Goal: Information Seeking & Learning: Learn about a topic

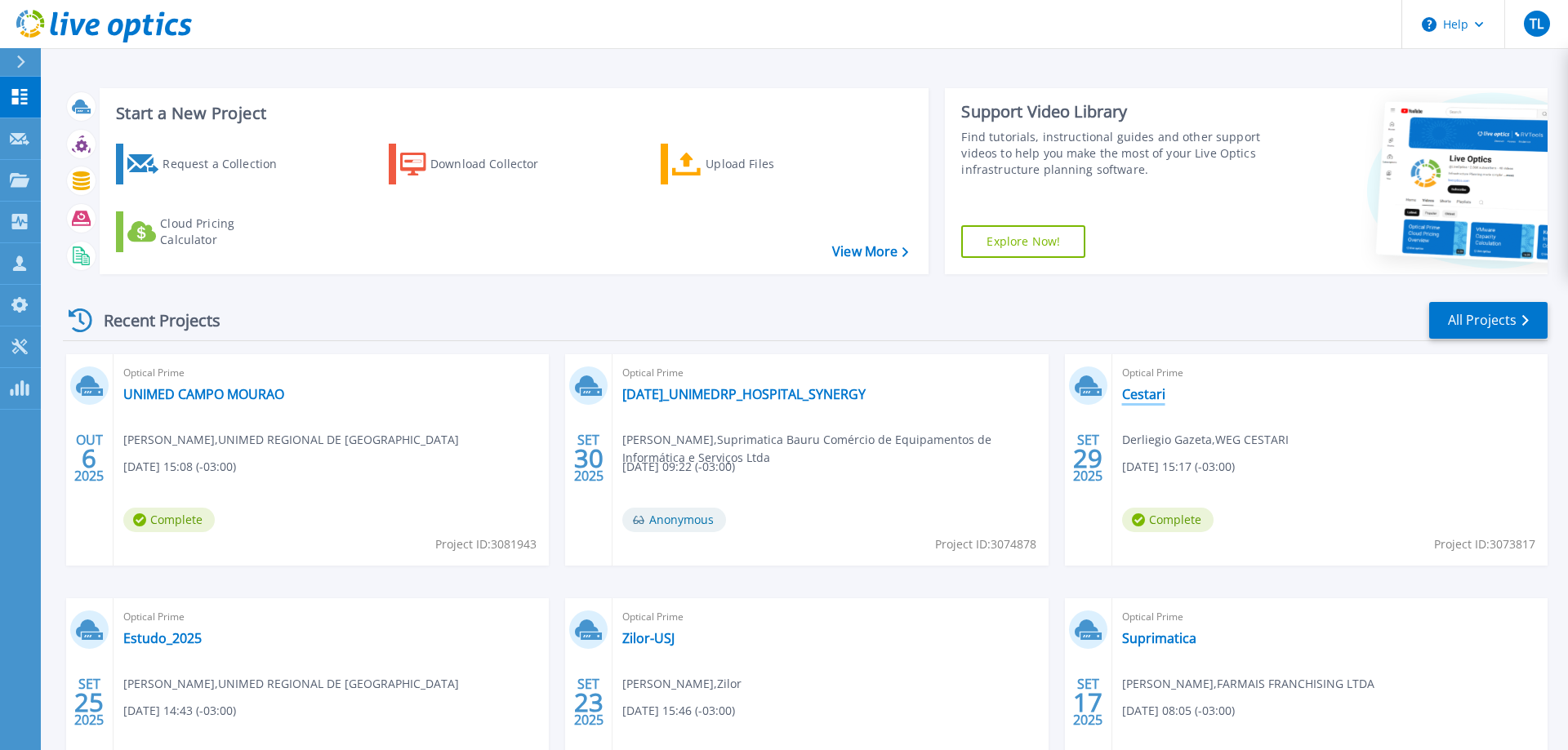
click at [1142, 396] on link "Cestari" at bounding box center [1144, 393] width 44 height 16
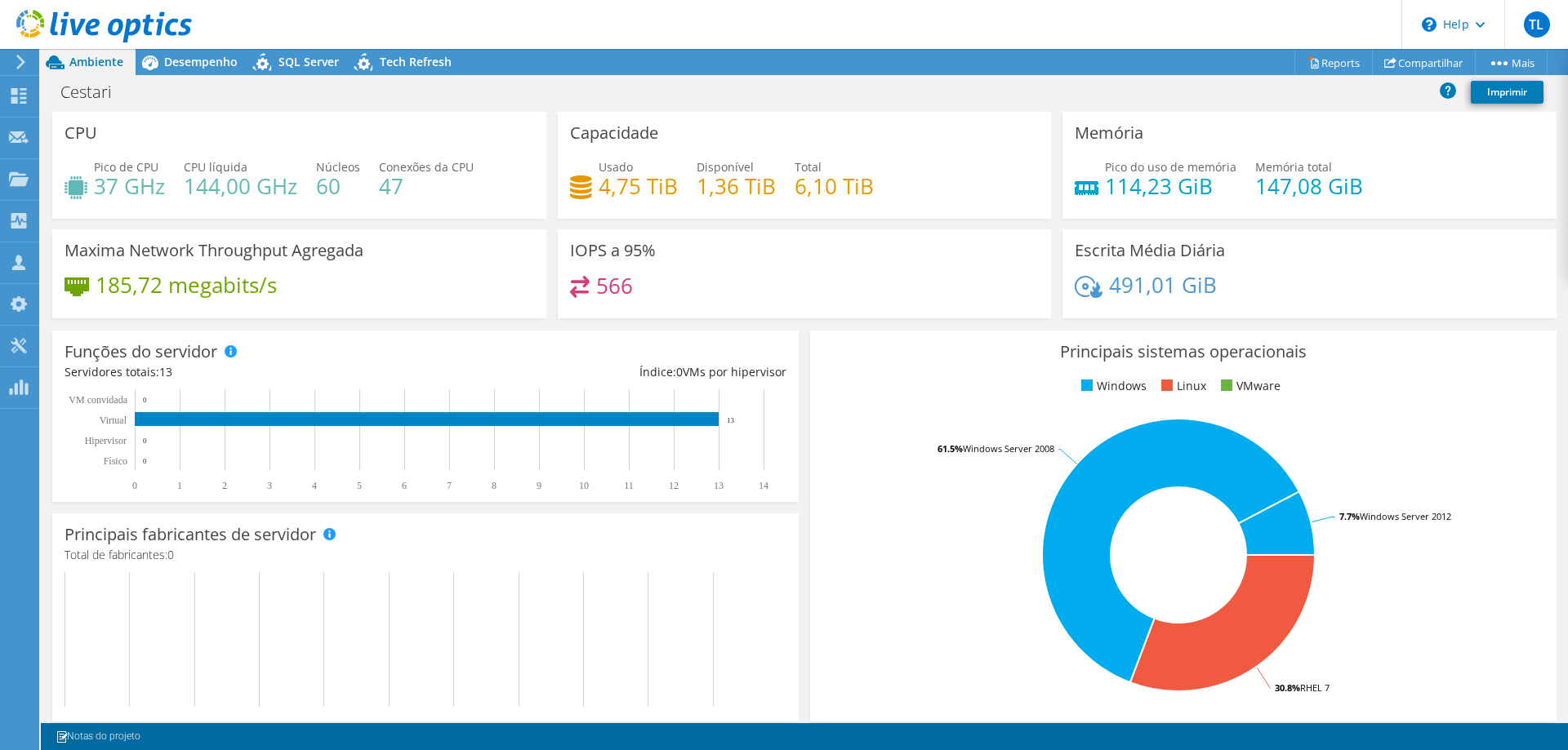
click at [199, 68] on span "Desempenho" at bounding box center [201, 61] width 74 height 15
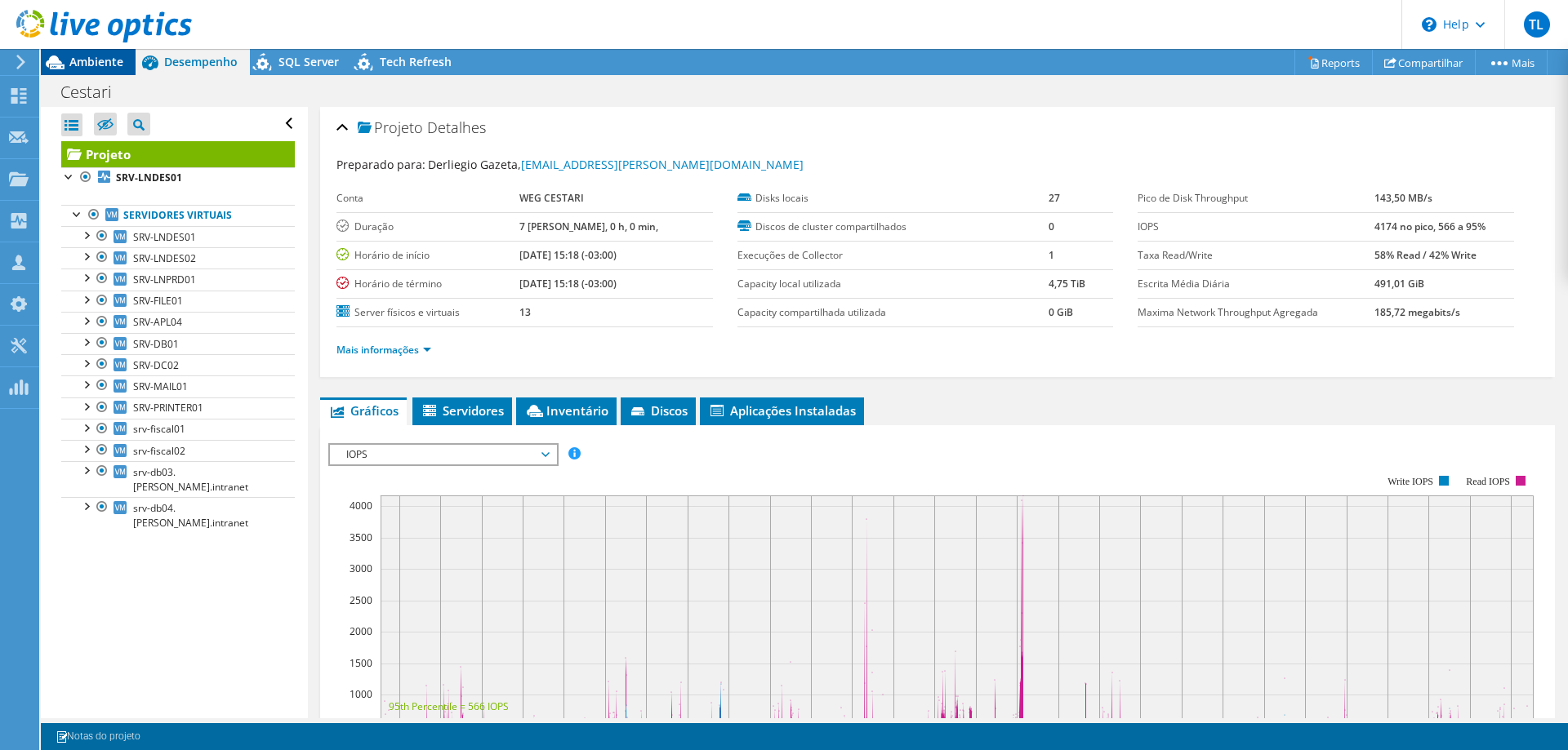
click at [92, 59] on span "Ambiente" at bounding box center [96, 61] width 54 height 15
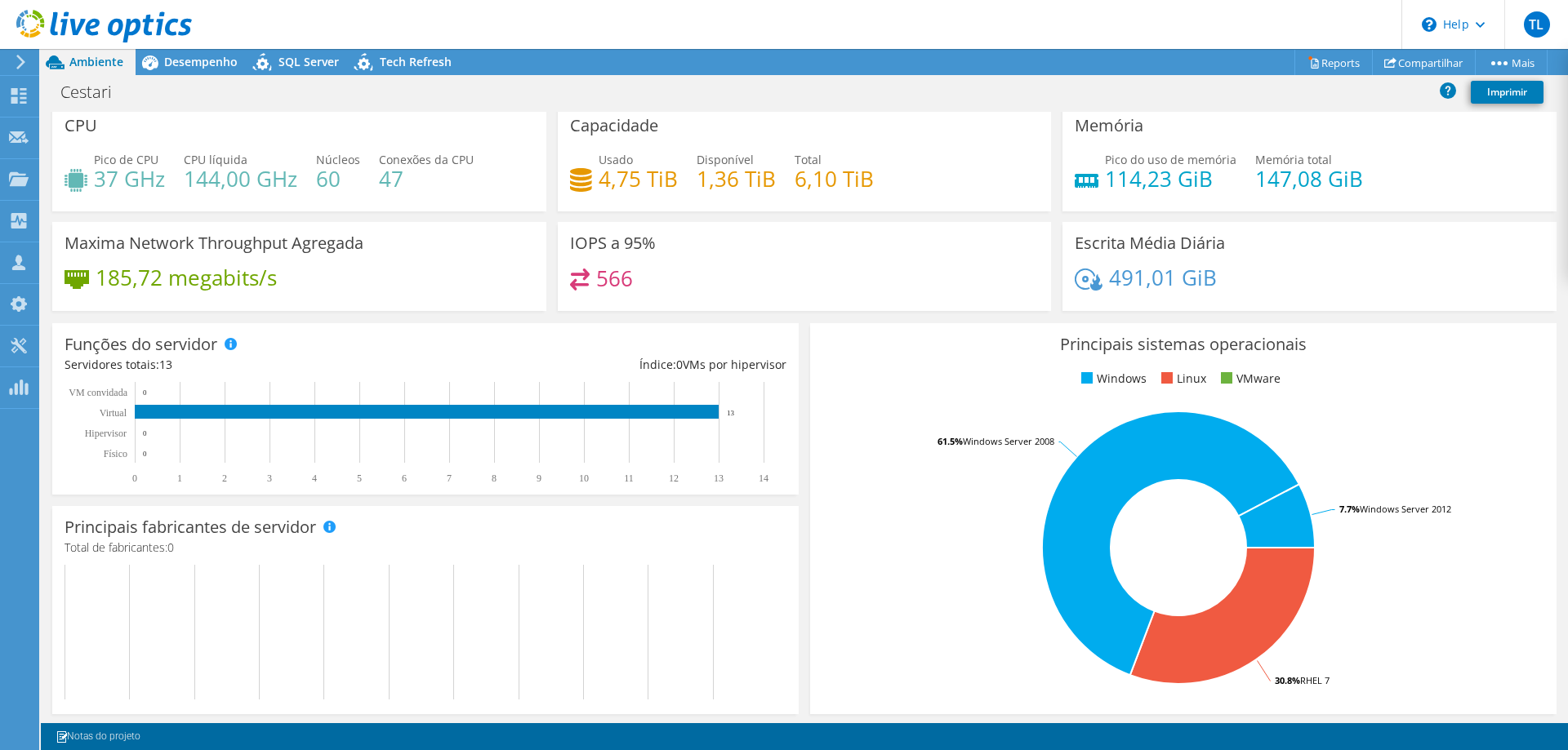
scroll to position [9, 0]
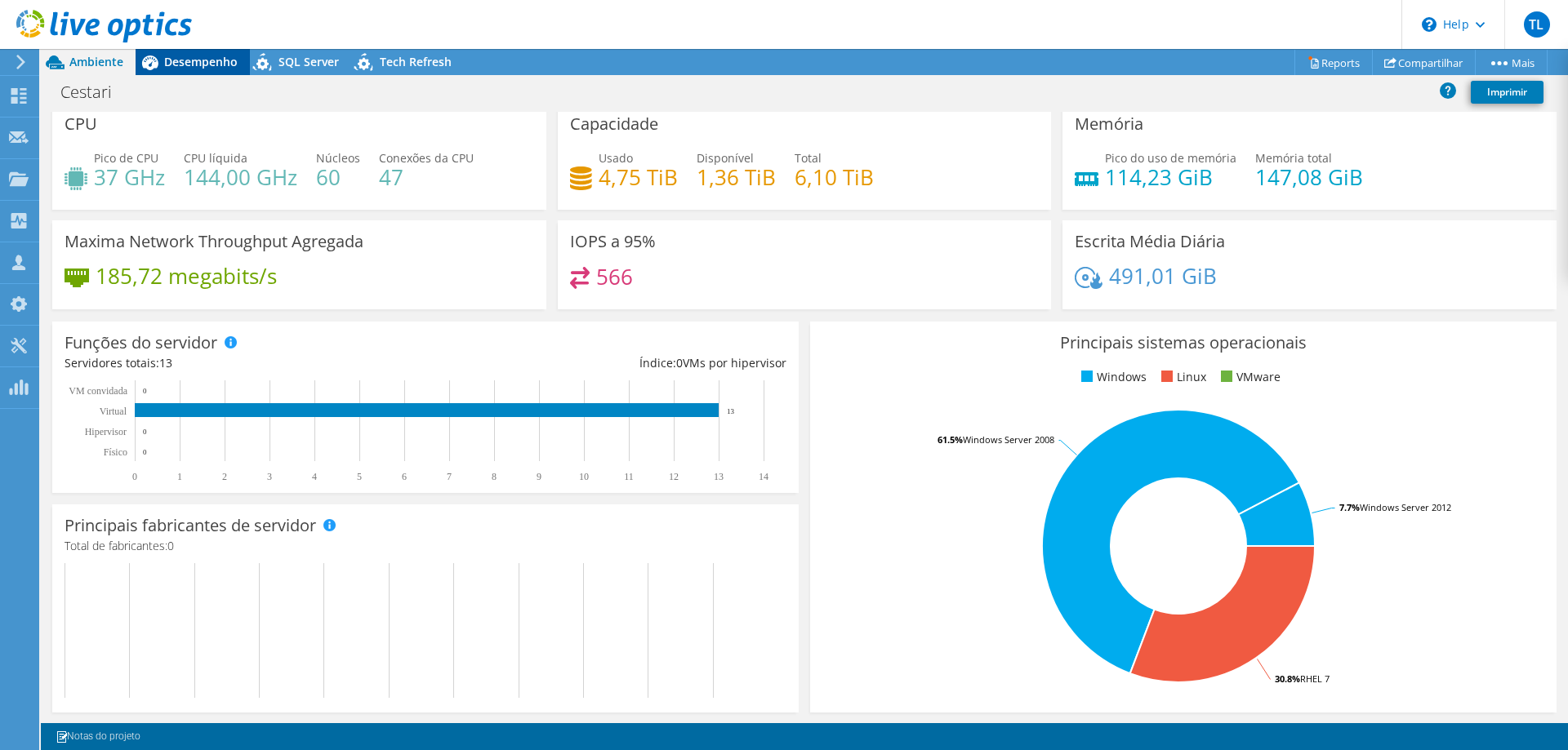
click at [200, 65] on span "Desempenho" at bounding box center [201, 61] width 74 height 15
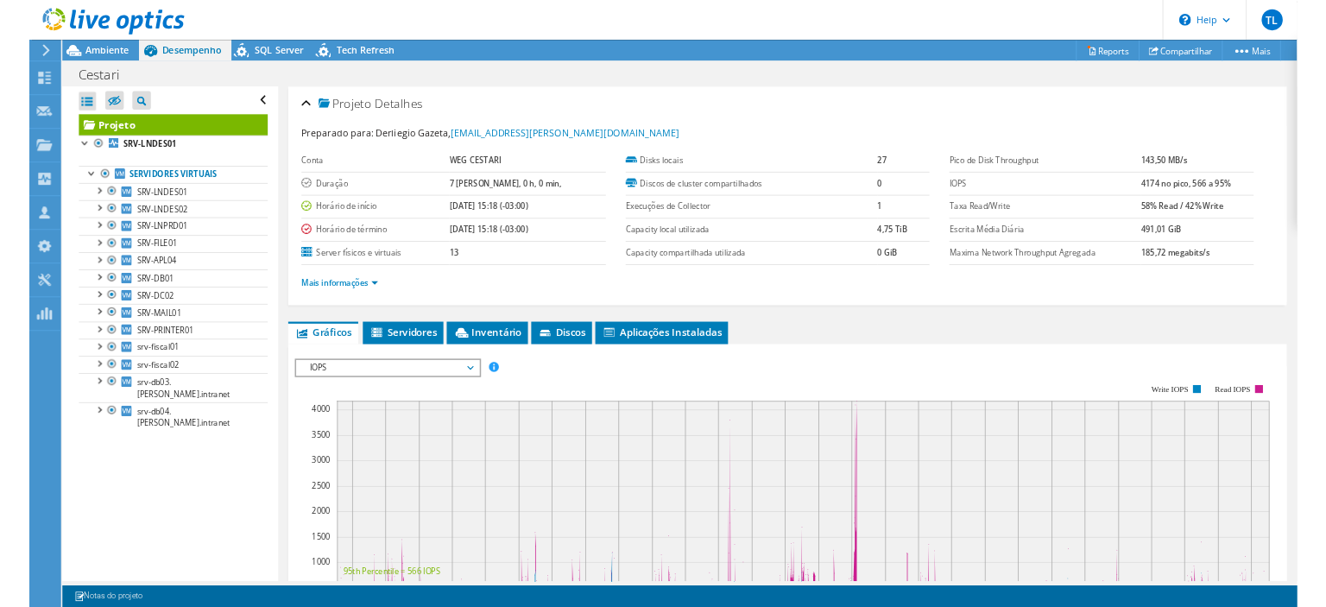
scroll to position [0, 0]
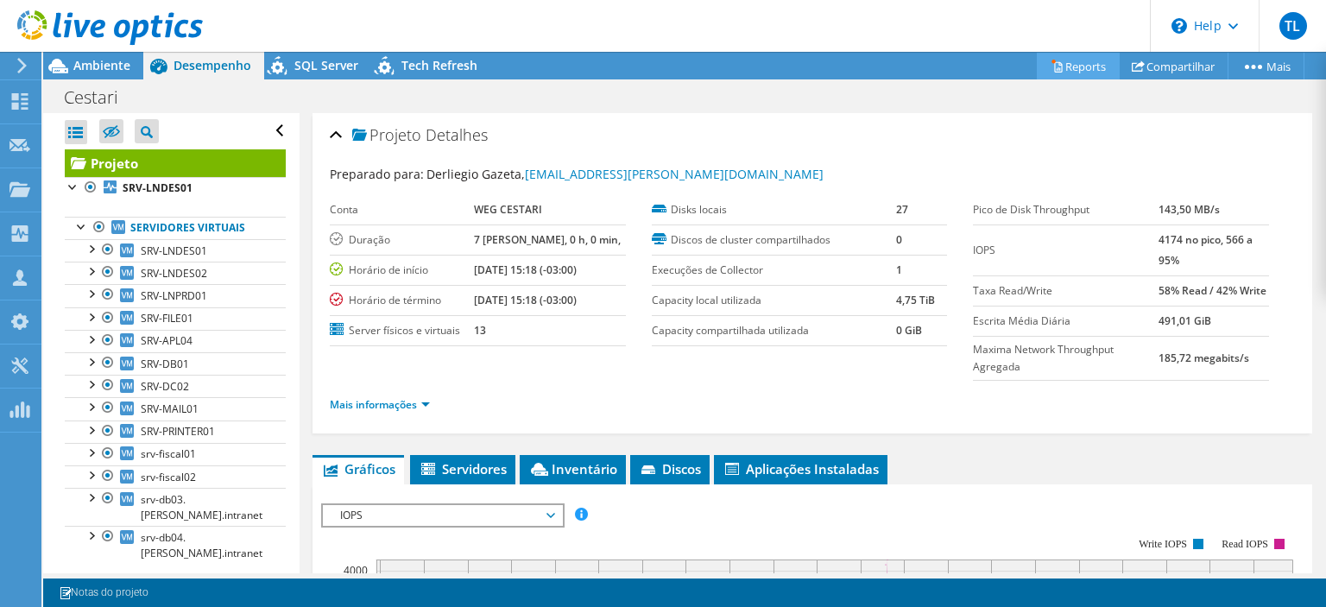
click at [1075, 71] on link "Reports" at bounding box center [1077, 66] width 83 height 27
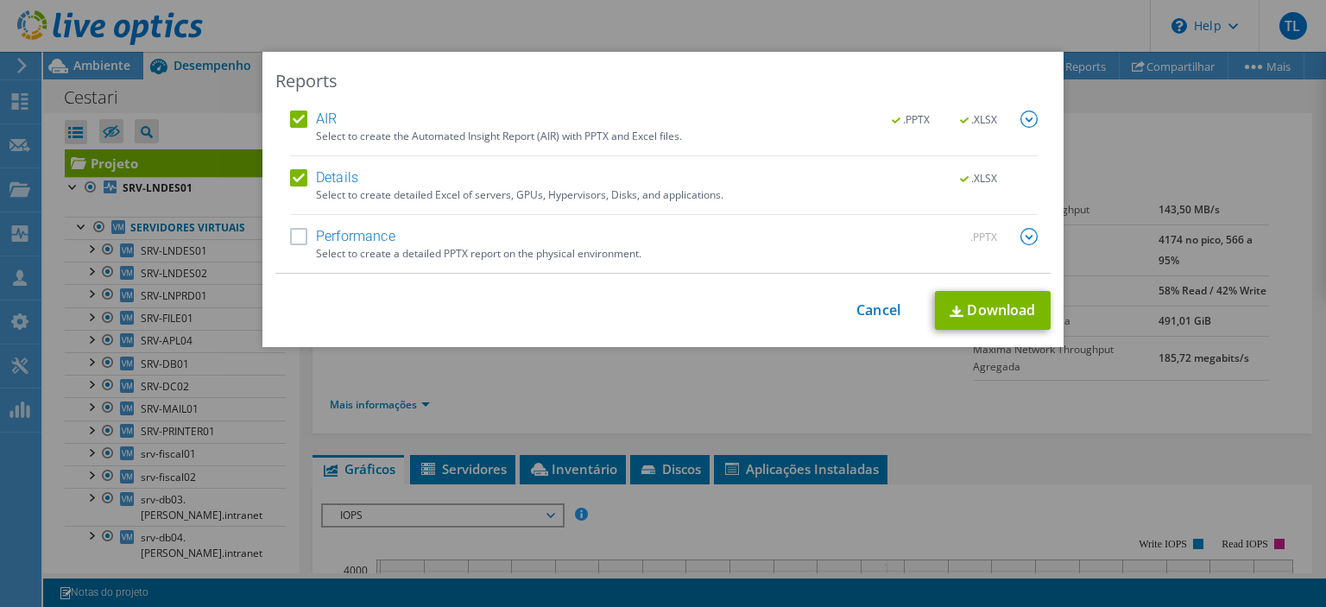
click at [1034, 237] on img at bounding box center [1028, 236] width 17 height 17
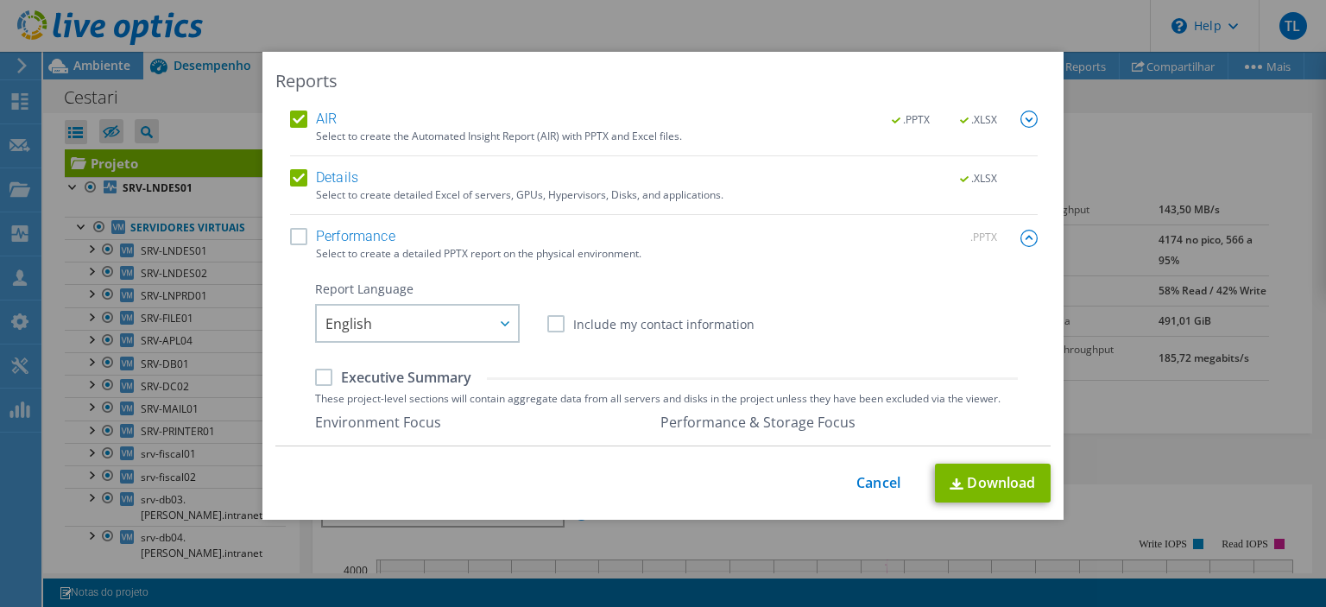
click at [299, 236] on label "Performance" at bounding box center [342, 236] width 105 height 17
click at [0, 0] on input "Performance" at bounding box center [0, 0] width 0 height 0
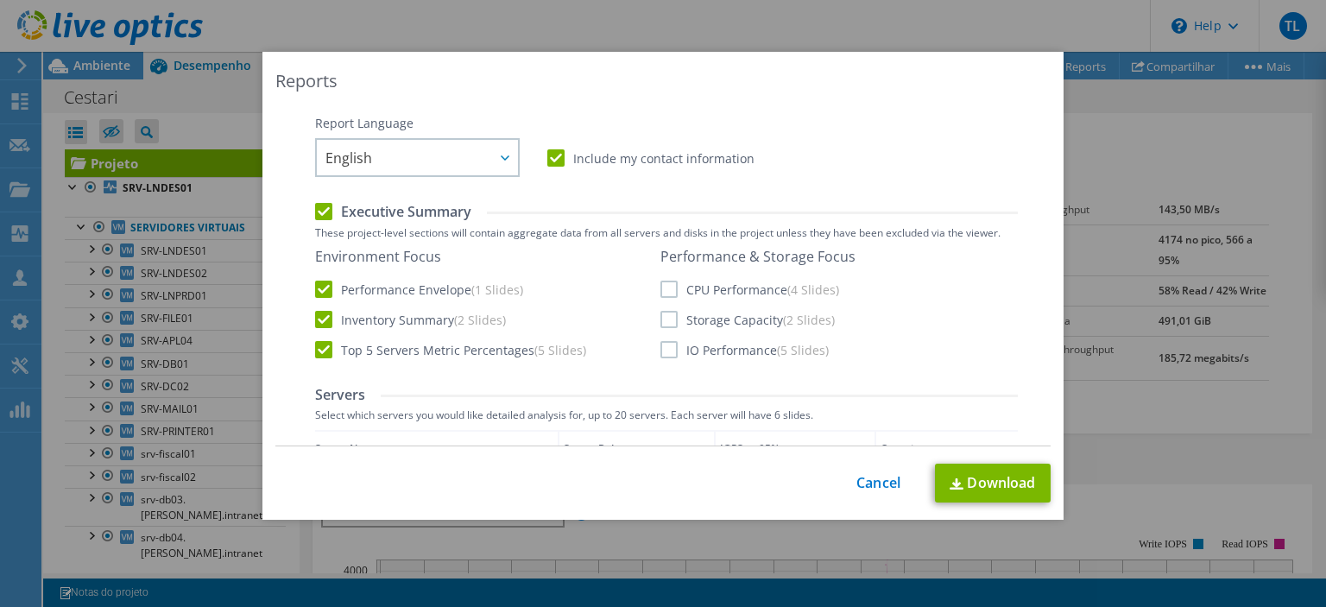
scroll to position [83, 0]
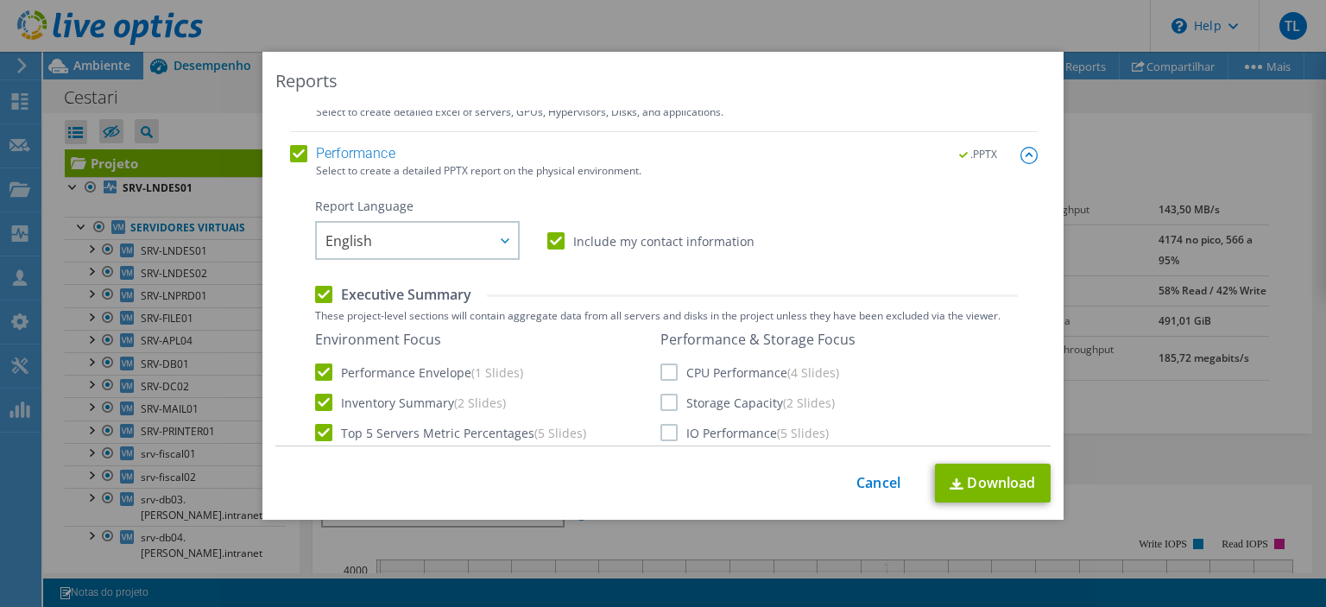
click at [1027, 156] on img at bounding box center [1028, 155] width 17 height 17
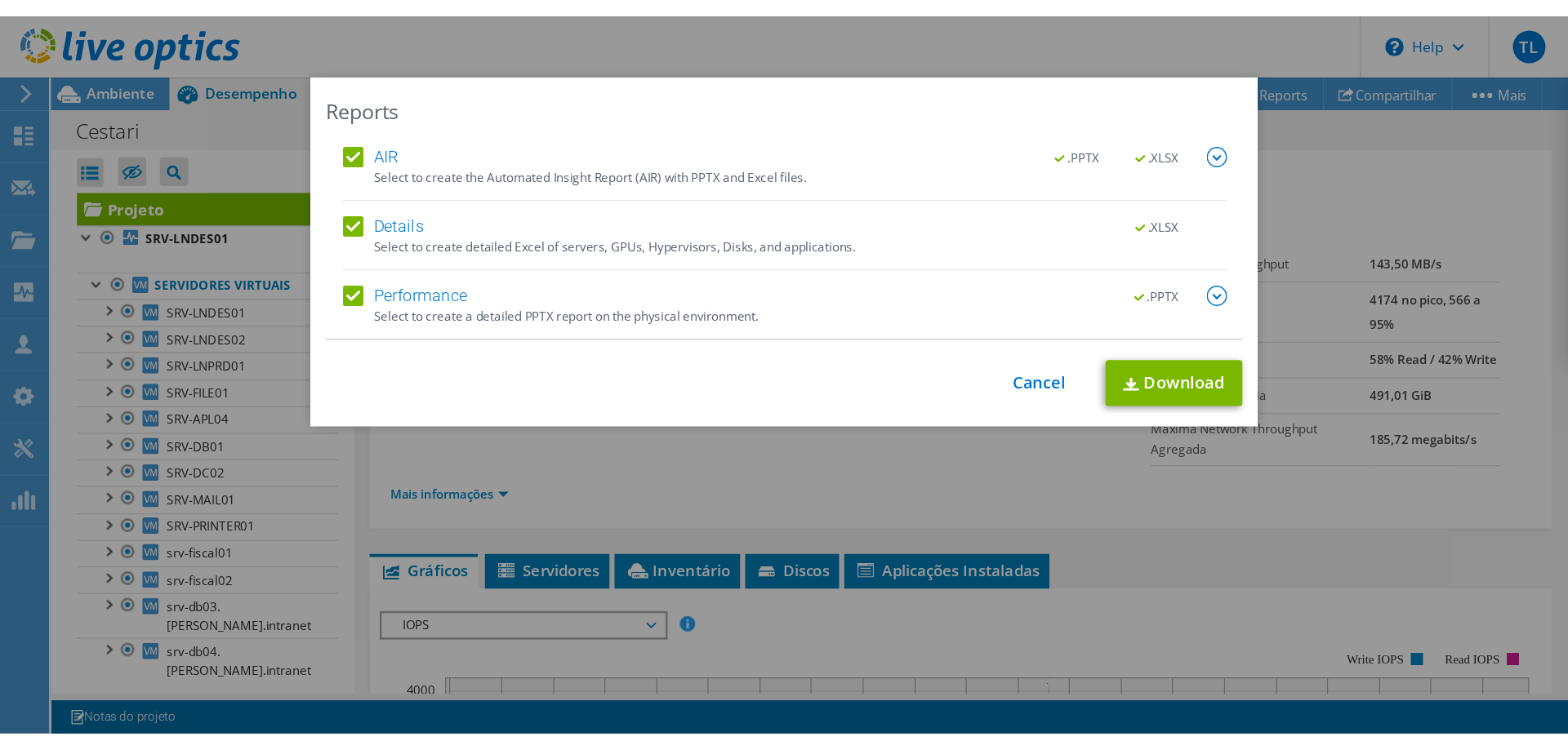
scroll to position [0, 0]
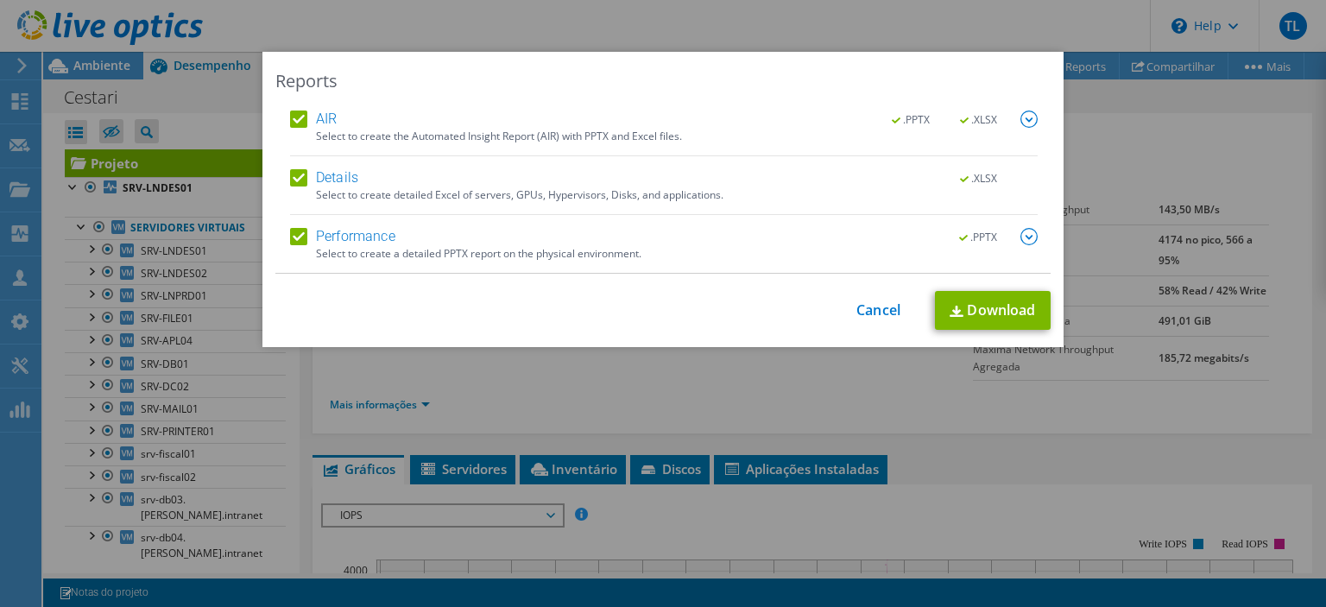
click at [306, 180] on label "Details" at bounding box center [324, 177] width 68 height 17
click at [0, 0] on input "Details" at bounding box center [0, 0] width 0 height 0
click at [1027, 123] on img at bounding box center [1028, 118] width 17 height 17
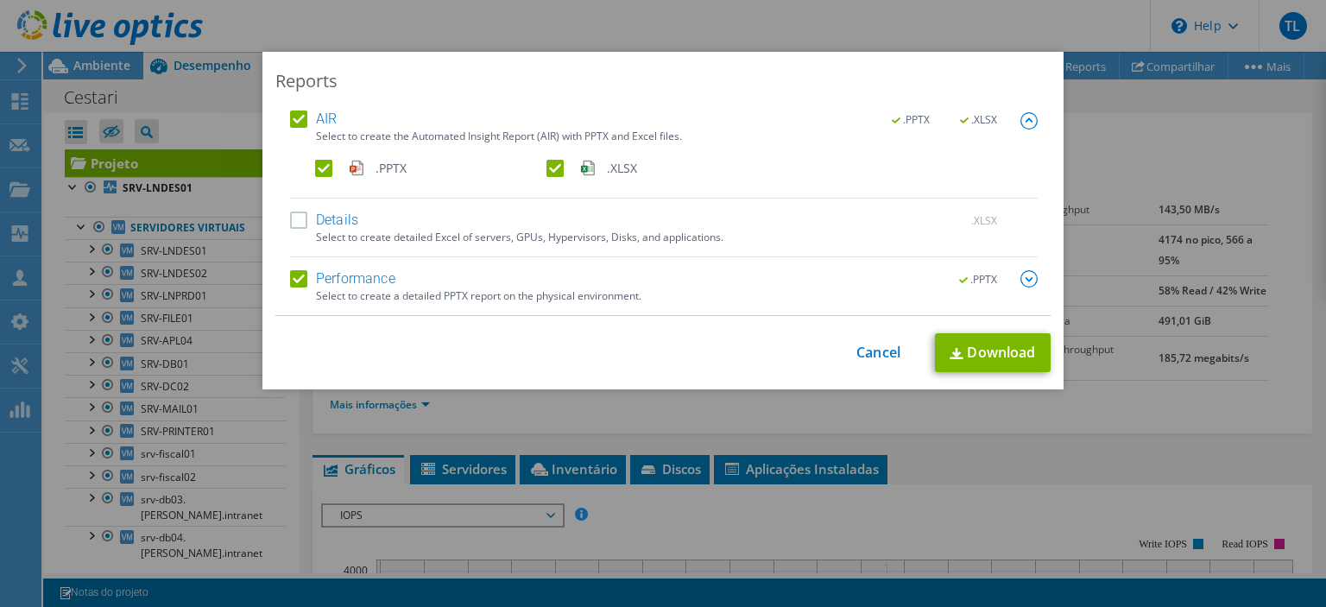
click at [556, 167] on label ".XLSX" at bounding box center [660, 168] width 228 height 17
click at [0, 0] on input ".XLSX" at bounding box center [0, 0] width 0 height 0
click at [1020, 362] on link "Download" at bounding box center [993, 352] width 116 height 39
drag, startPoint x: 879, startPoint y: 343, endPoint x: 879, endPoint y: 356, distance: 13.8
click at [879, 343] on div "This process may take a while, please wait... Cancel Download" at bounding box center [662, 352] width 775 height 39
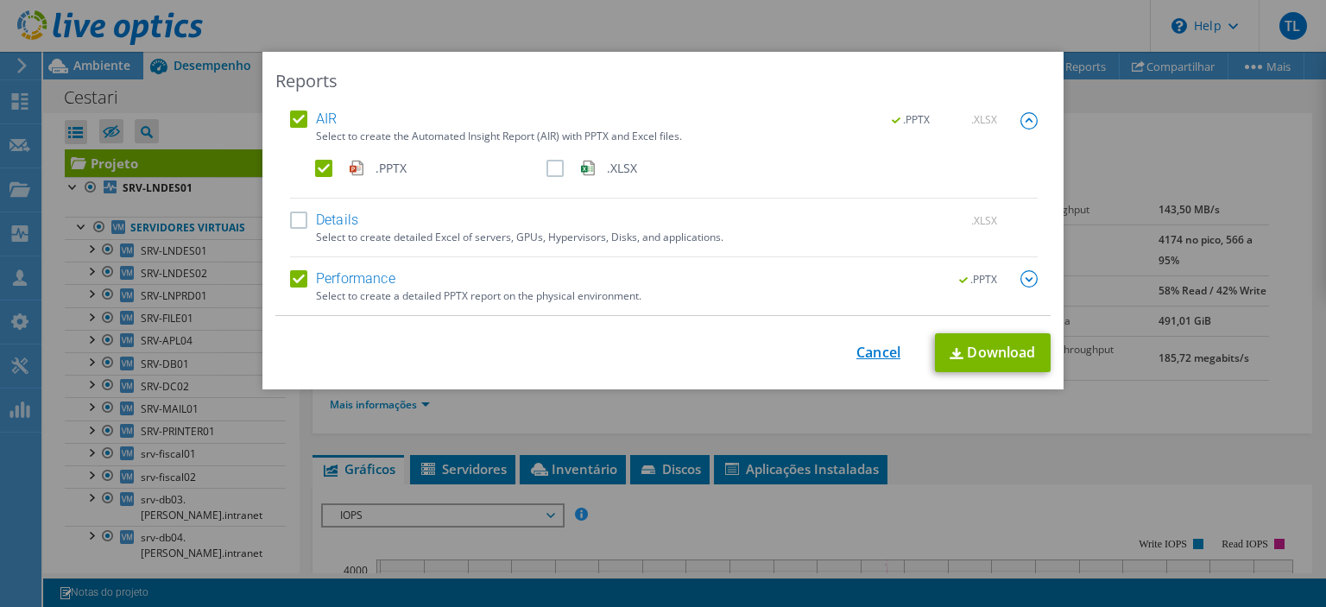
click at [879, 356] on link "Cancel" at bounding box center [878, 352] width 44 height 16
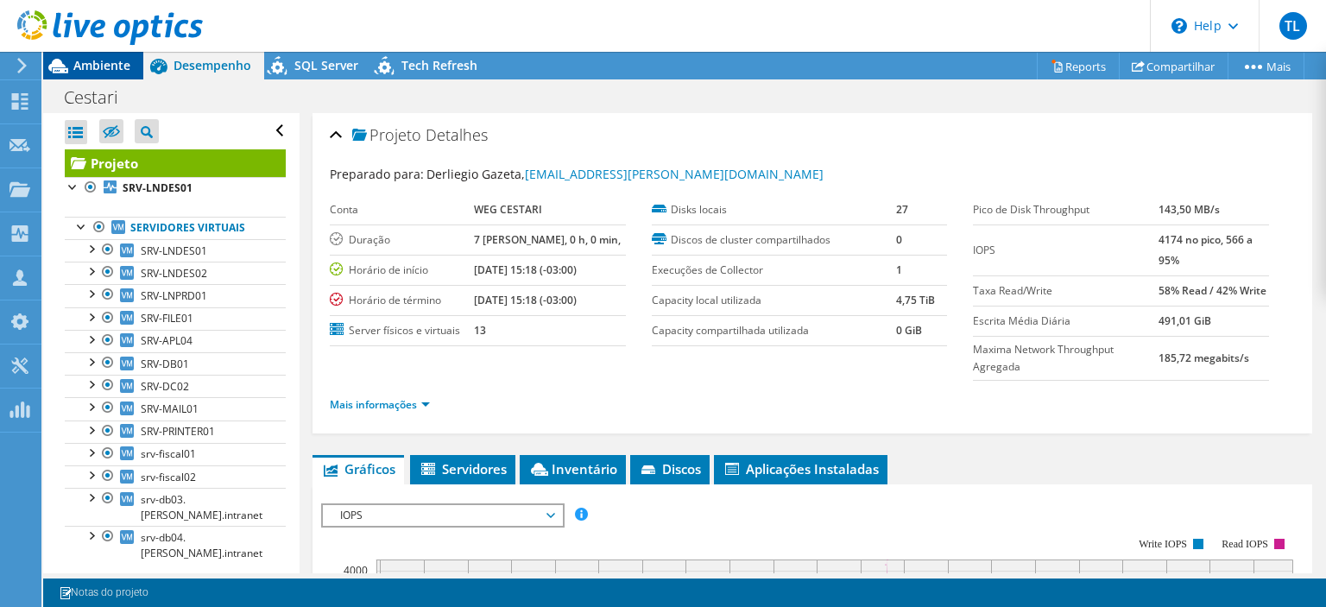
click at [78, 60] on span "Ambiente" at bounding box center [101, 65] width 57 height 16
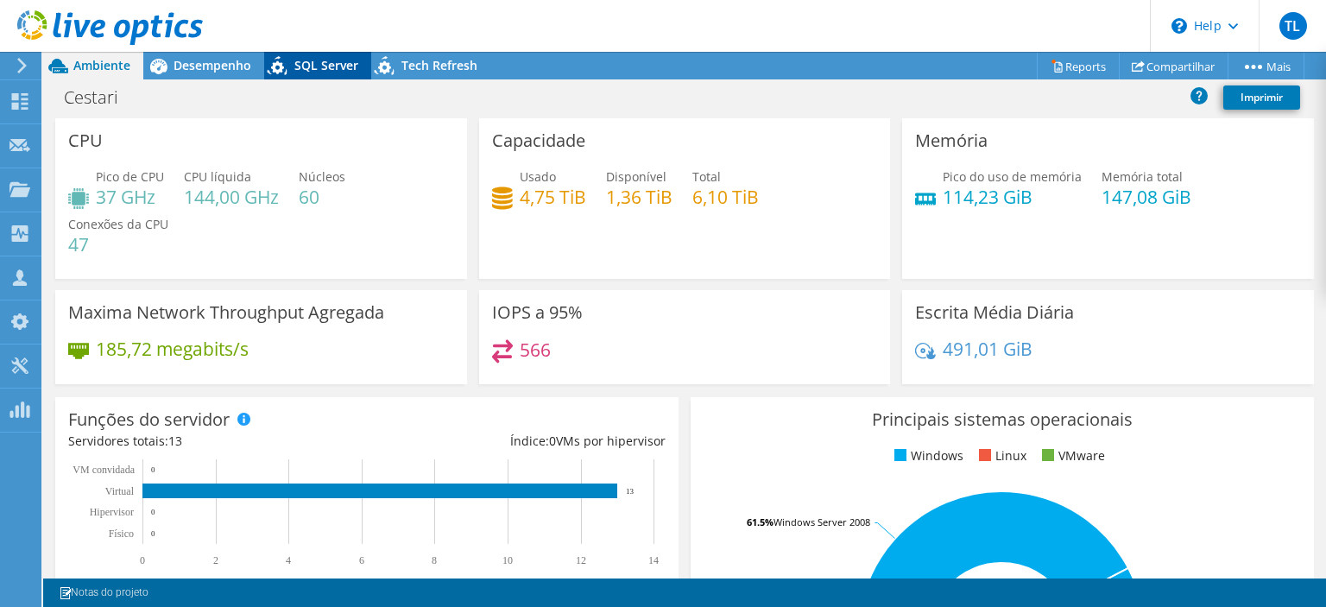
click at [316, 75] on div "SQL Server" at bounding box center [317, 66] width 107 height 28
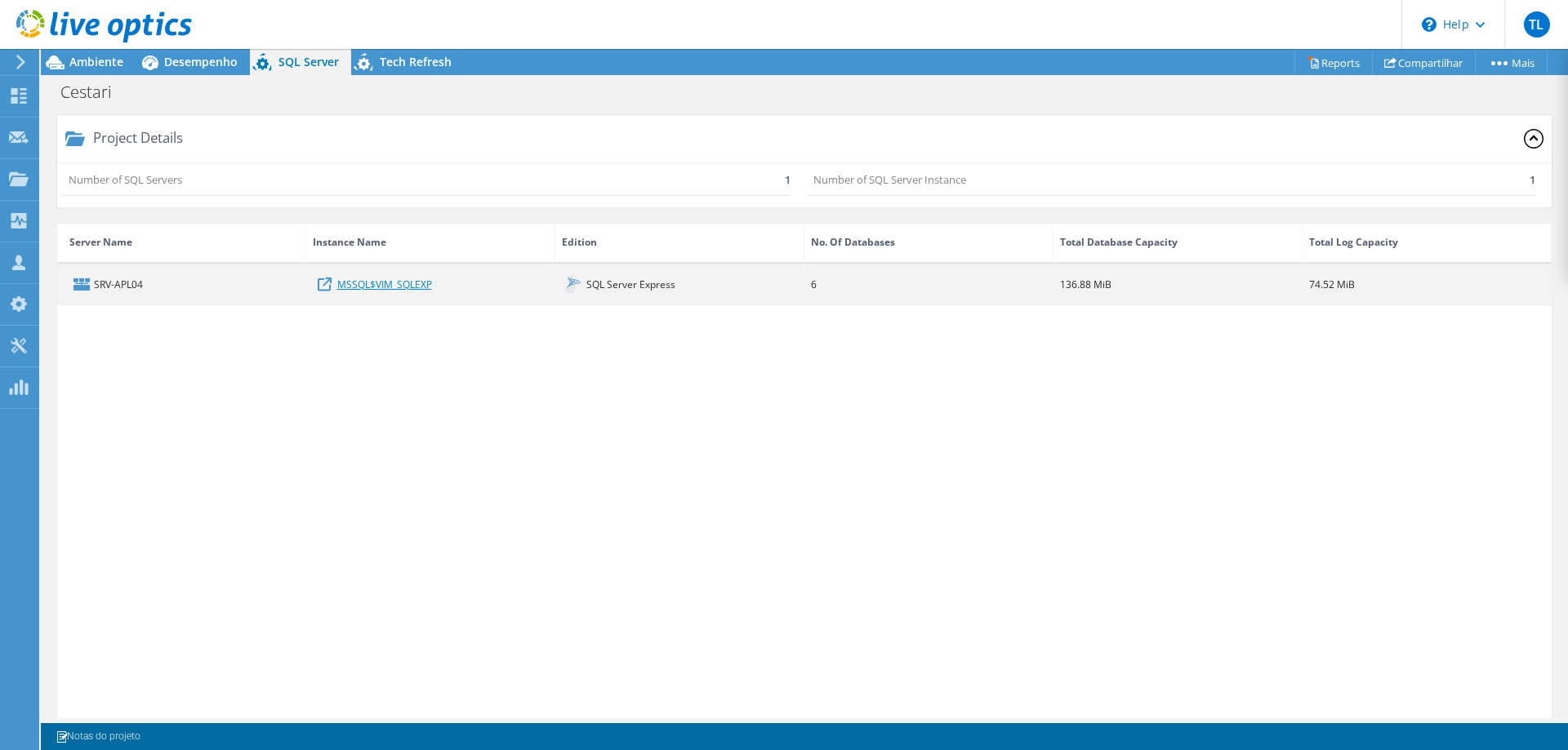
click at [365, 288] on link "MSSQL$VIM_SQLEXP" at bounding box center [384, 284] width 95 height 18
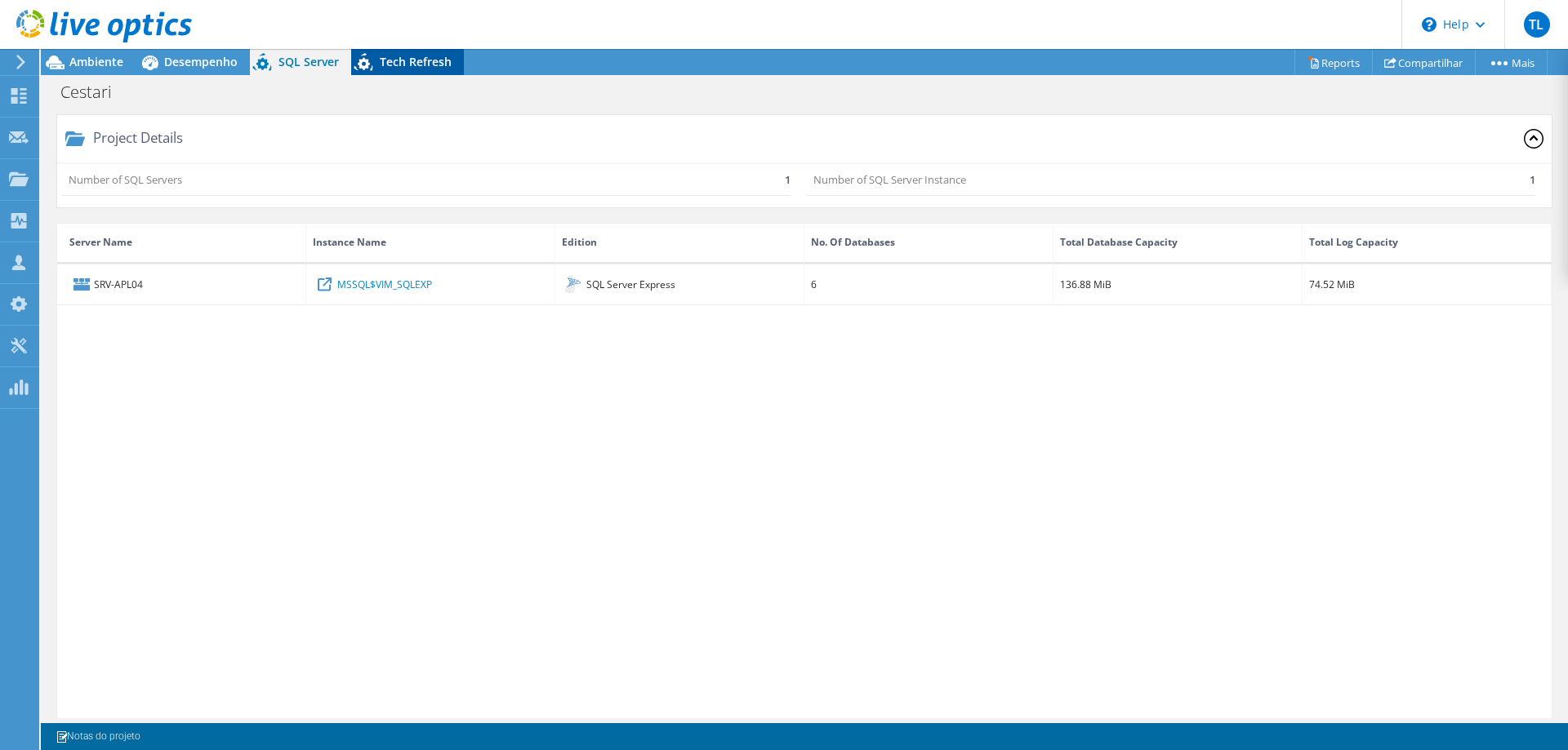
click at [402, 50] on div "Tech Refresh" at bounding box center [407, 62] width 113 height 26
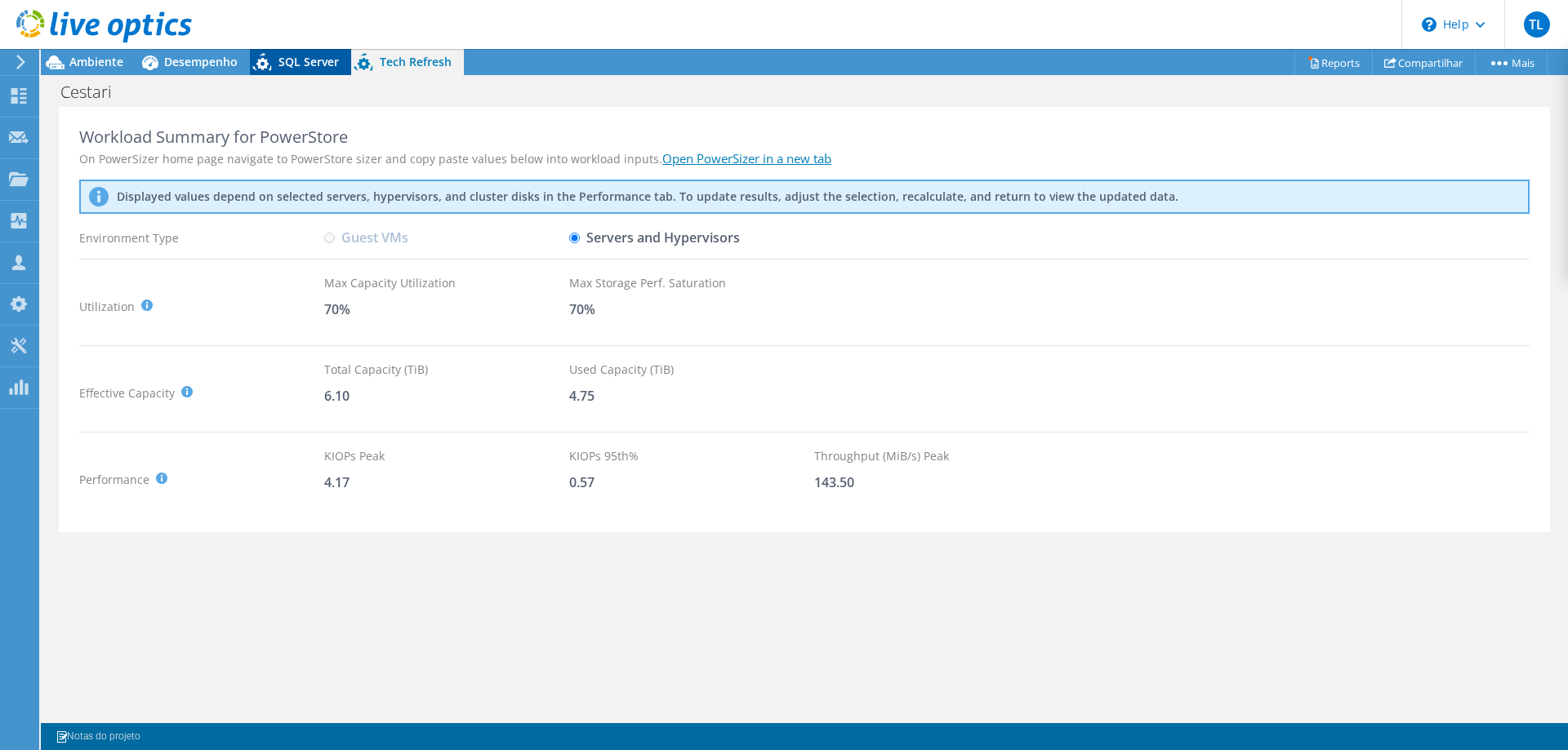
click at [290, 68] on span "SQL Server" at bounding box center [308, 61] width 61 height 15
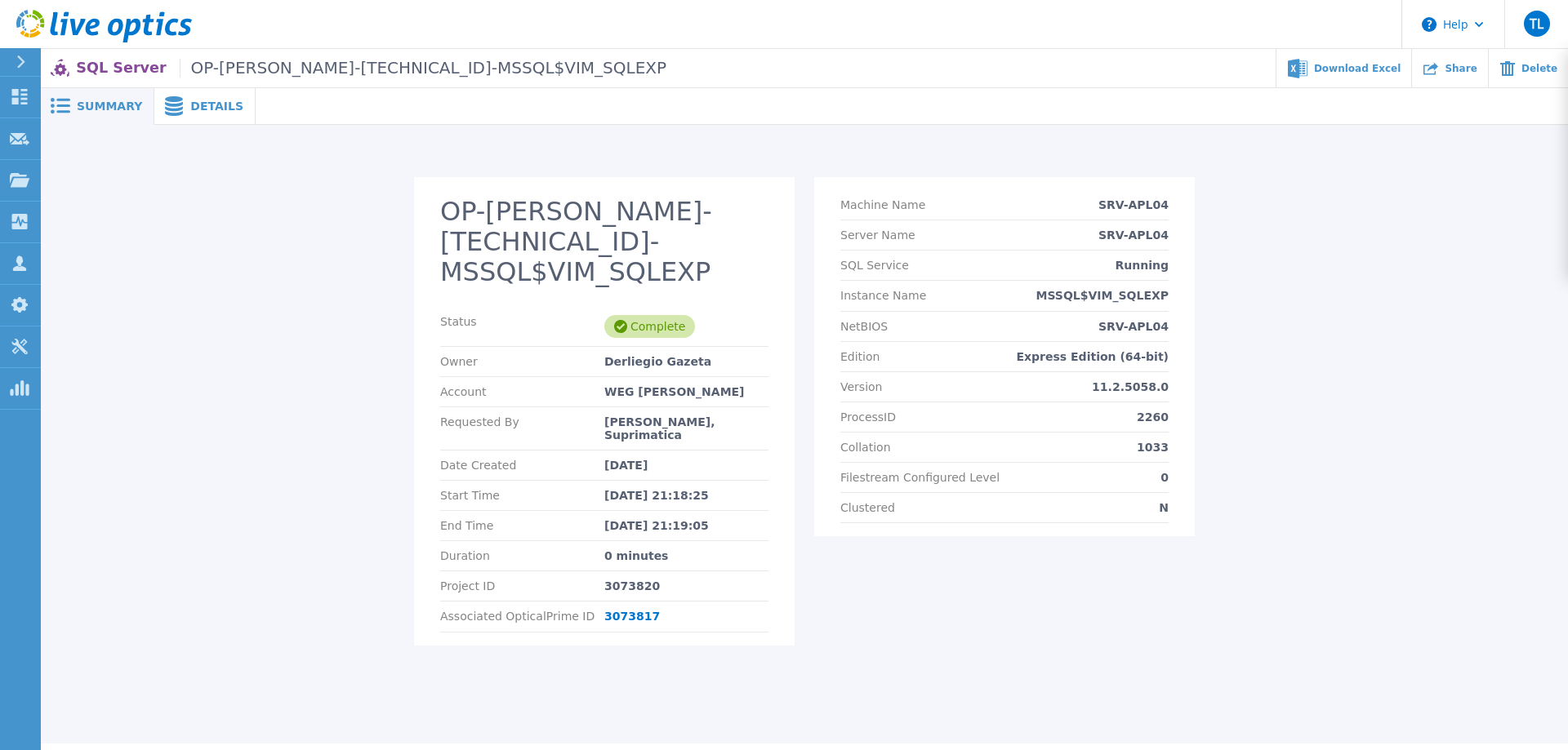
click at [201, 107] on span "Details" at bounding box center [217, 106] width 53 height 11
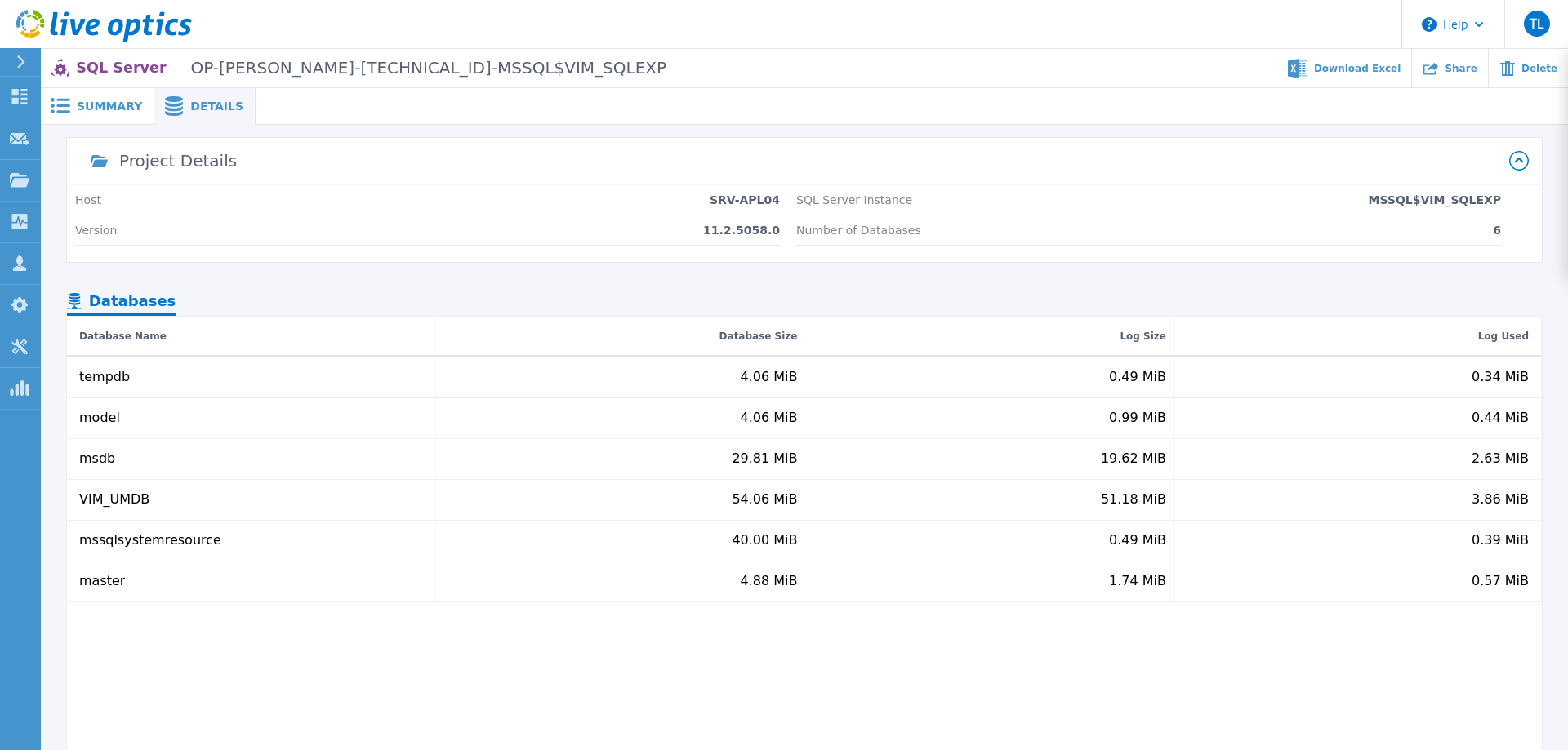
click at [95, 122] on div "Summary" at bounding box center [97, 106] width 114 height 37
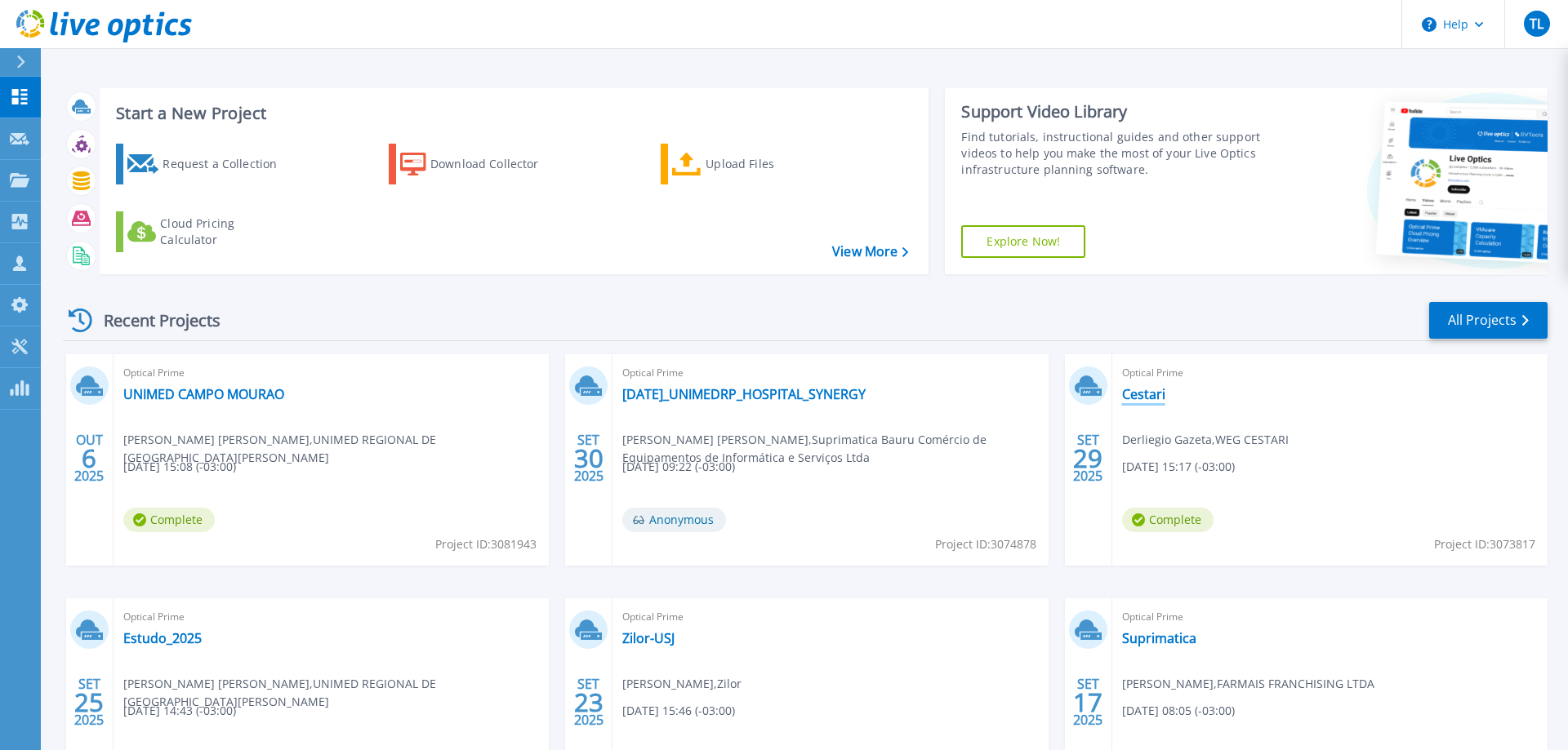
click at [1133, 394] on link "Cestari" at bounding box center [1144, 393] width 44 height 16
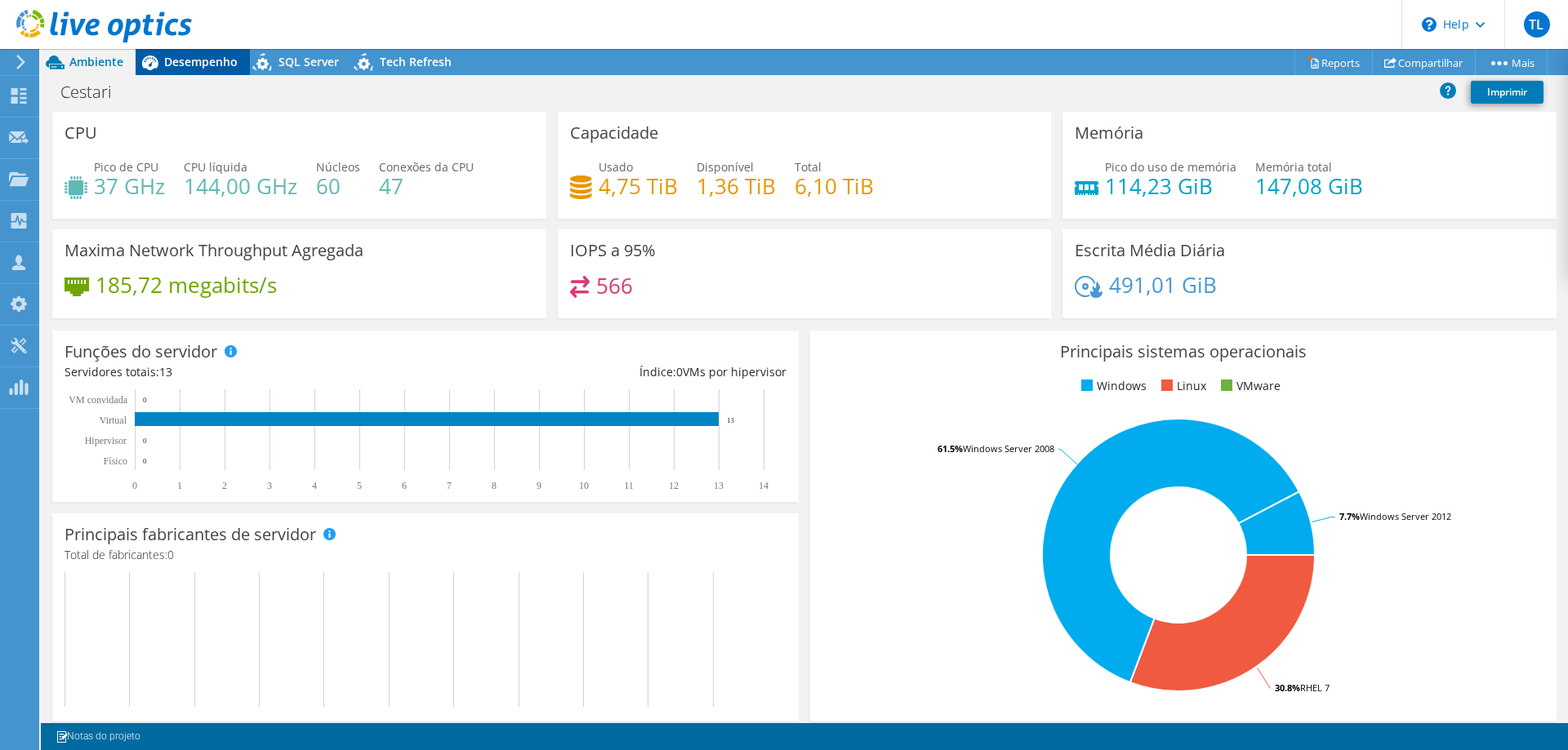
click at [212, 68] on span "Desempenho" at bounding box center [201, 61] width 74 height 15
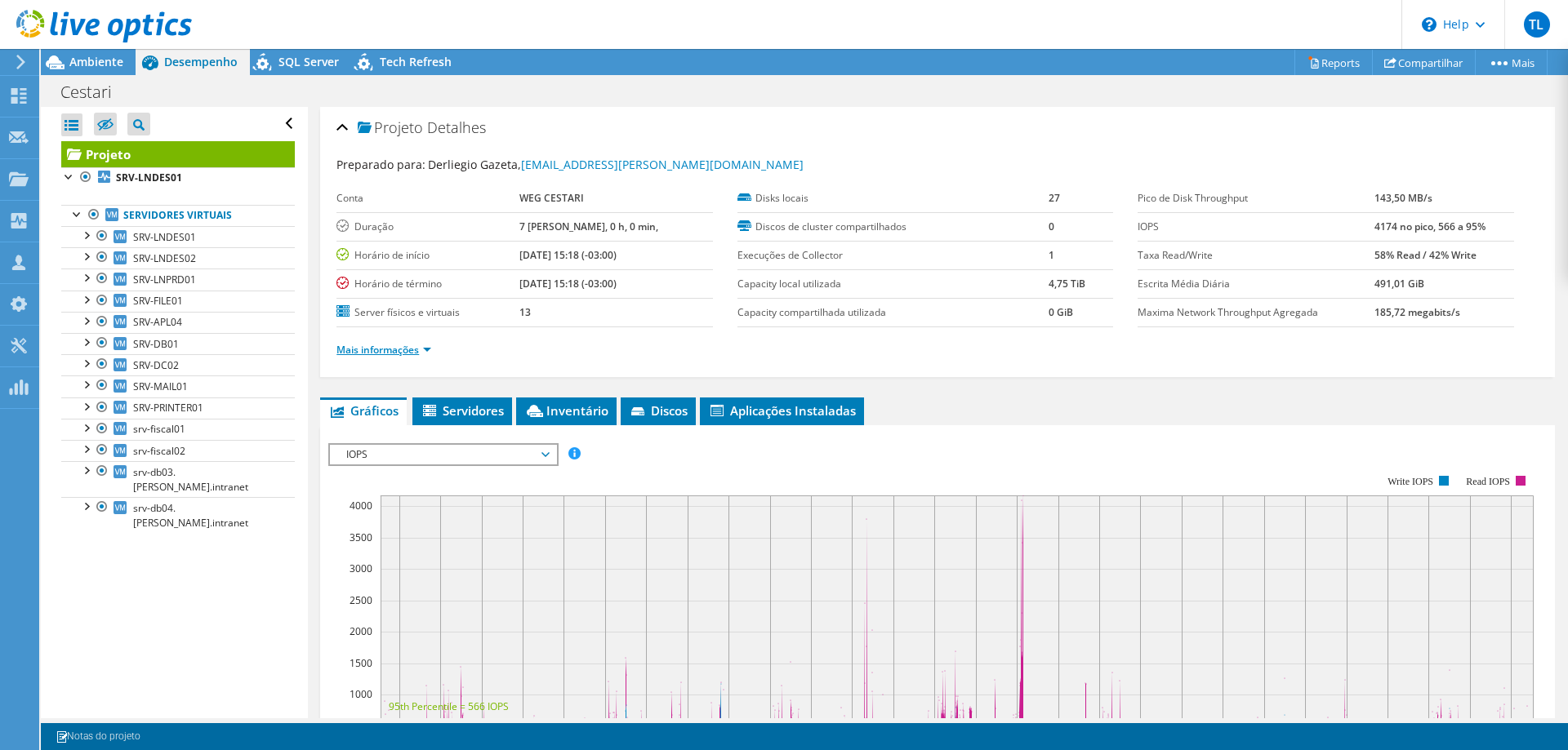
click at [373, 346] on link "Mais informações" at bounding box center [384, 349] width 95 height 14
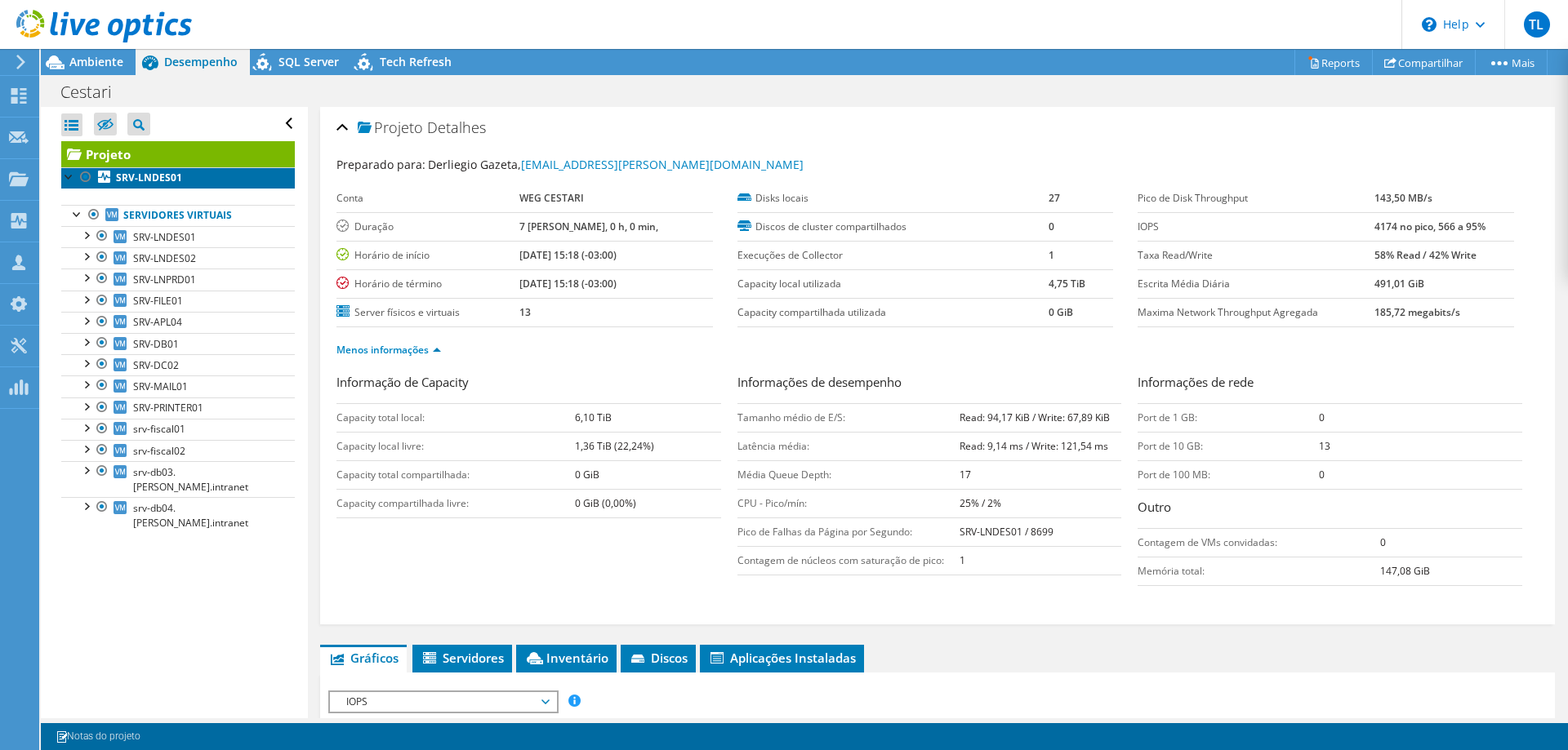
click at [167, 180] on b "SRV-LNDES01" at bounding box center [150, 177] width 66 height 14
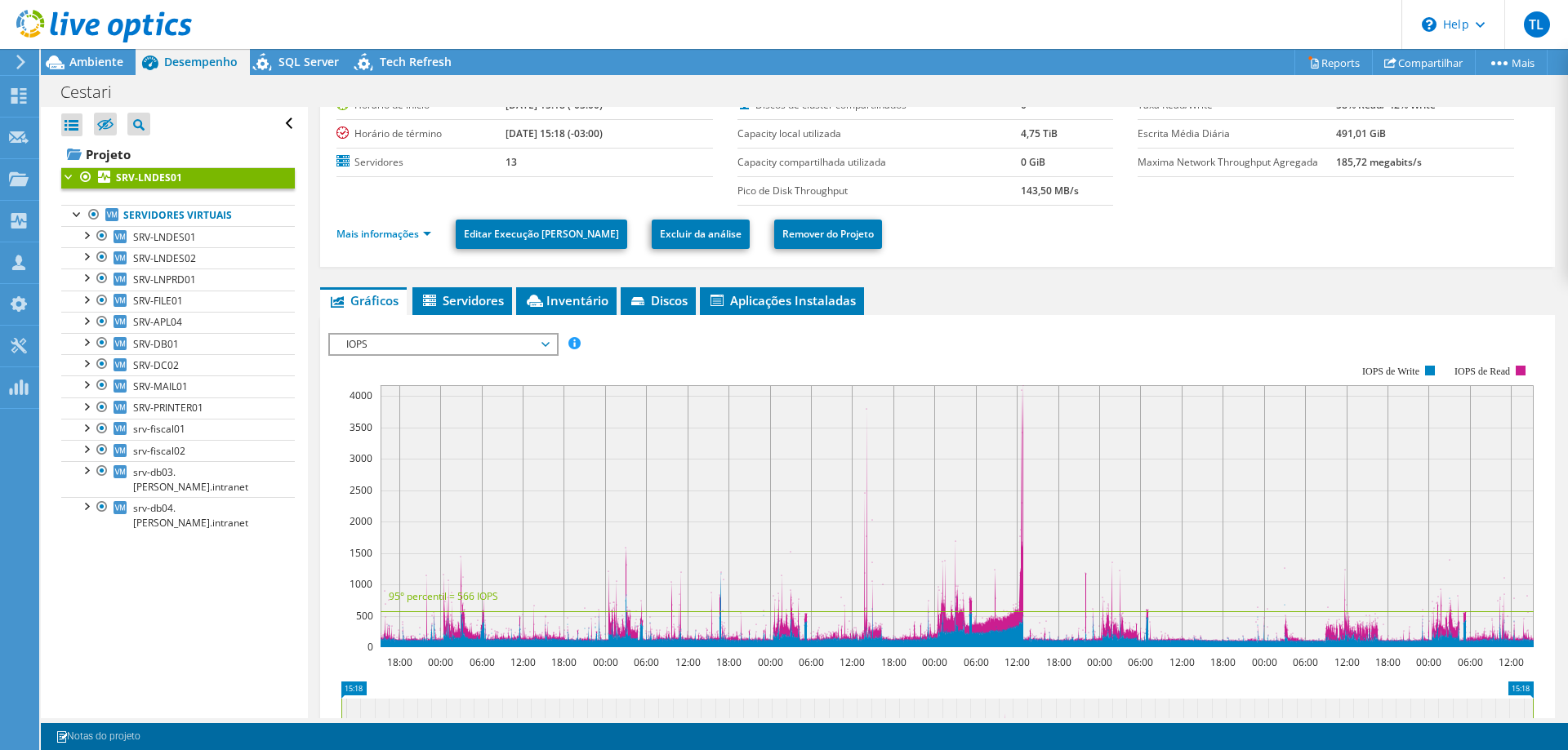
scroll to position [166, 0]
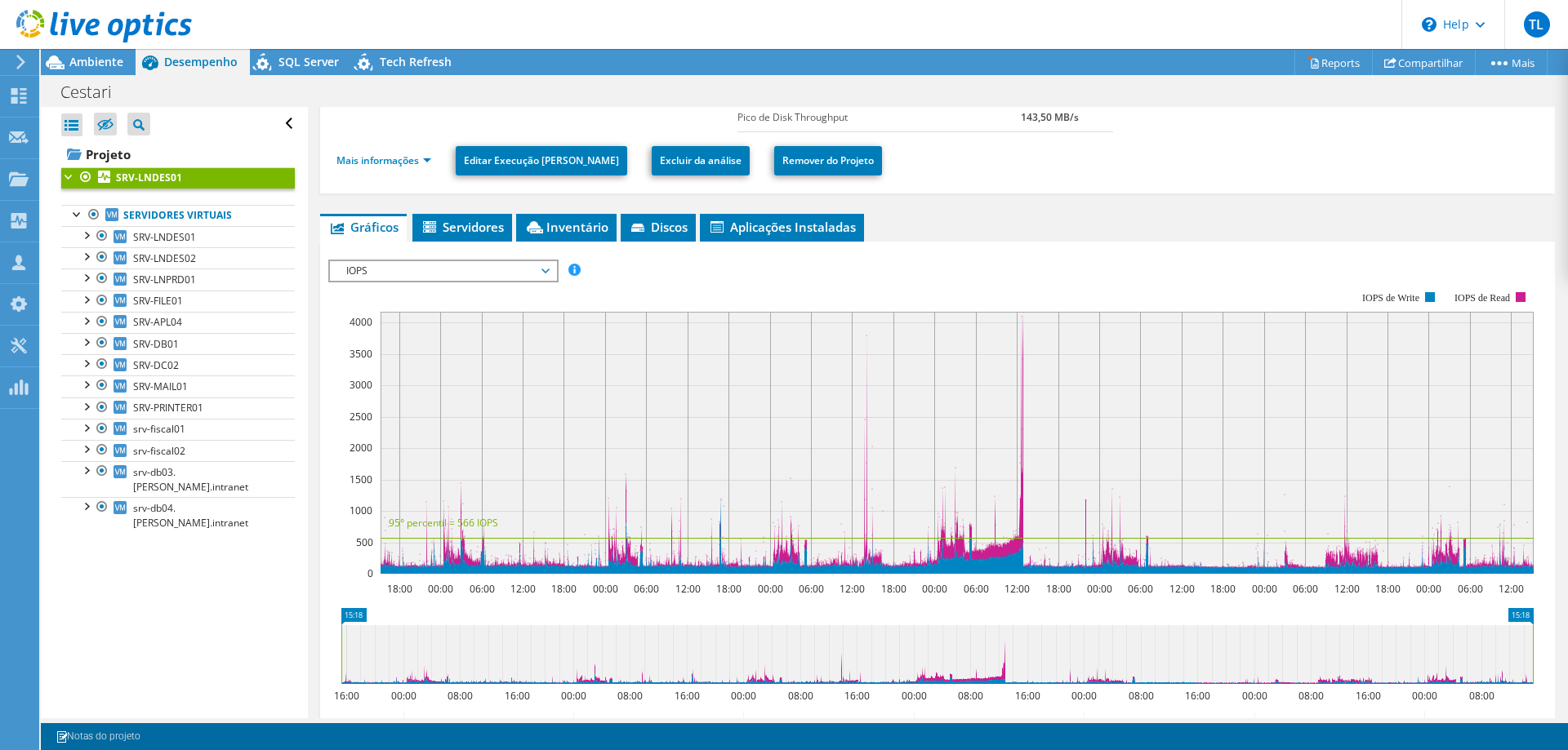
click at [532, 263] on span "IOPS" at bounding box center [443, 270] width 210 height 20
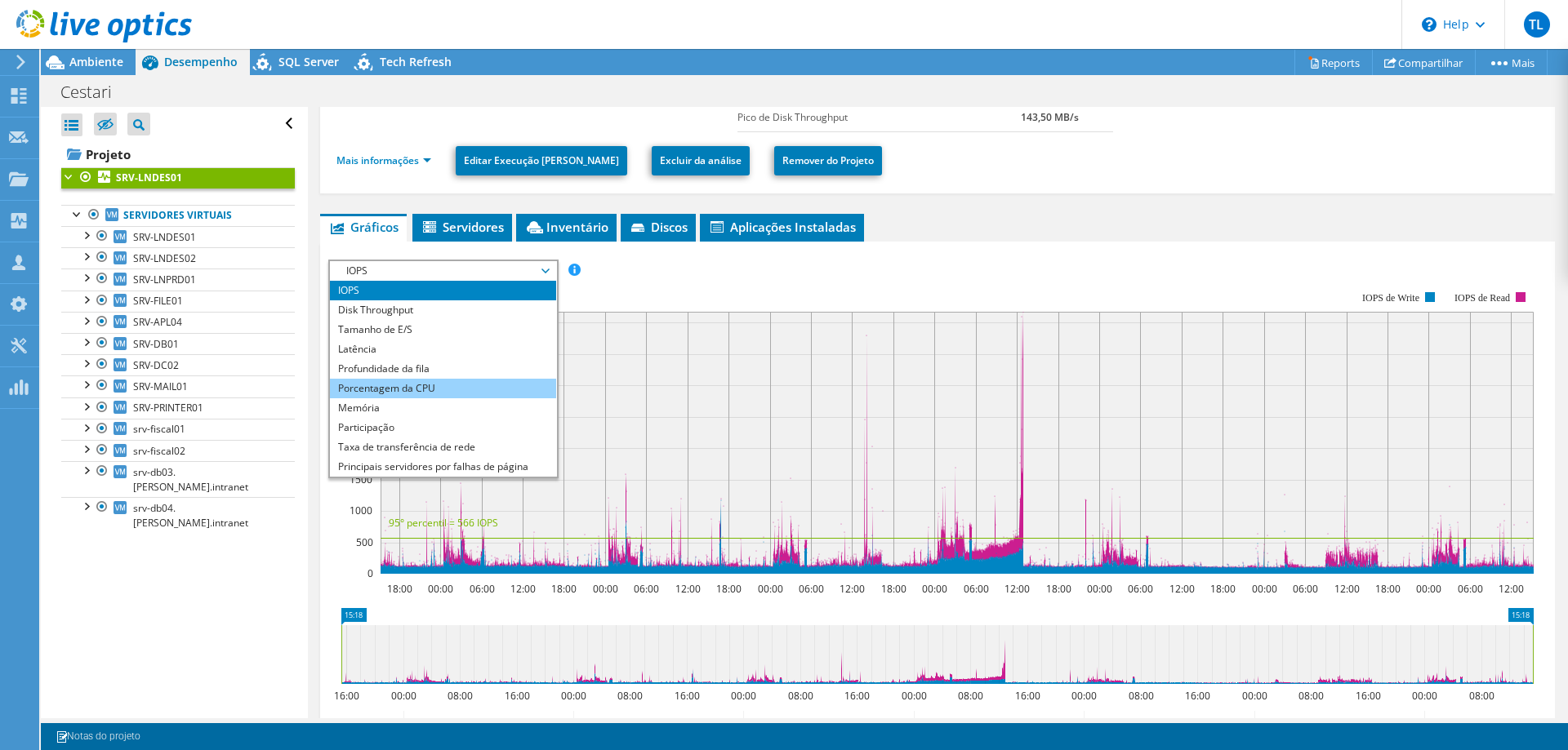
click at [432, 381] on li "Porcentagem da CPU" at bounding box center [443, 388] width 226 height 20
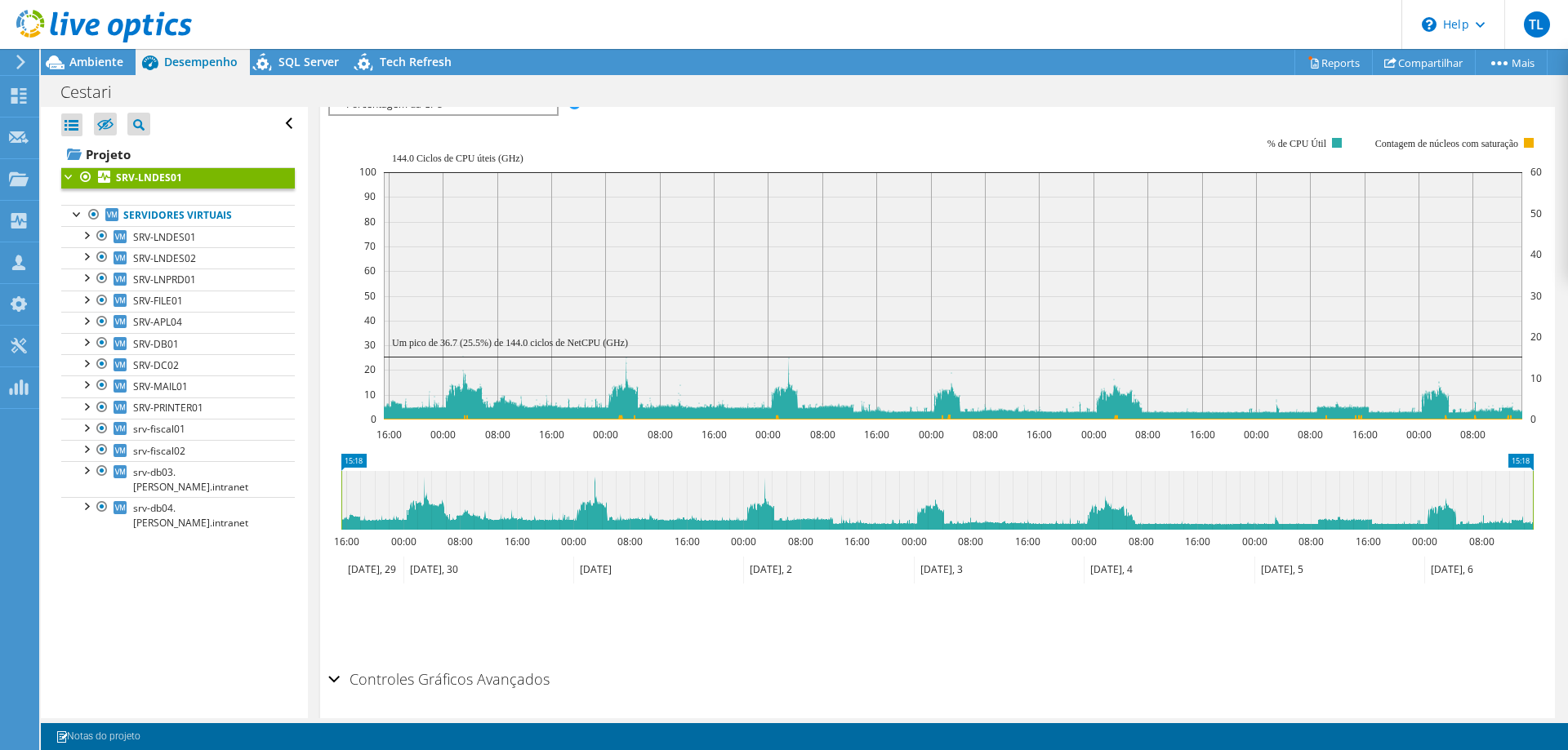
scroll to position [250, 0]
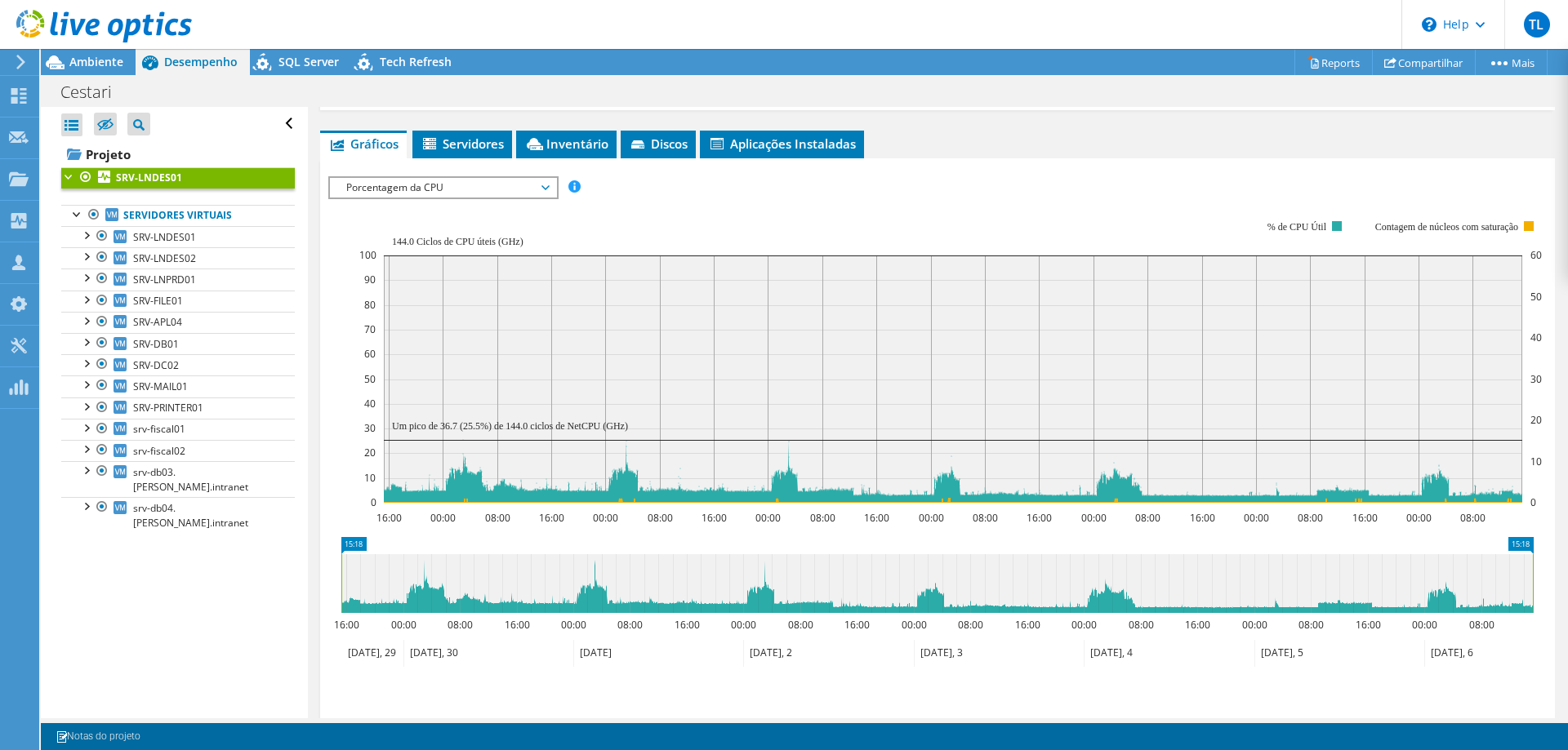
click at [503, 175] on div "IOPS Disk Throughput Tamanho de E/S Latência Profundidade da fila Porcentagem d…" at bounding box center [938, 457] width 1219 height 578
click at [496, 188] on span "Porcentagem da CPU" at bounding box center [443, 187] width 210 height 20
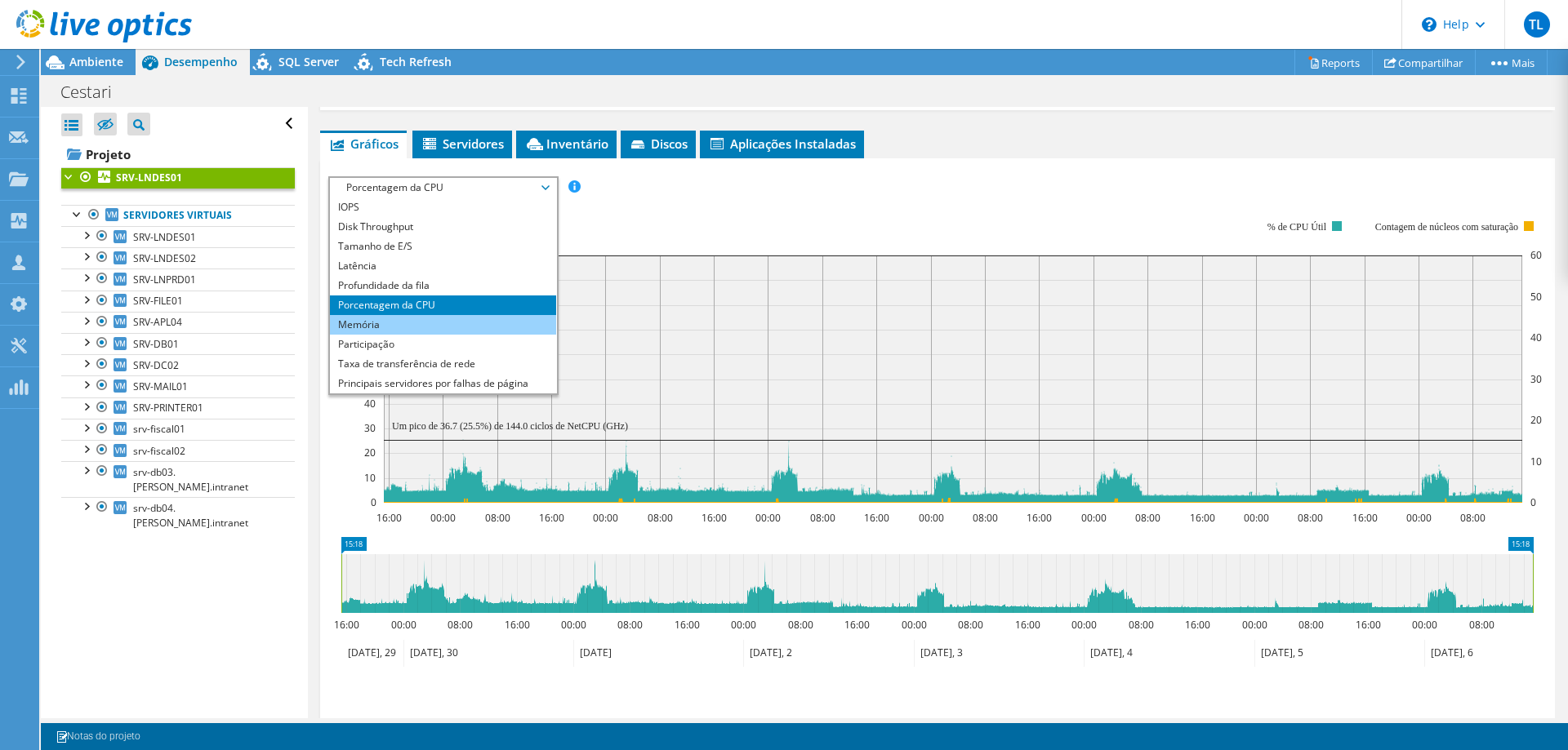
click at [379, 328] on li "Memória" at bounding box center [443, 324] width 226 height 20
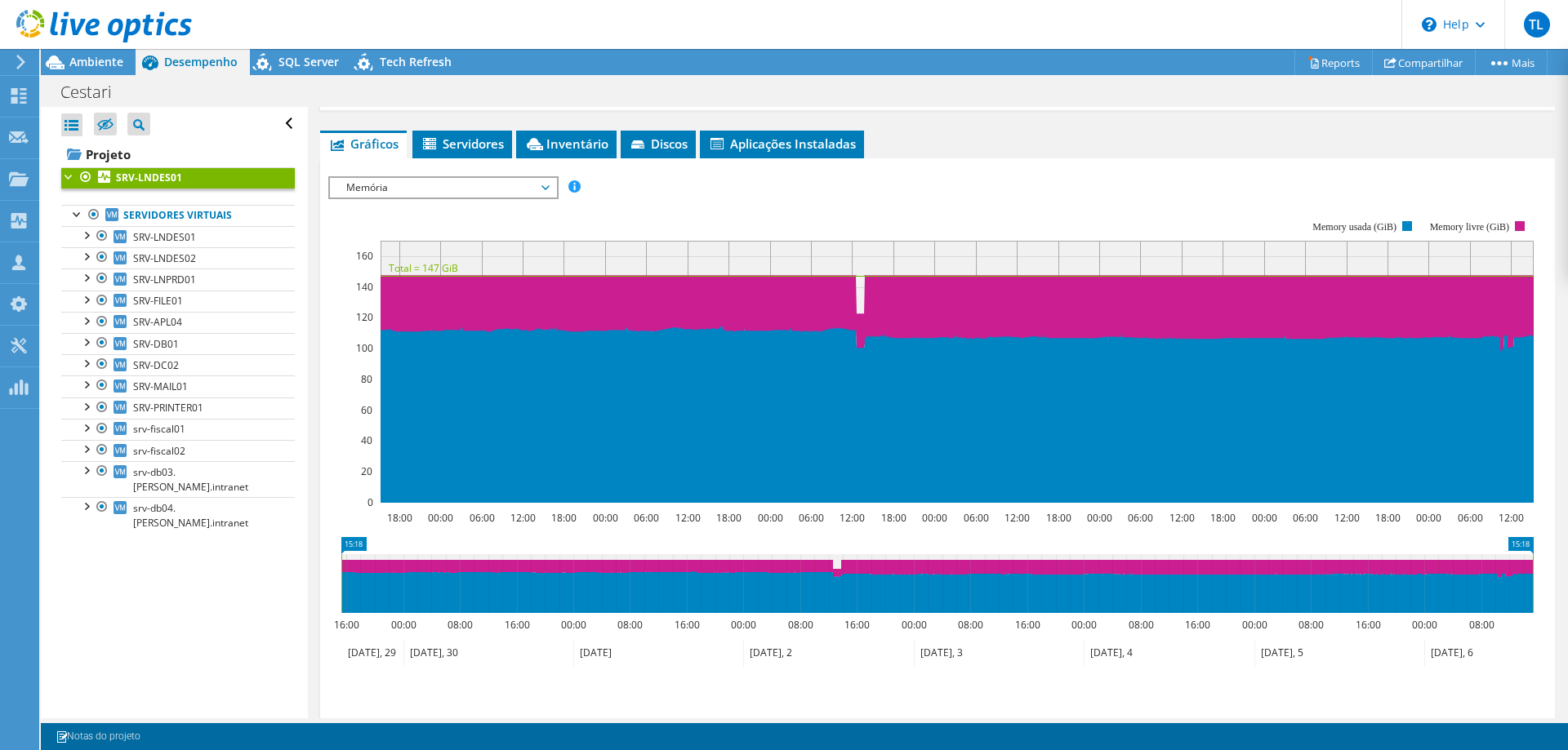
click at [1058, 212] on div at bounding box center [938, 461] width 1219 height 569
click at [427, 188] on span "Memória" at bounding box center [443, 187] width 210 height 20
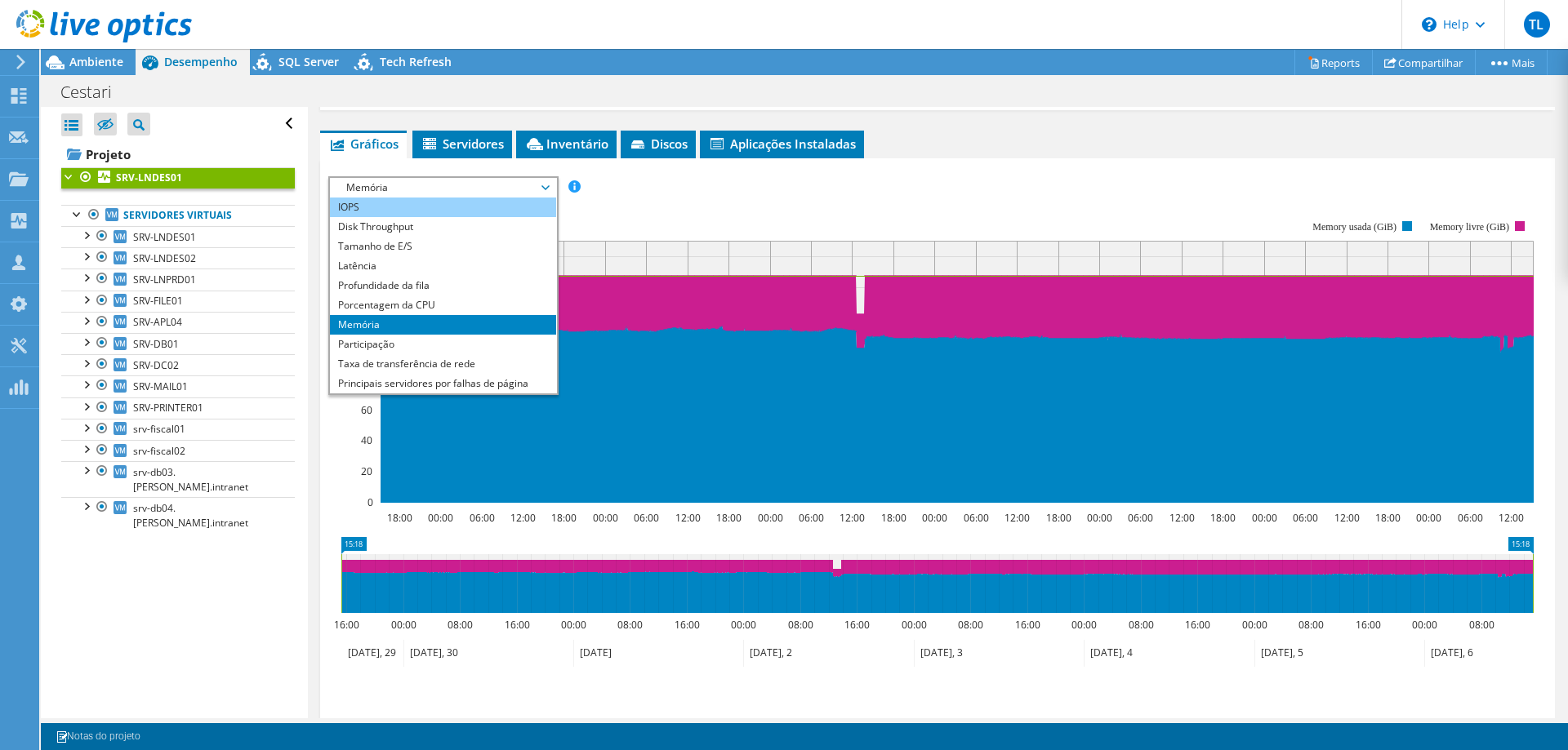
click at [378, 210] on li "IOPS" at bounding box center [443, 207] width 226 height 20
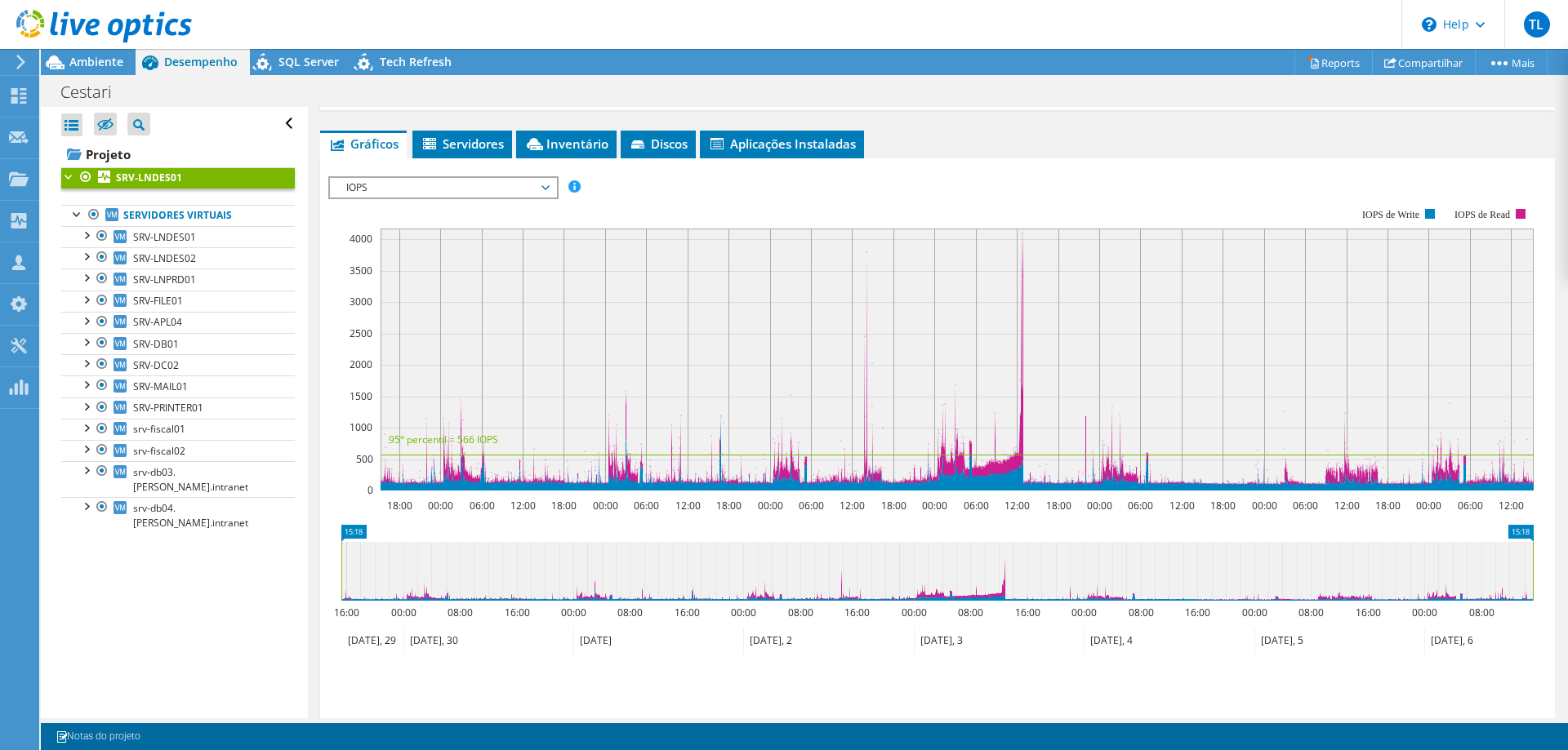
click at [958, 183] on div at bounding box center [938, 454] width 1219 height 557
click at [450, 190] on span "IOPS" at bounding box center [443, 187] width 210 height 20
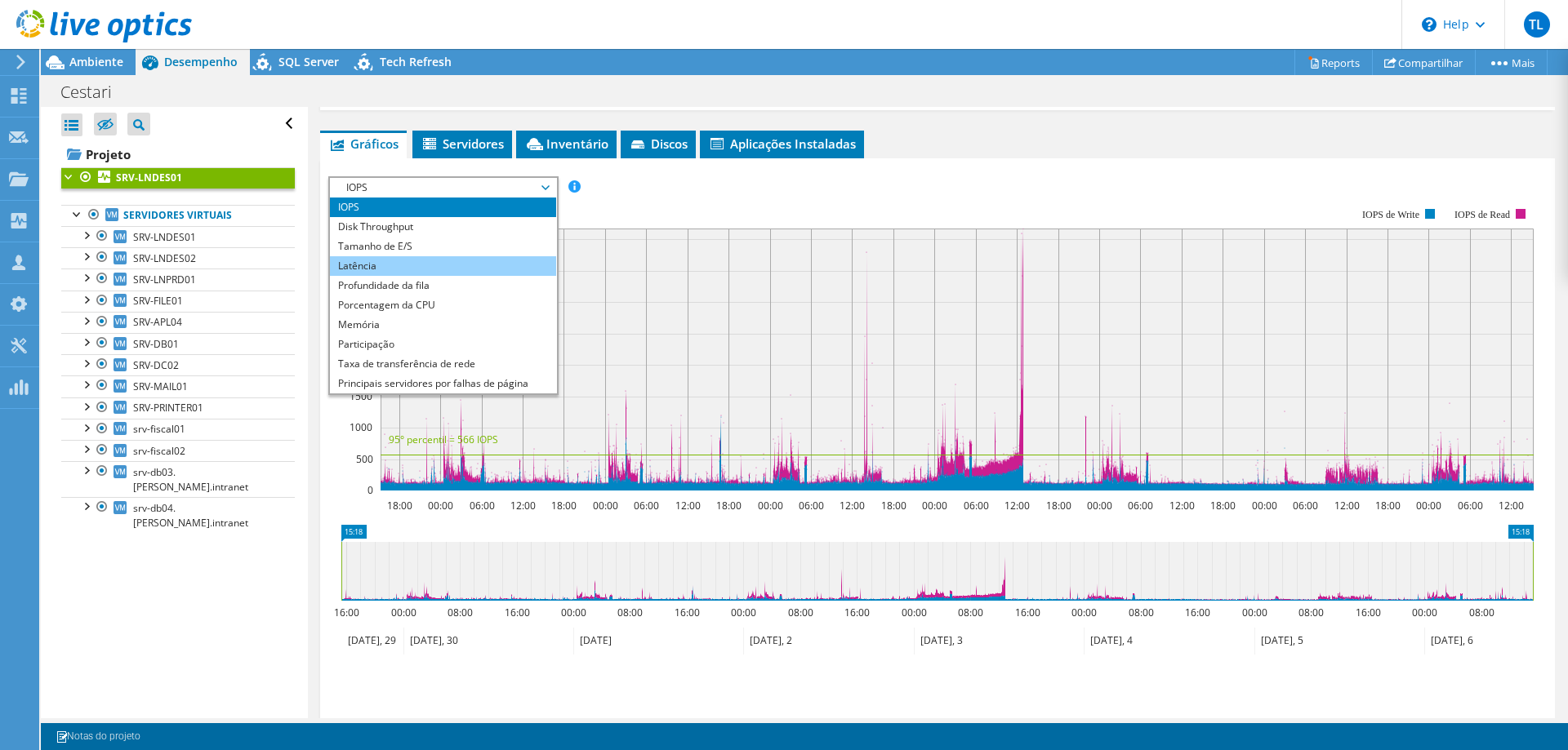
click at [396, 257] on li "Latência" at bounding box center [443, 266] width 226 height 20
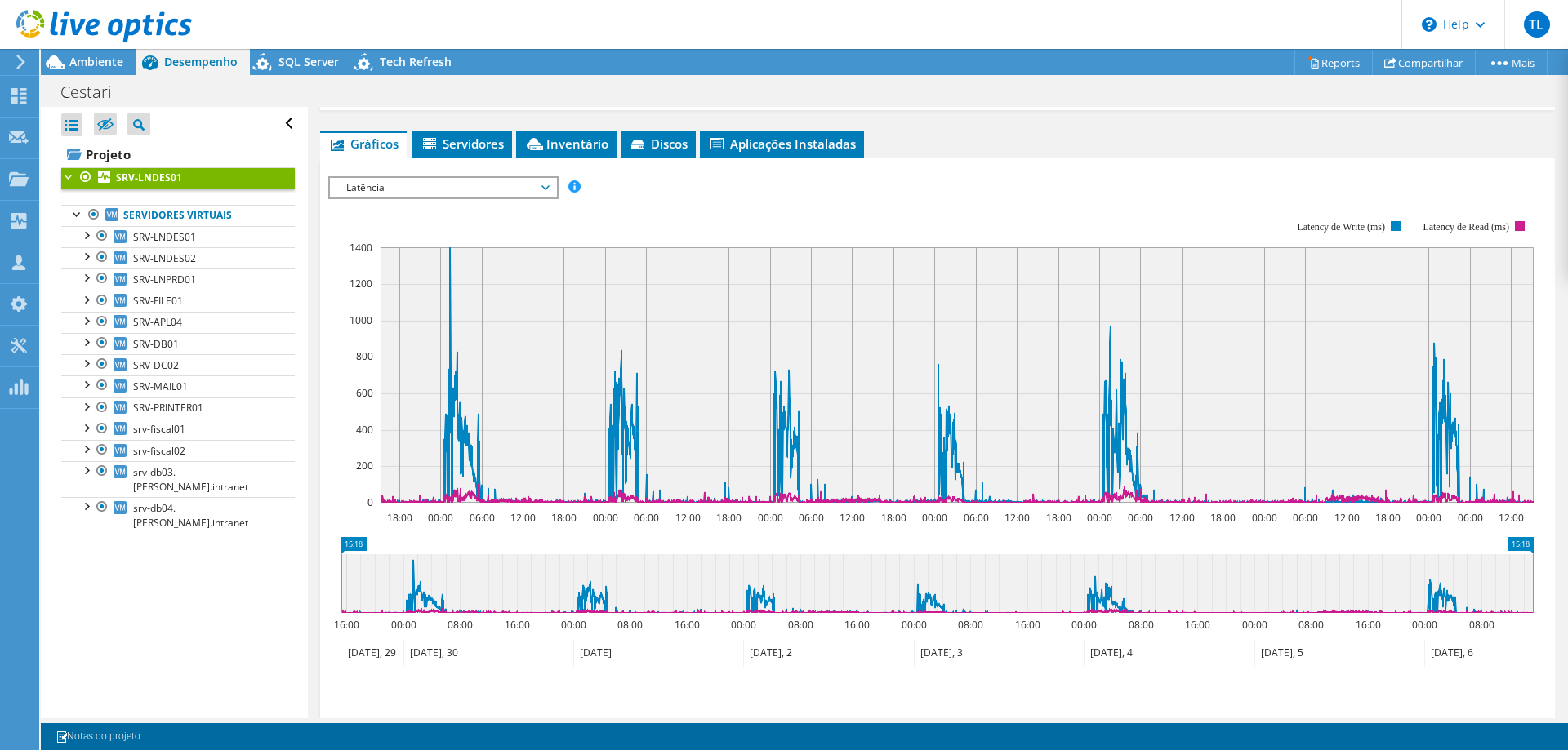
click at [996, 160] on div "IOPS Disk Throughput Tamanho de E/S Latência Profundidade da fila Porcentagem d…" at bounding box center [938, 451] width 1219 height 587
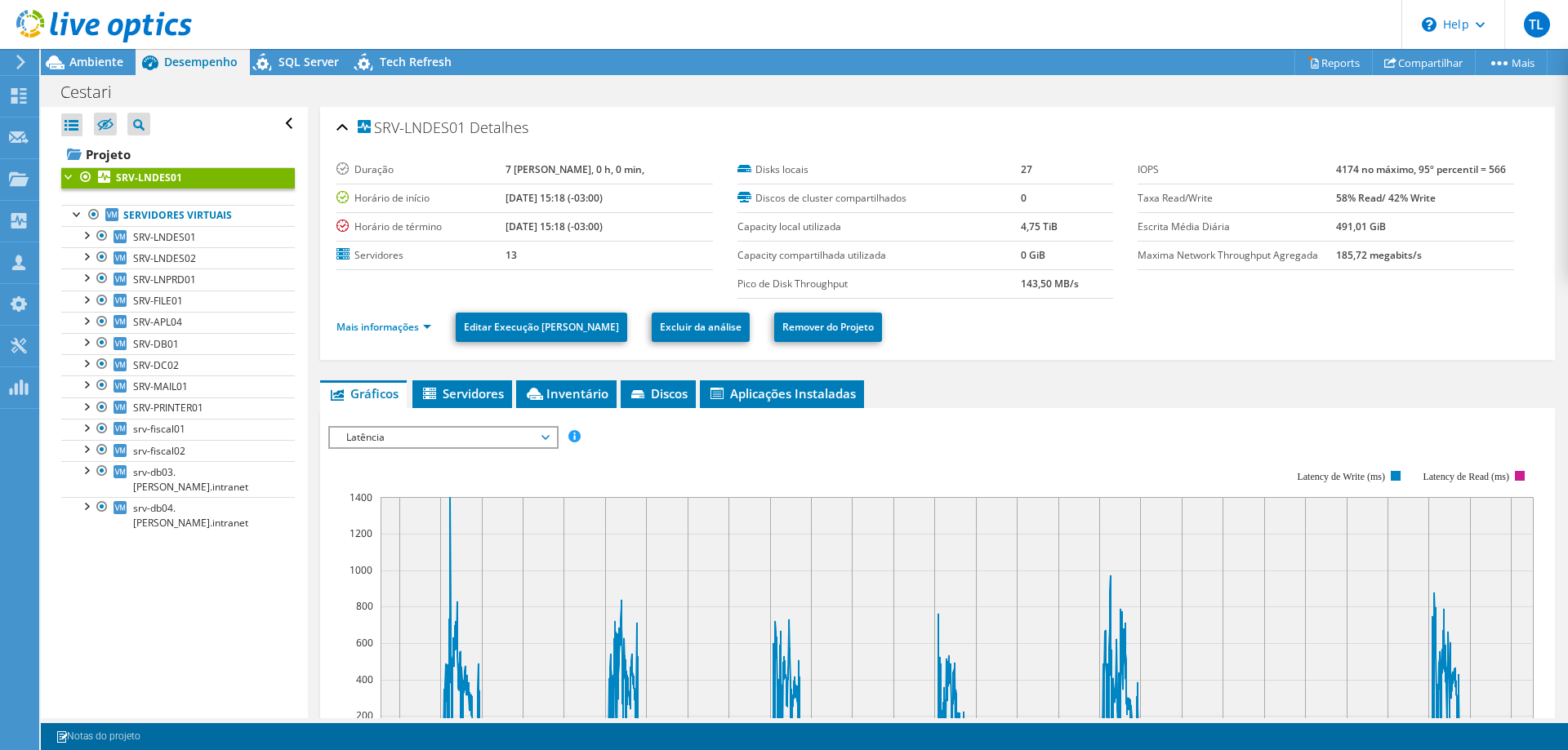
click at [383, 335] on li "Mais informações" at bounding box center [389, 327] width 104 height 18
click at [383, 331] on link "Mais informações" at bounding box center [384, 326] width 95 height 14
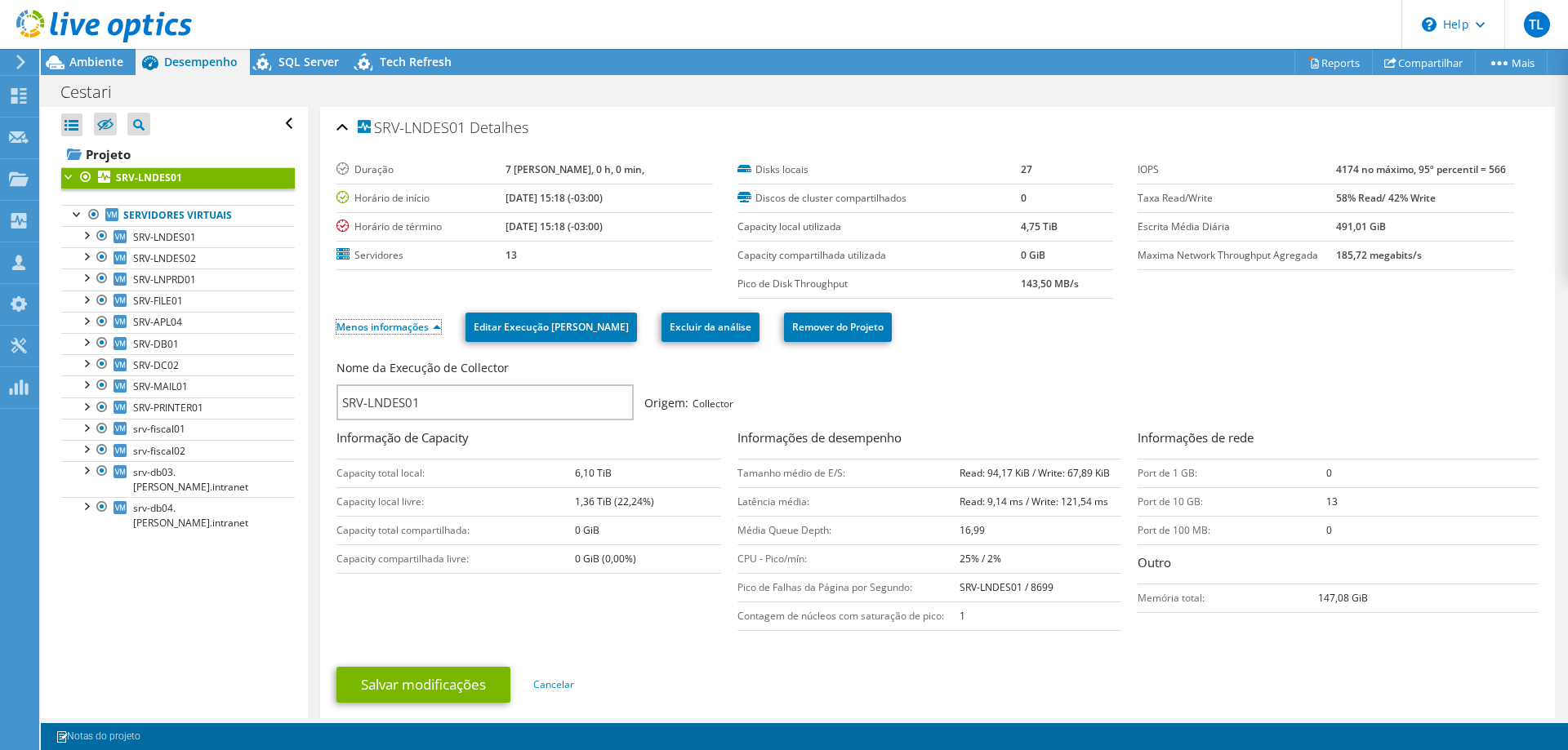
scroll to position [333, 0]
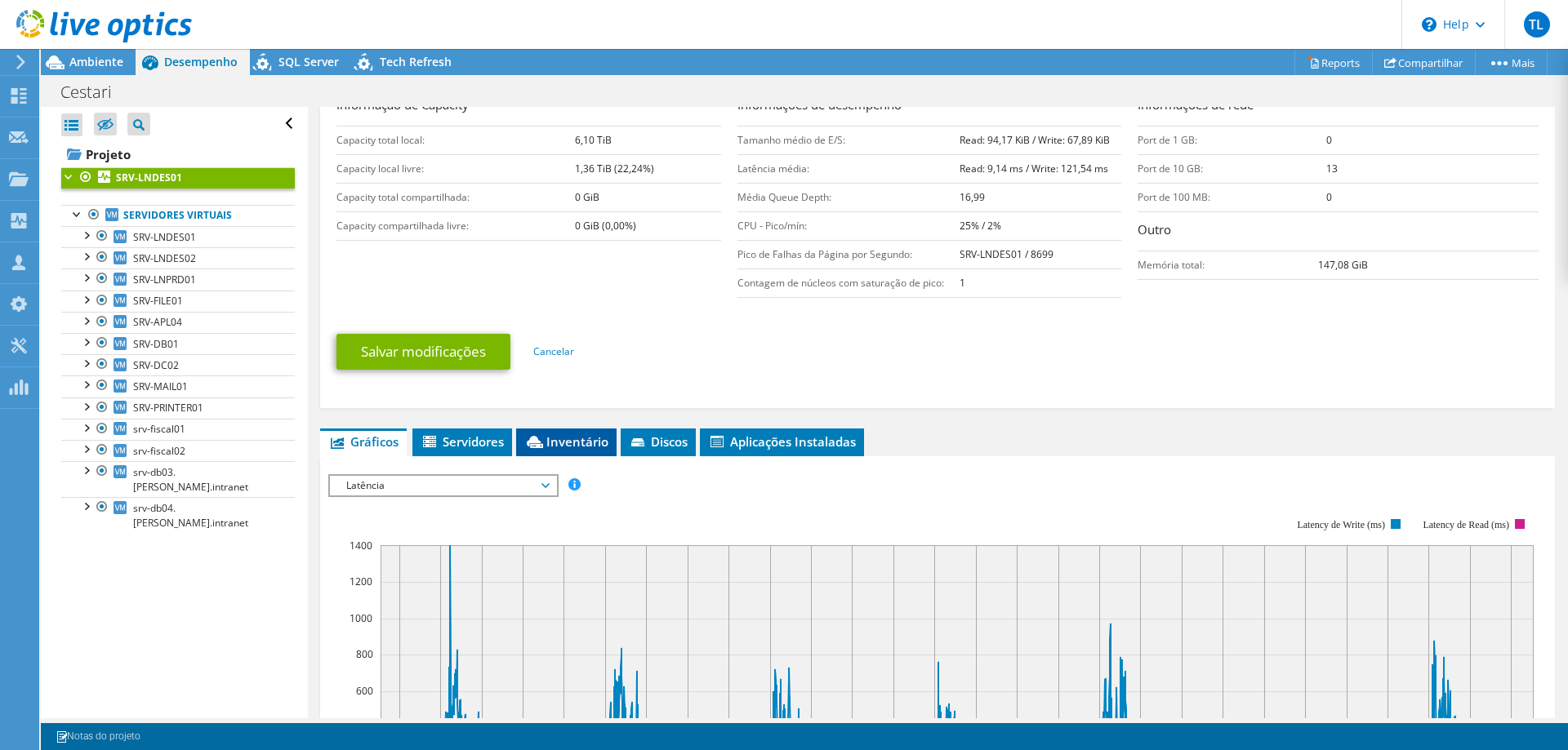
click at [562, 437] on span "Inventário" at bounding box center [566, 441] width 84 height 16
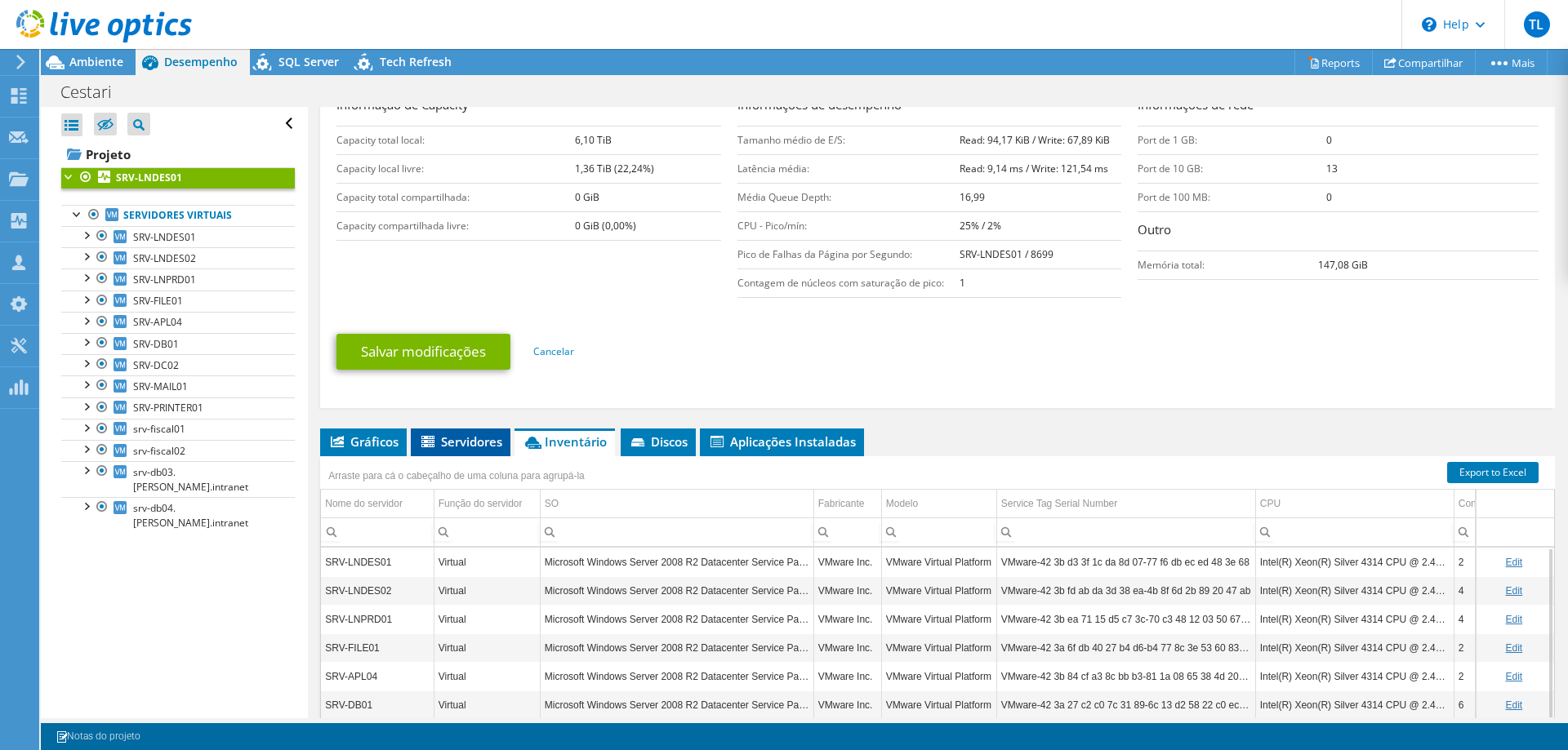
click at [473, 439] on span "Servidores" at bounding box center [461, 441] width 83 height 16
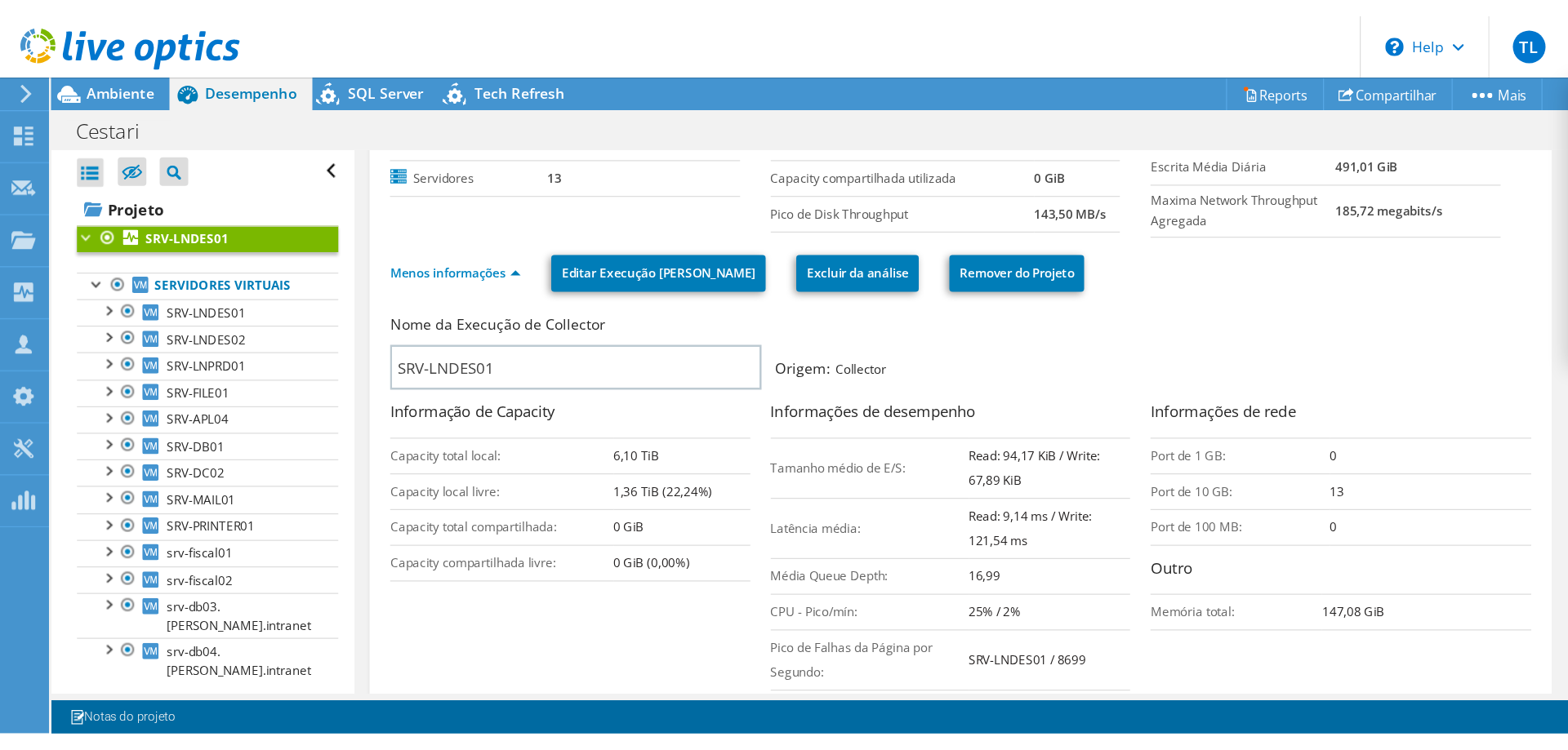
scroll to position [157, 0]
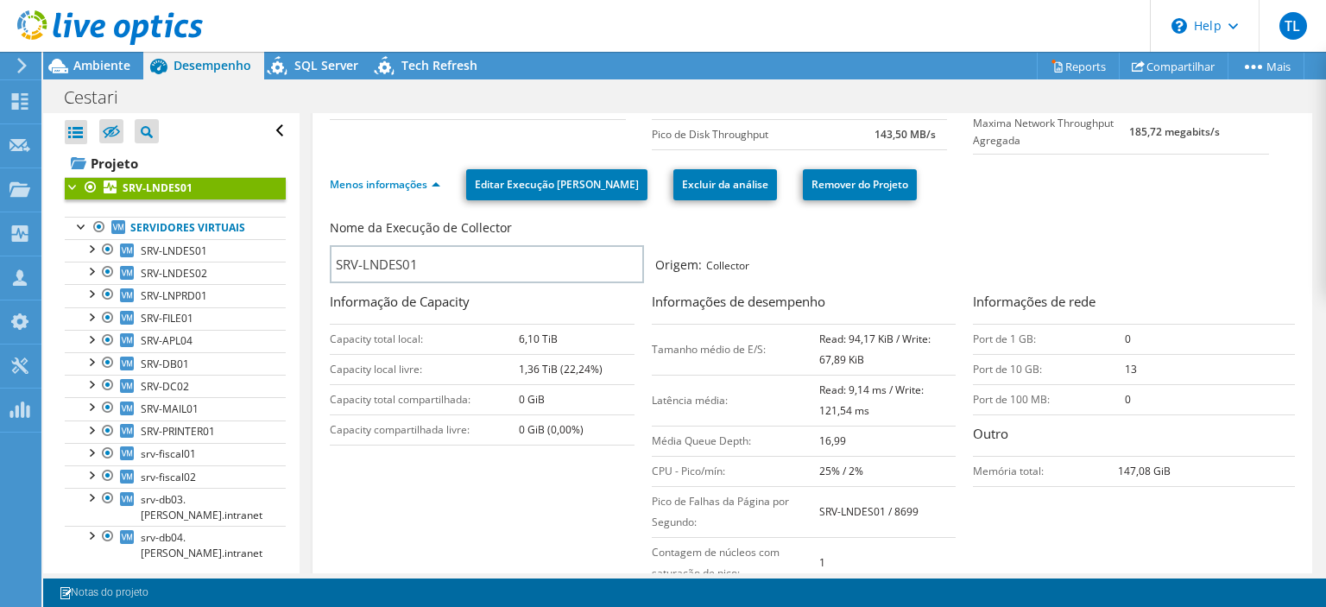
click at [959, 287] on div "Nome da Execução [PERSON_NAME] SRV-LNDES01 Origem: Collector" at bounding box center [812, 253] width 965 height 77
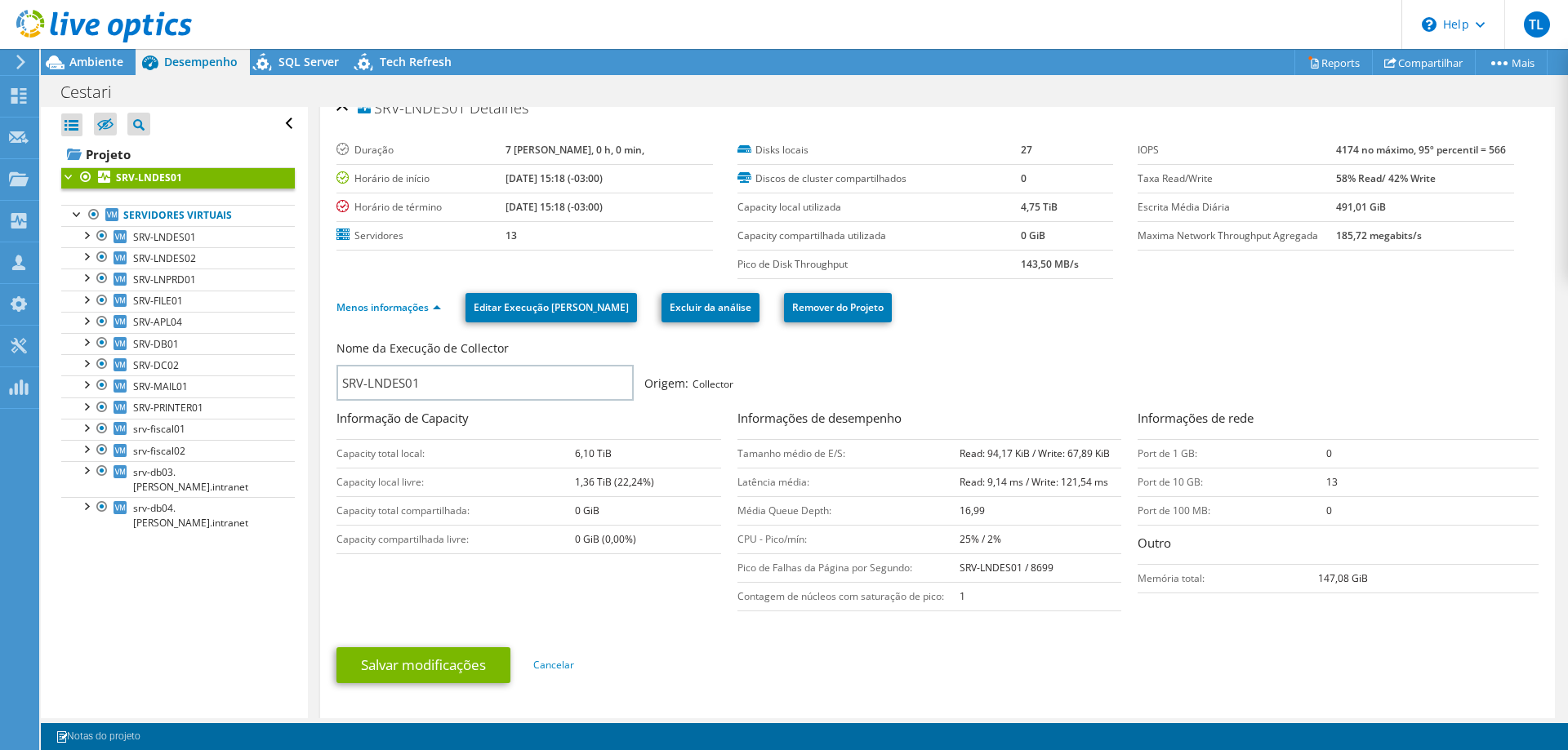
scroll to position [0, 0]
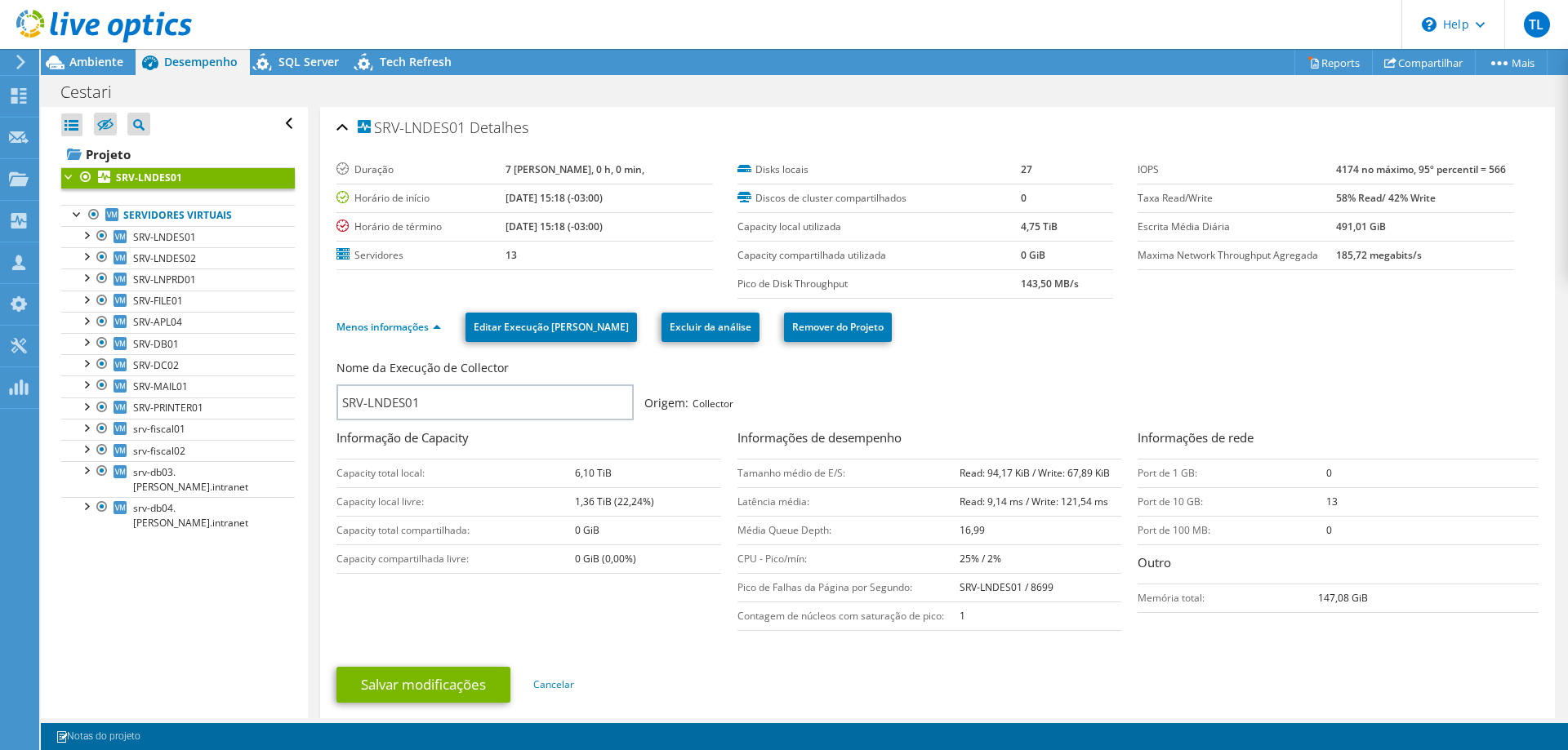
drag, startPoint x: 1082, startPoint y: 287, endPoint x: 1003, endPoint y: 293, distance: 79.2
click at [1003, 293] on tr "Pico de Disk Throughput 143,50 MB/s" at bounding box center [925, 284] width 377 height 28
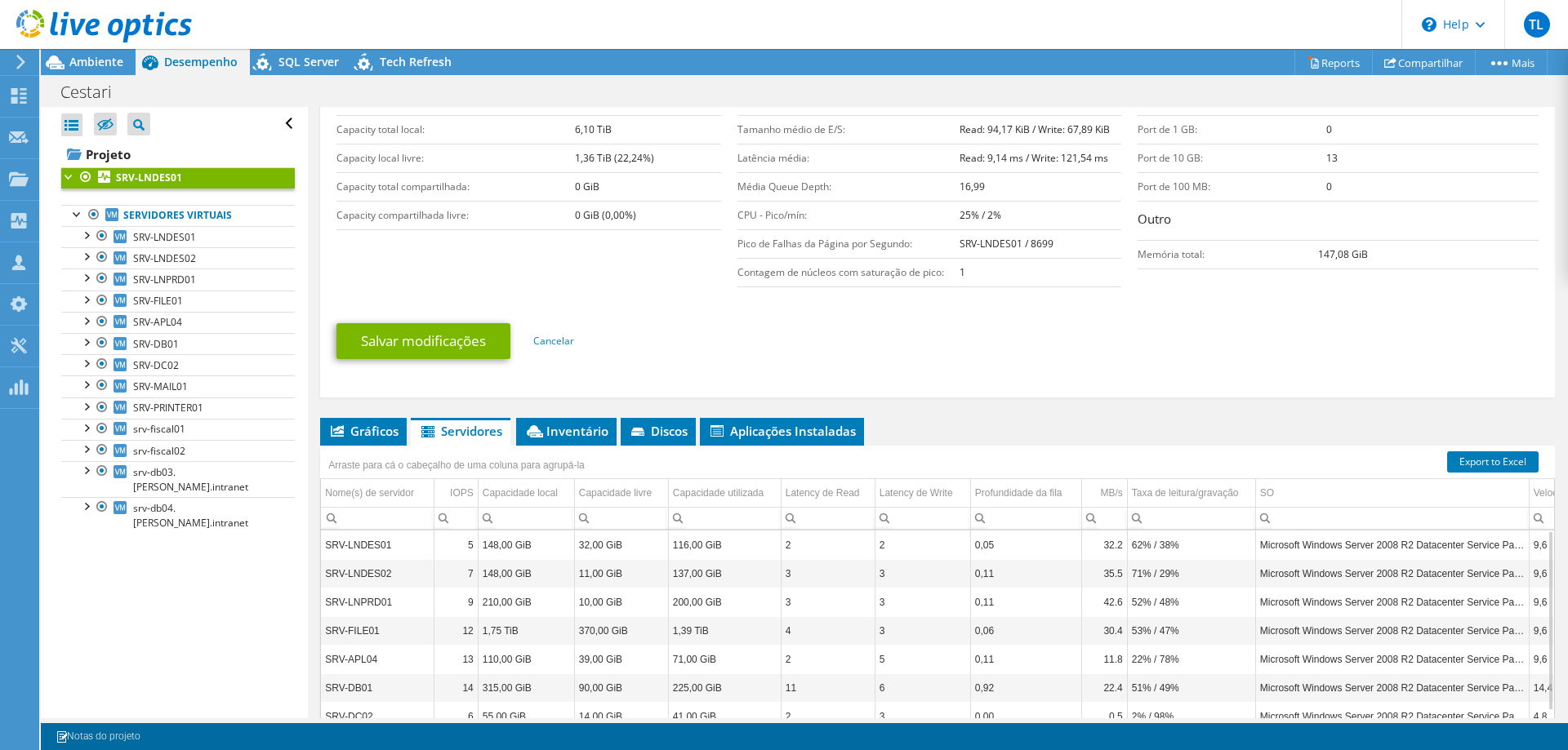
scroll to position [416, 0]
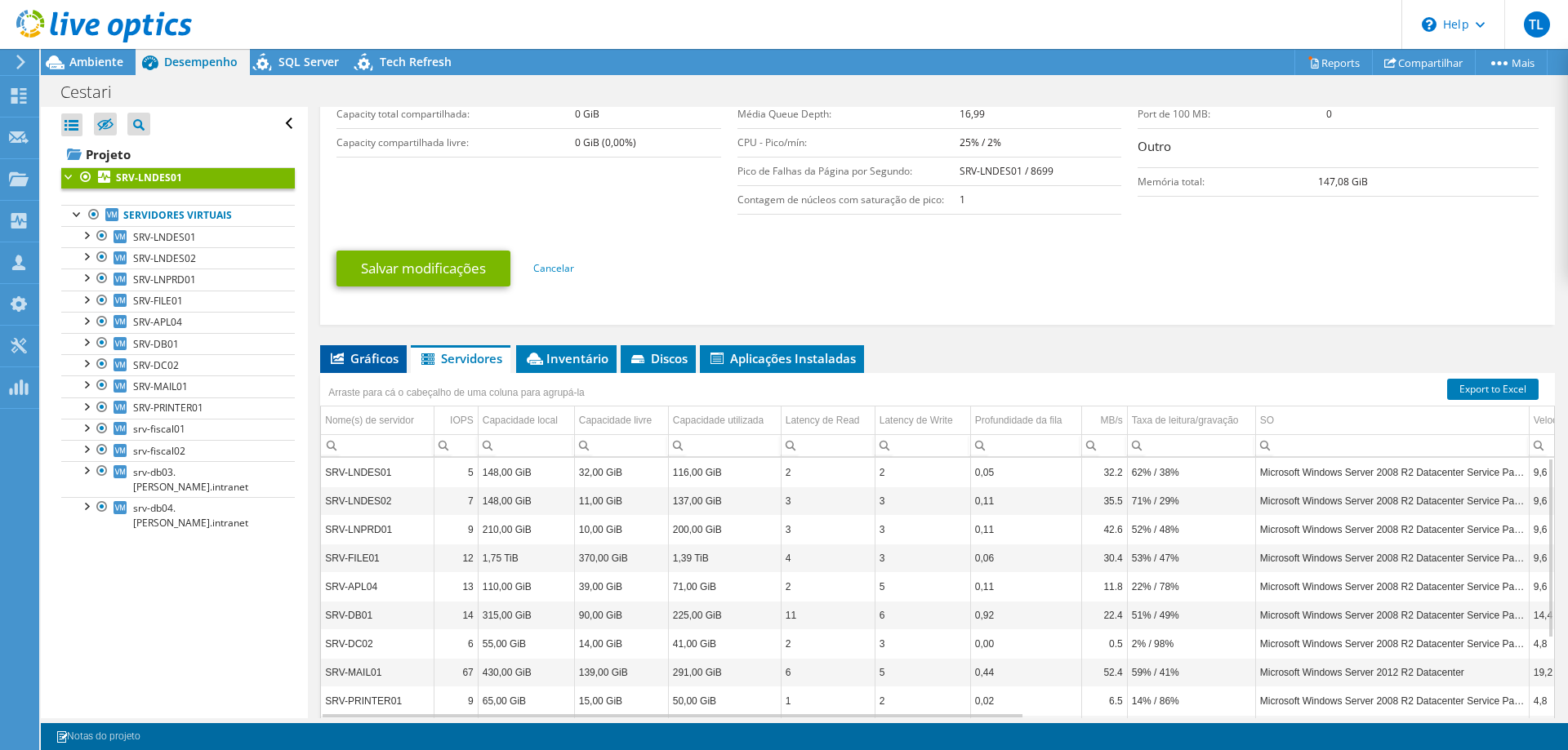
click at [354, 355] on span "Gráficos" at bounding box center [363, 358] width 70 height 16
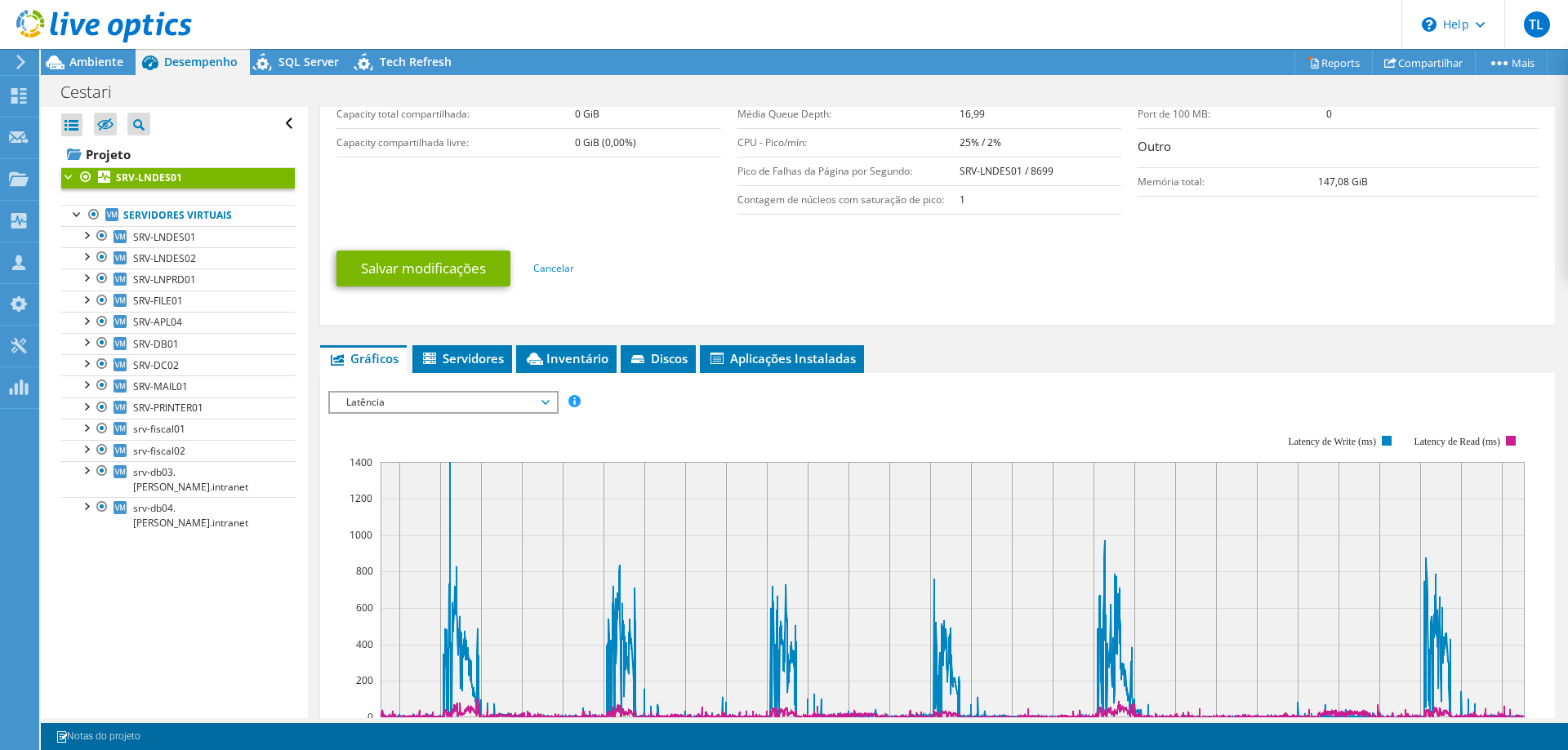
click at [513, 397] on span "Latência" at bounding box center [443, 402] width 210 height 20
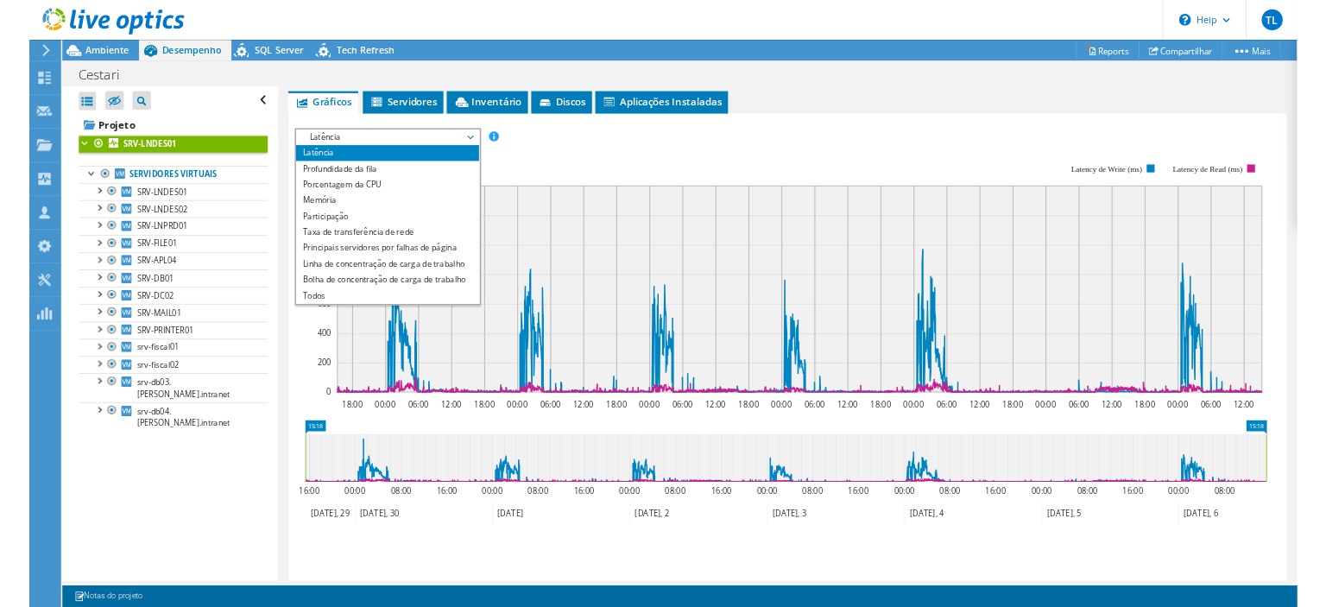
scroll to position [704, 0]
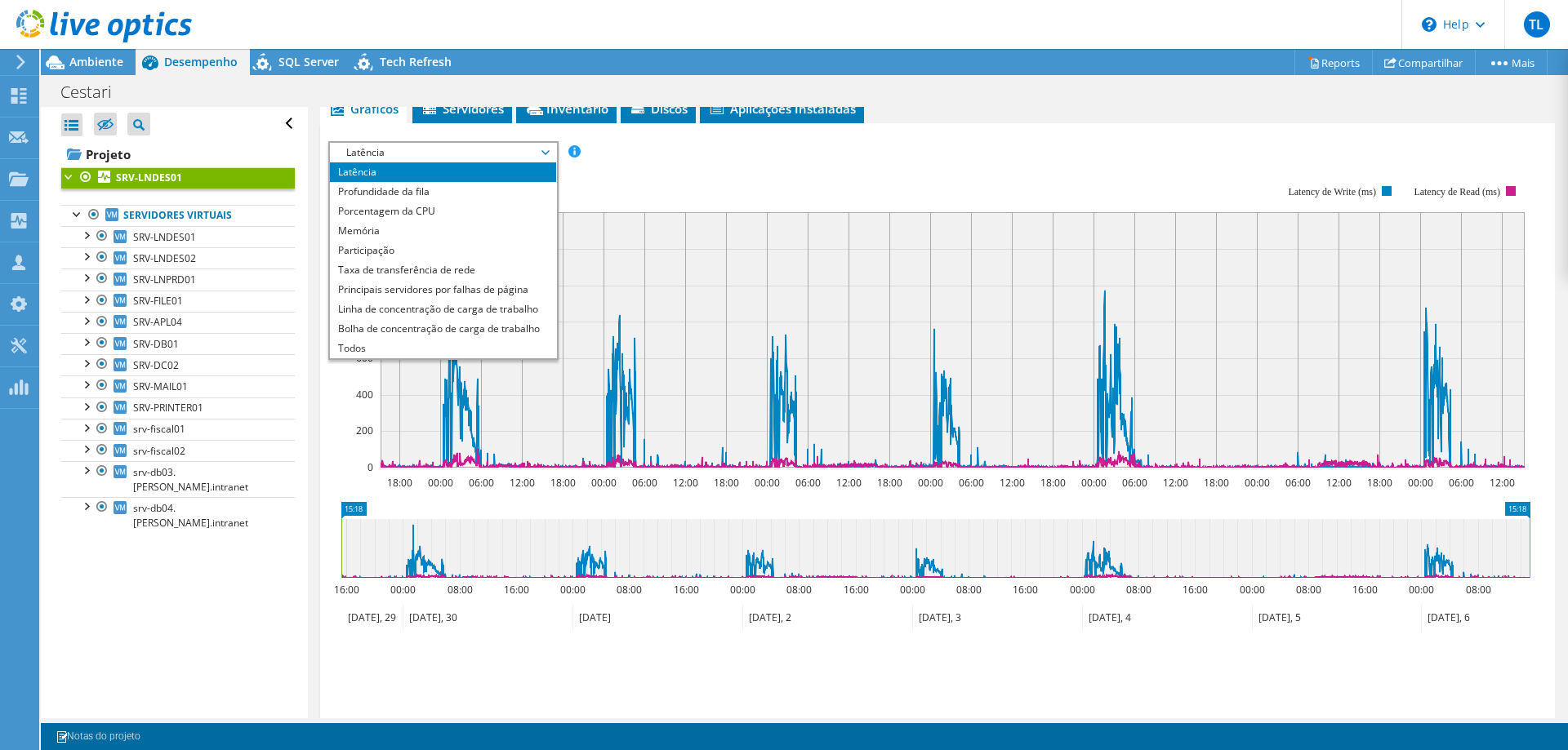
click at [344, 474] on rect at bounding box center [926, 326] width 1196 height 326
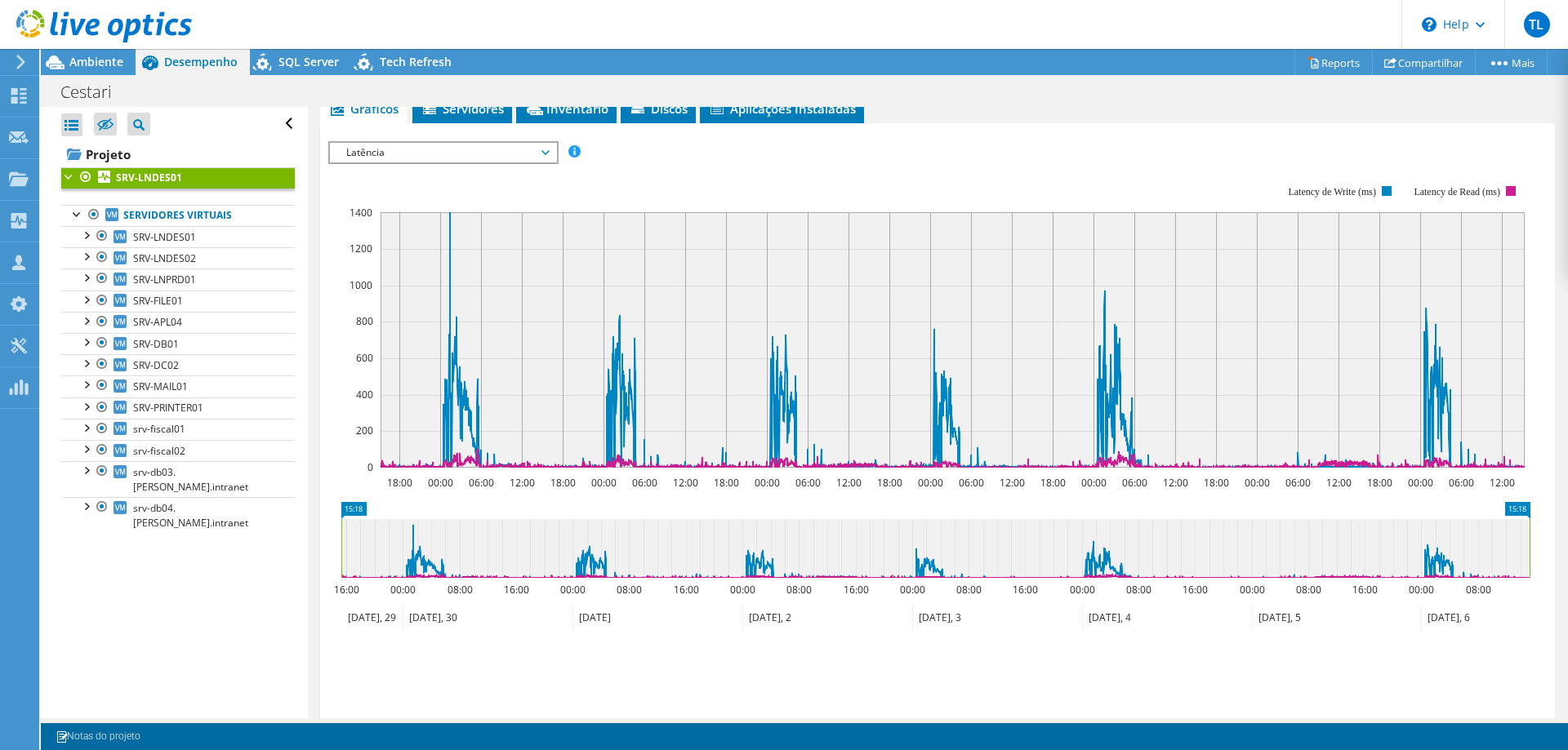
click at [519, 151] on span "Latência" at bounding box center [443, 152] width 210 height 20
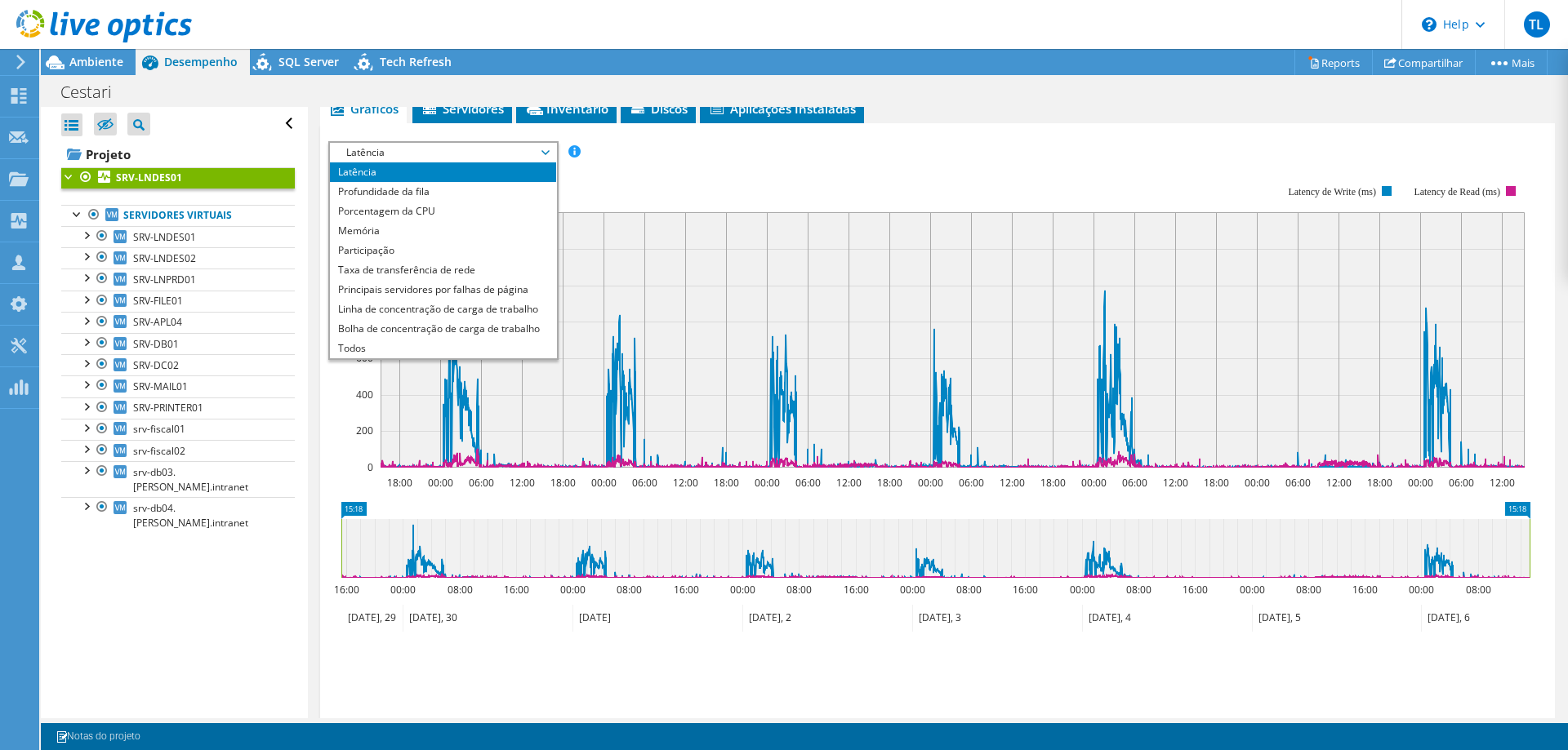
click at [903, 165] on rect at bounding box center [926, 326] width 1196 height 326
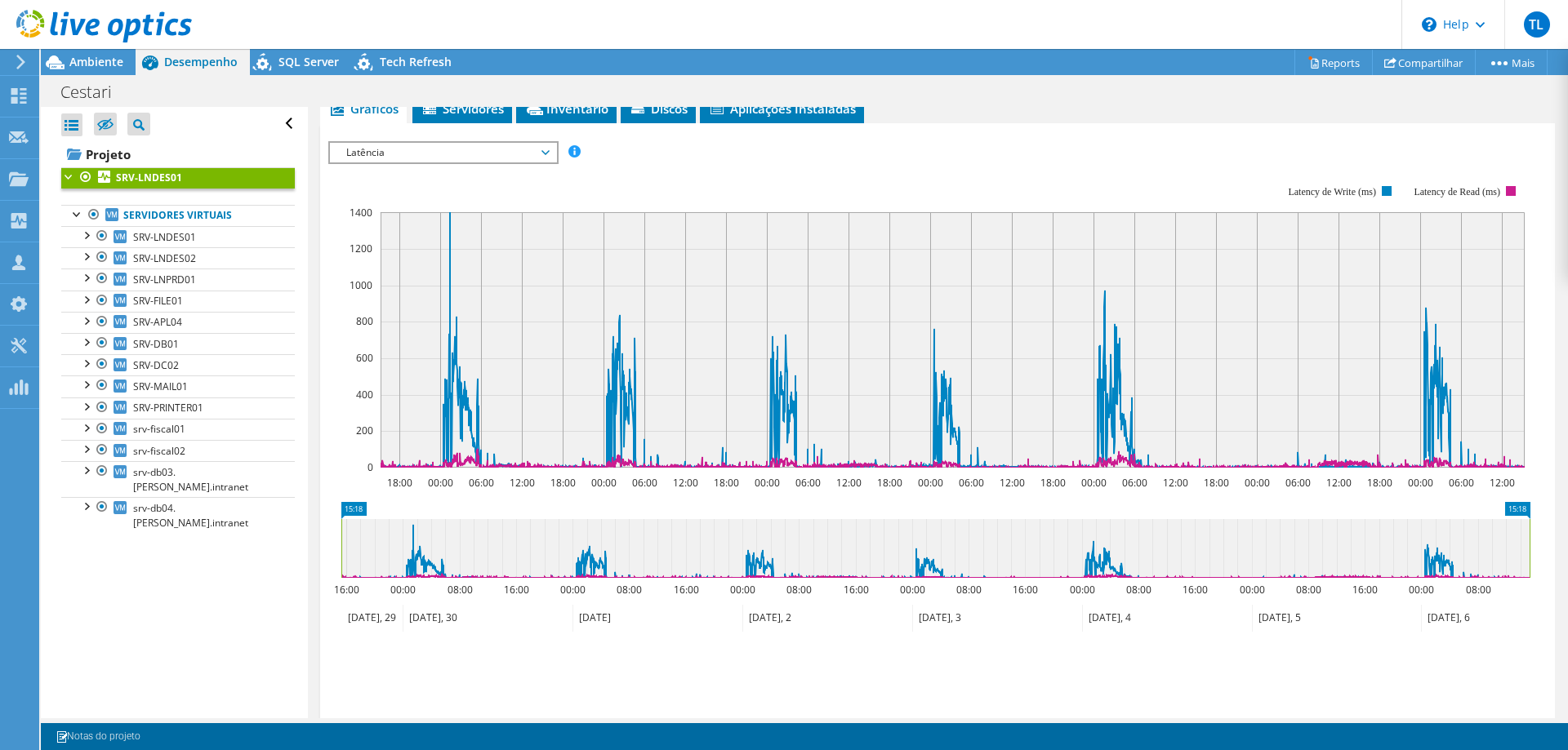
scroll to position [745, 0]
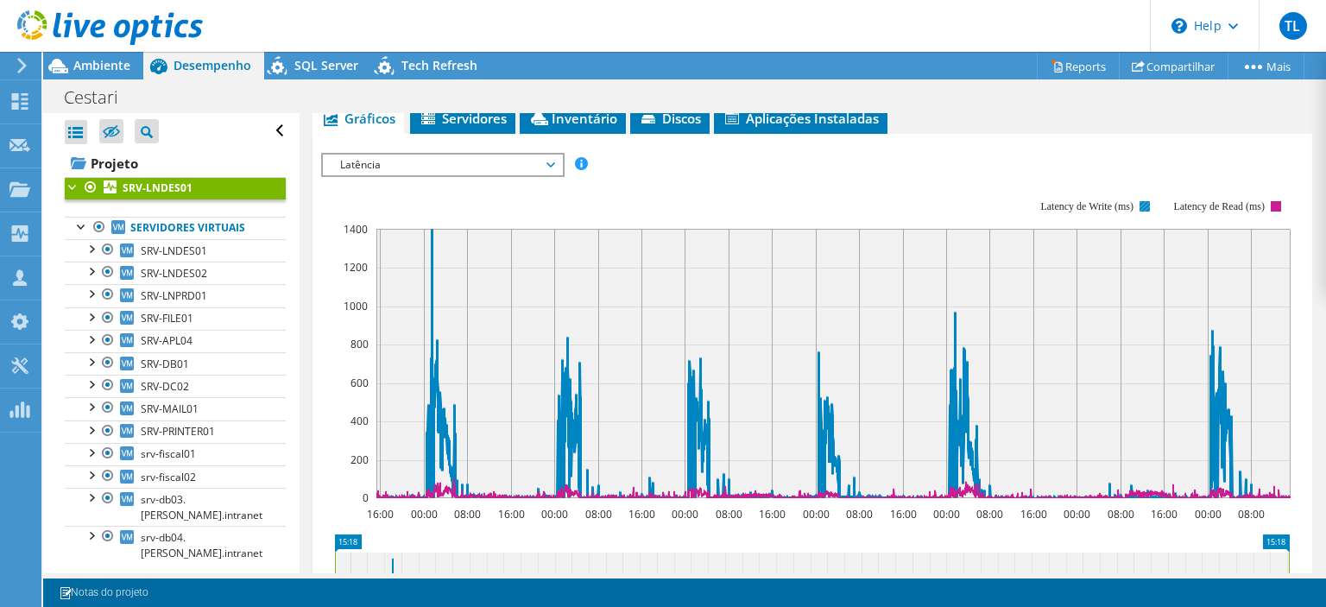
click at [1004, 134] on div "IOPS Disk Throughput Tamanho de E/S Latência Profundidade da fila Porcentagem d…" at bounding box center [812, 444] width 982 height 621
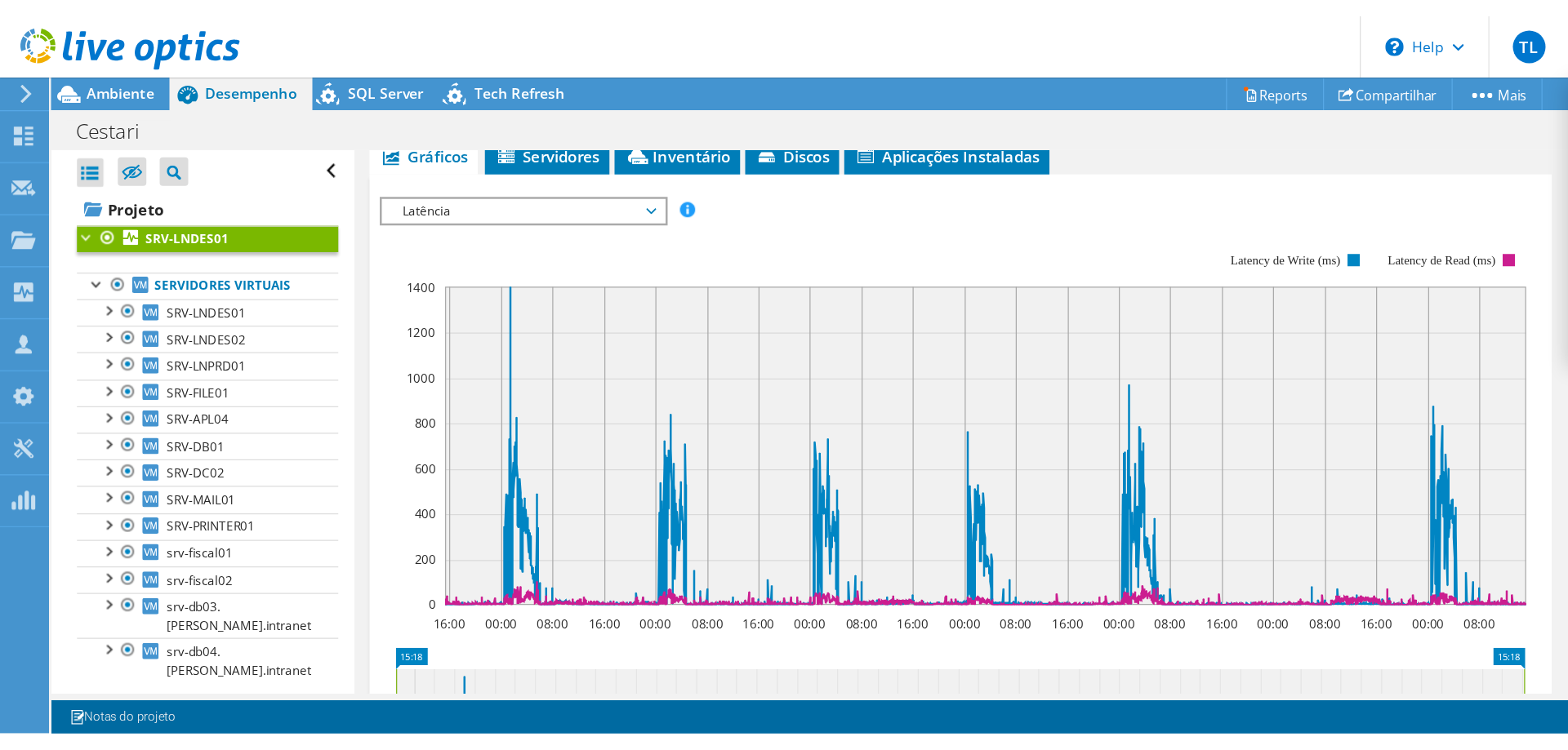
scroll to position [666, 0]
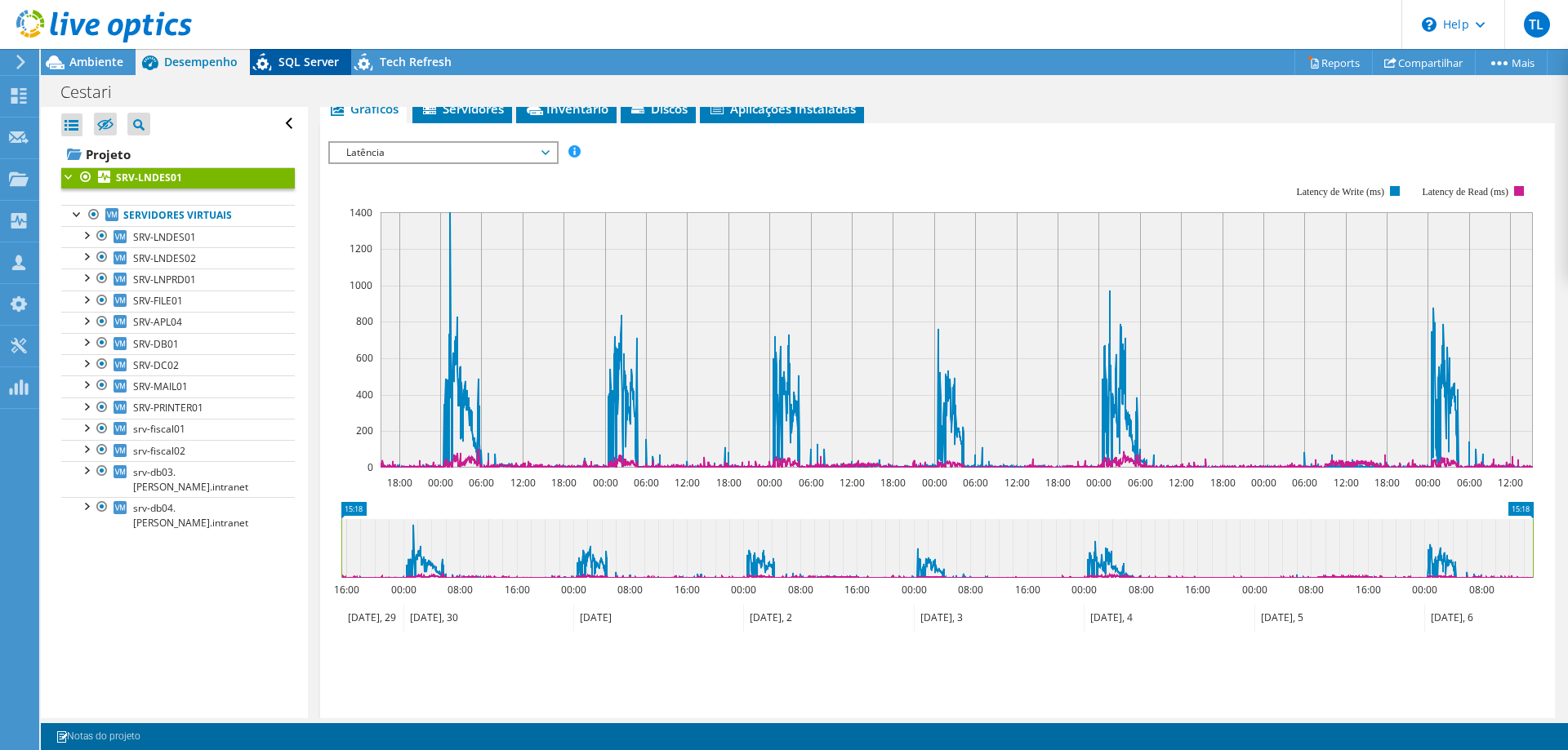
click at [310, 62] on span "SQL Server" at bounding box center [308, 61] width 61 height 15
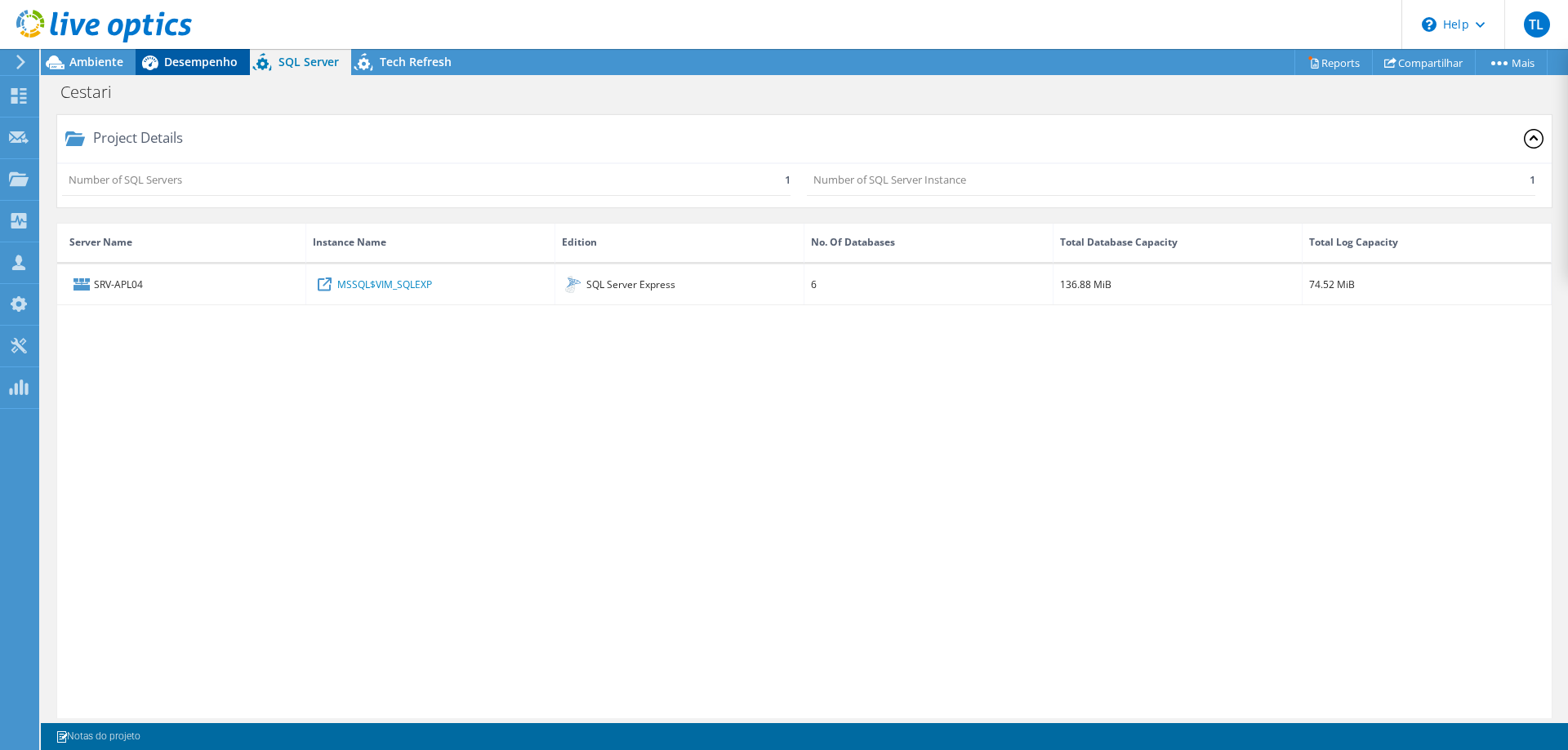
click at [179, 62] on span "Desempenho" at bounding box center [201, 61] width 74 height 15
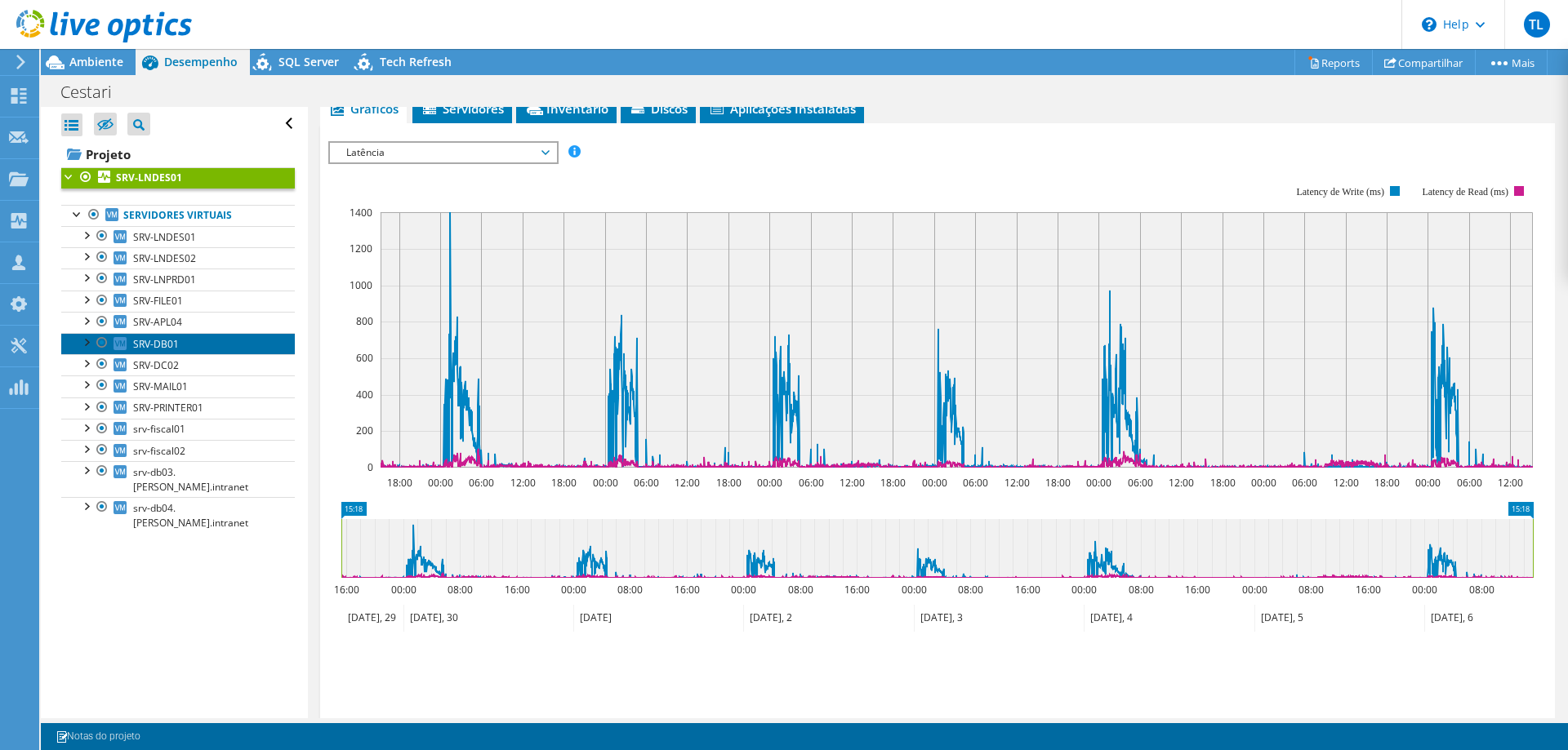
click at [160, 343] on span "SRV-DB01" at bounding box center [156, 343] width 45 height 14
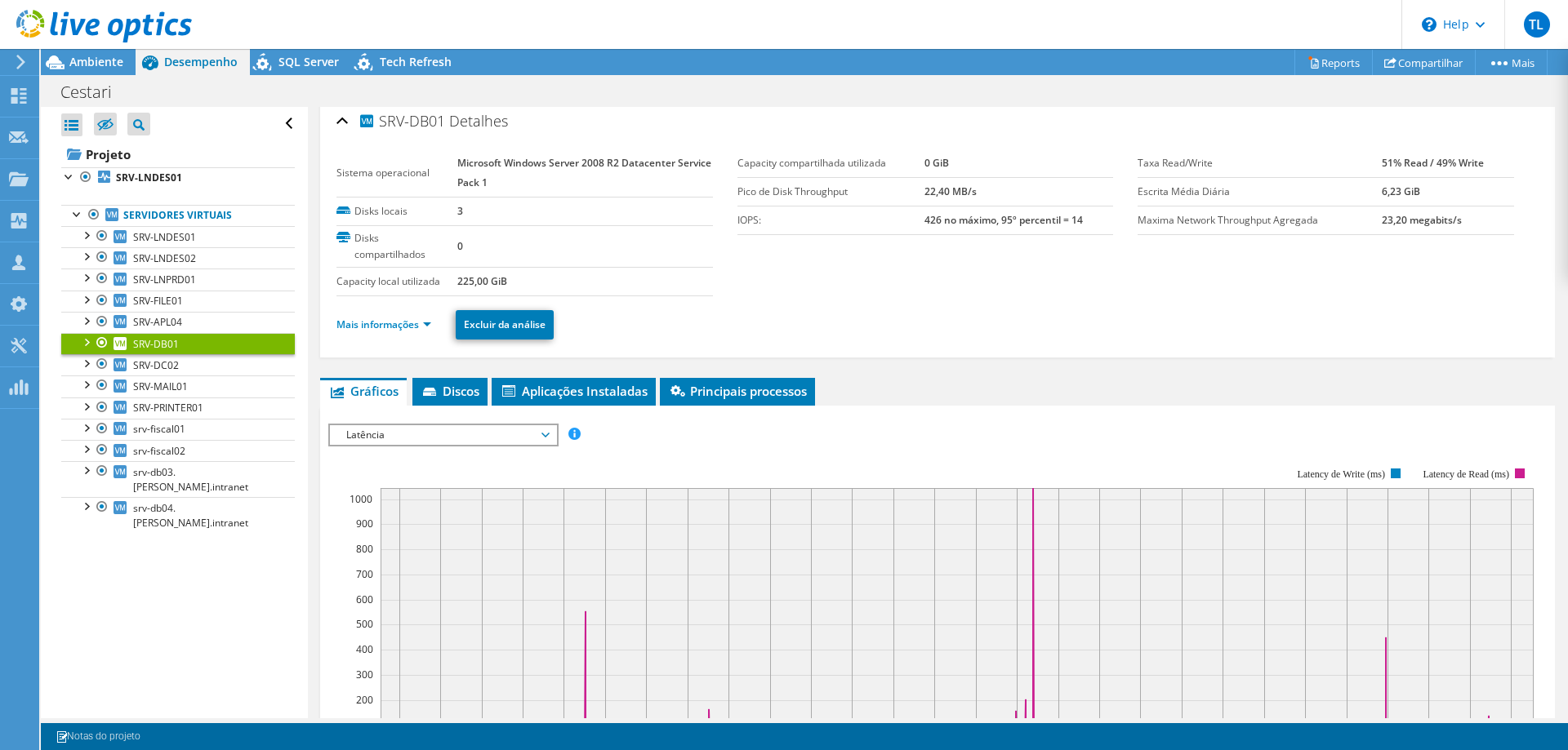
scroll to position [0, 0]
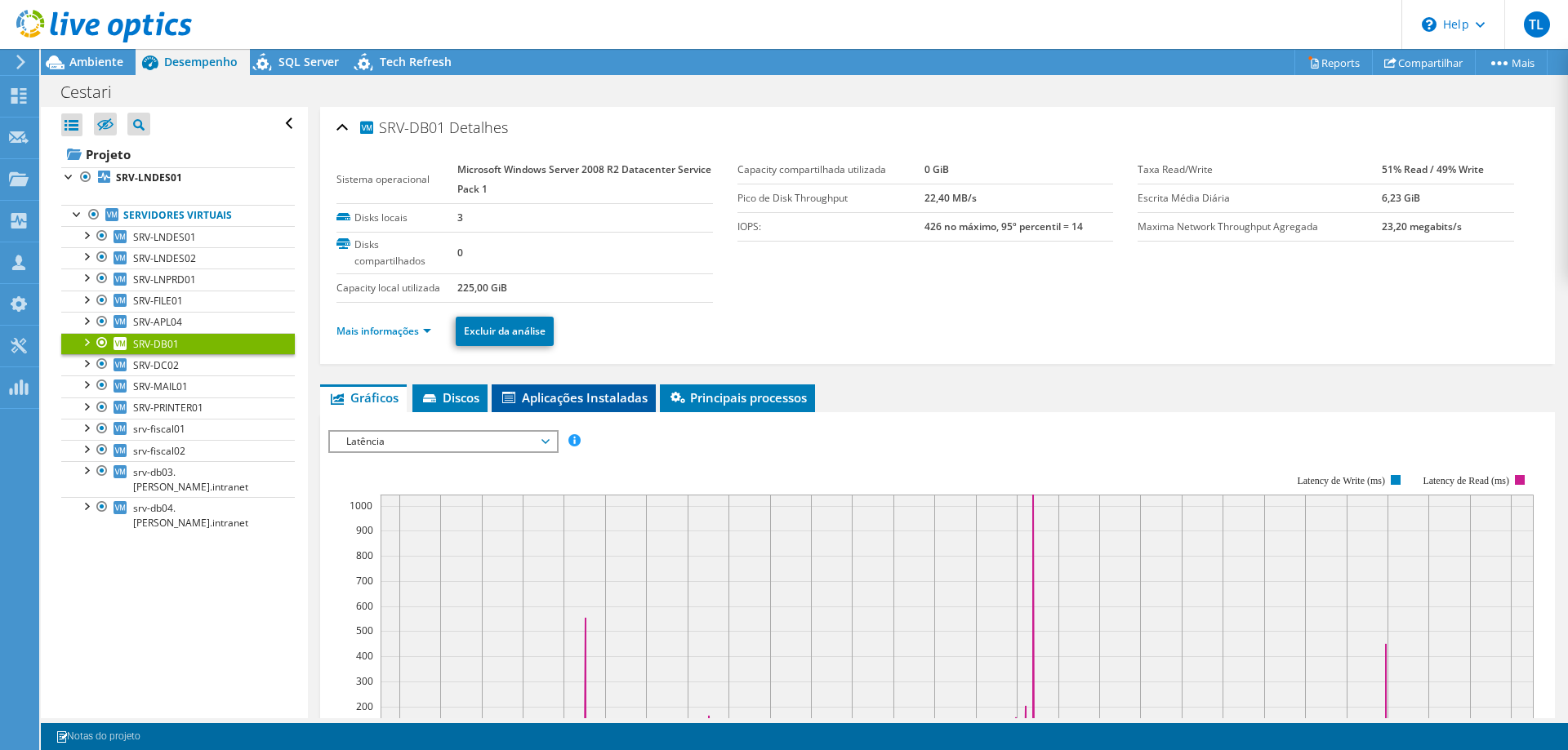
click at [577, 396] on span "Aplicações Instaladas" at bounding box center [573, 397] width 148 height 16
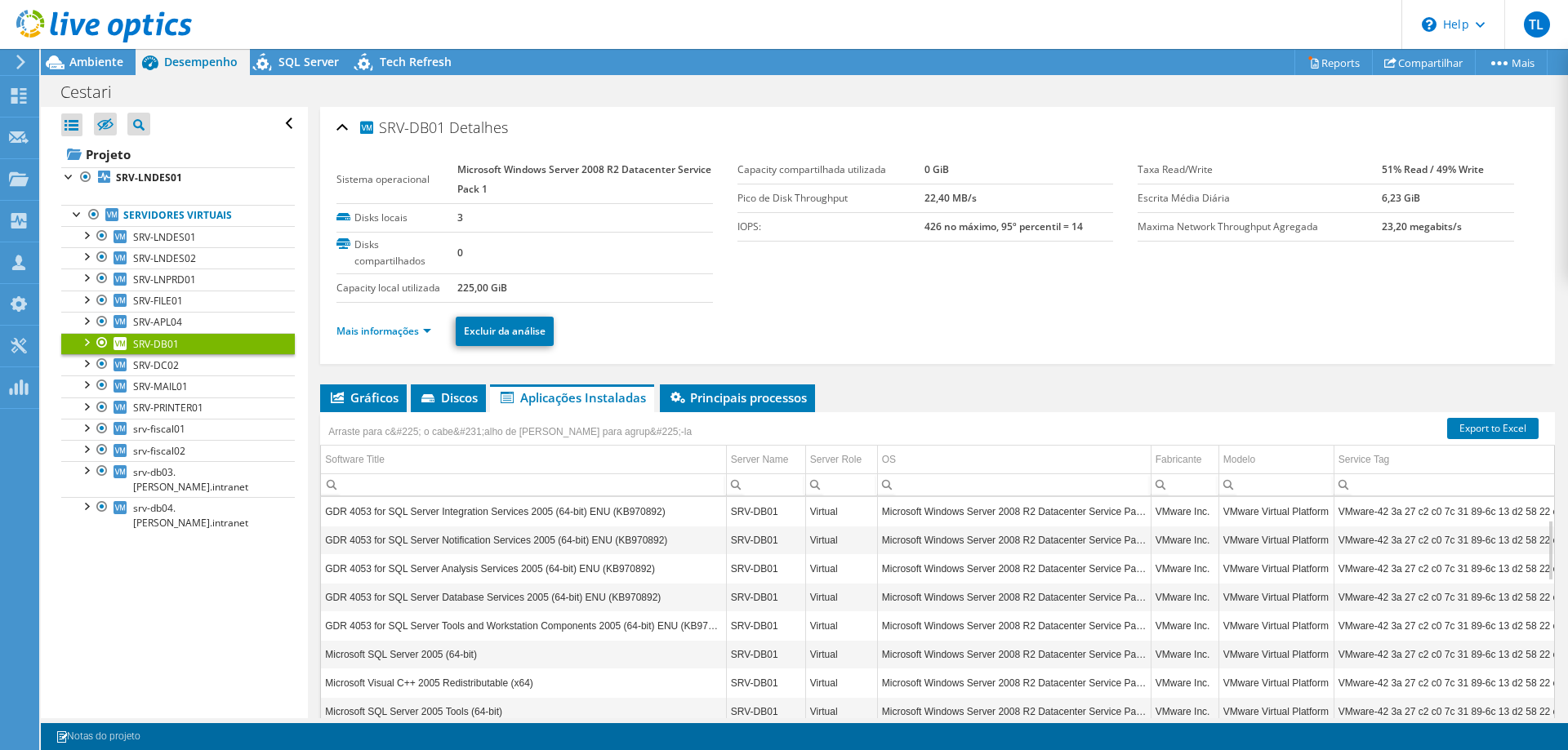
scroll to position [83, 0]
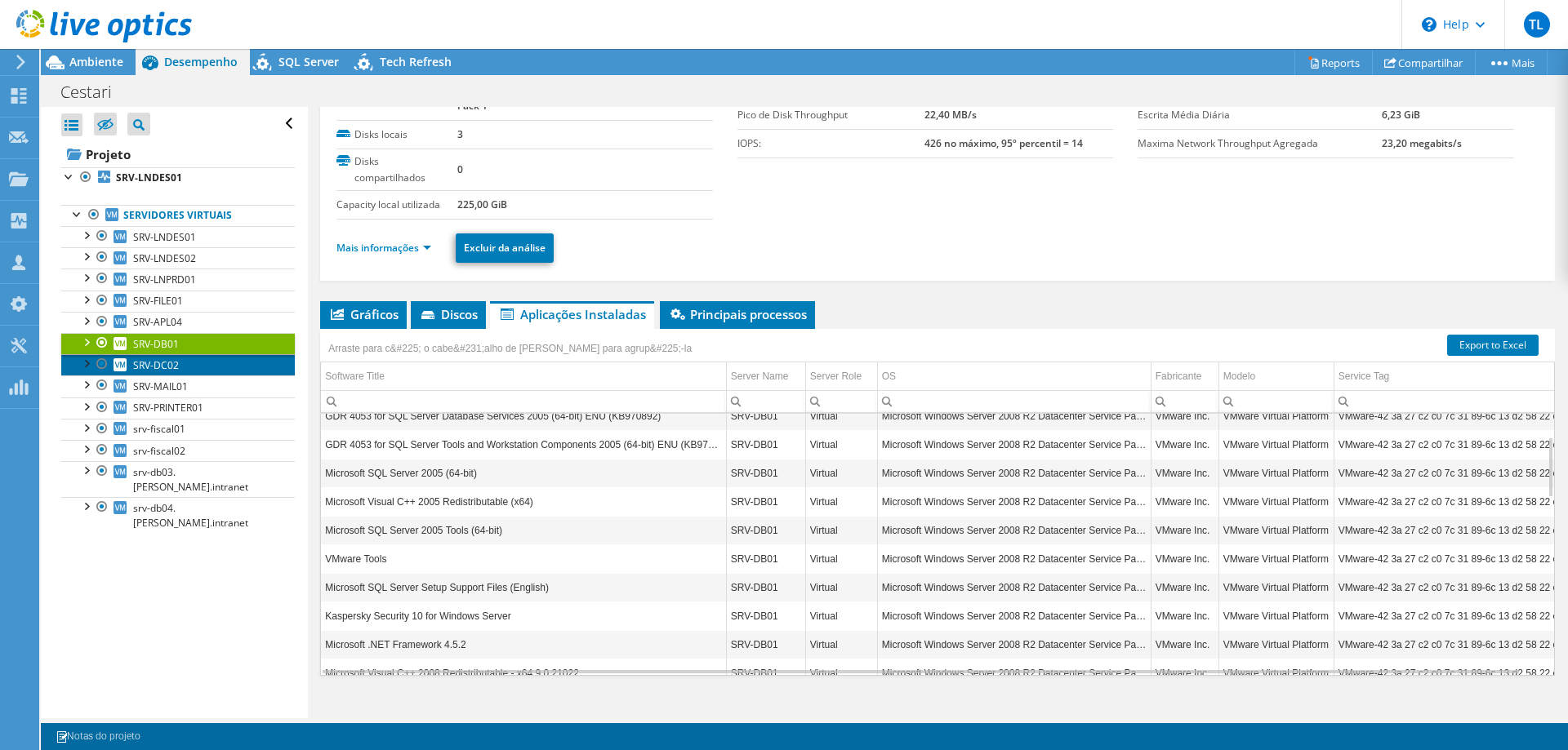
click at [183, 365] on link "SRV-DC02" at bounding box center [178, 365] width 234 height 21
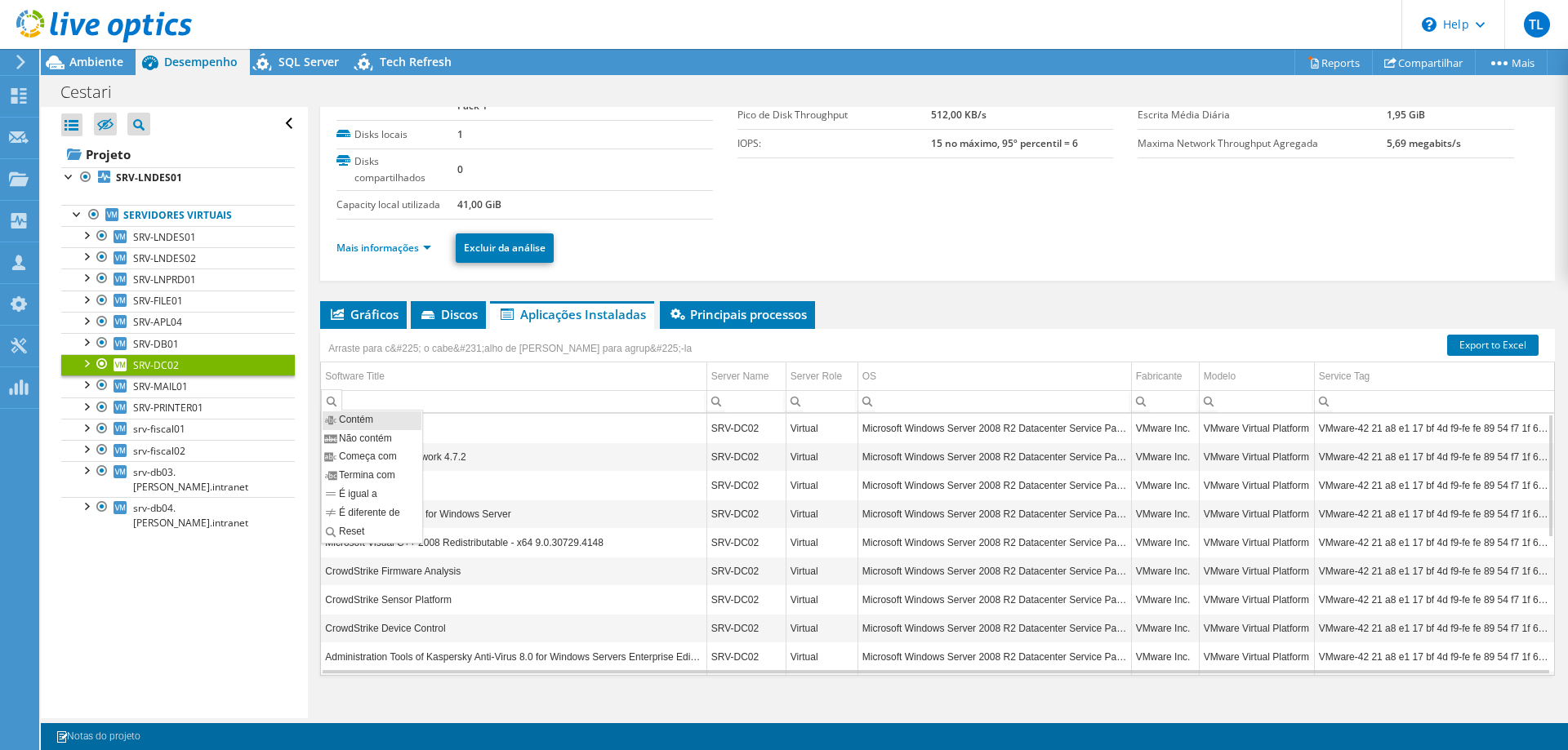
click at [511, 539] on td "Microsoft Visual C++ 2008 Redistributable - x64 9.0.30729.4148" at bounding box center [513, 542] width 385 height 28
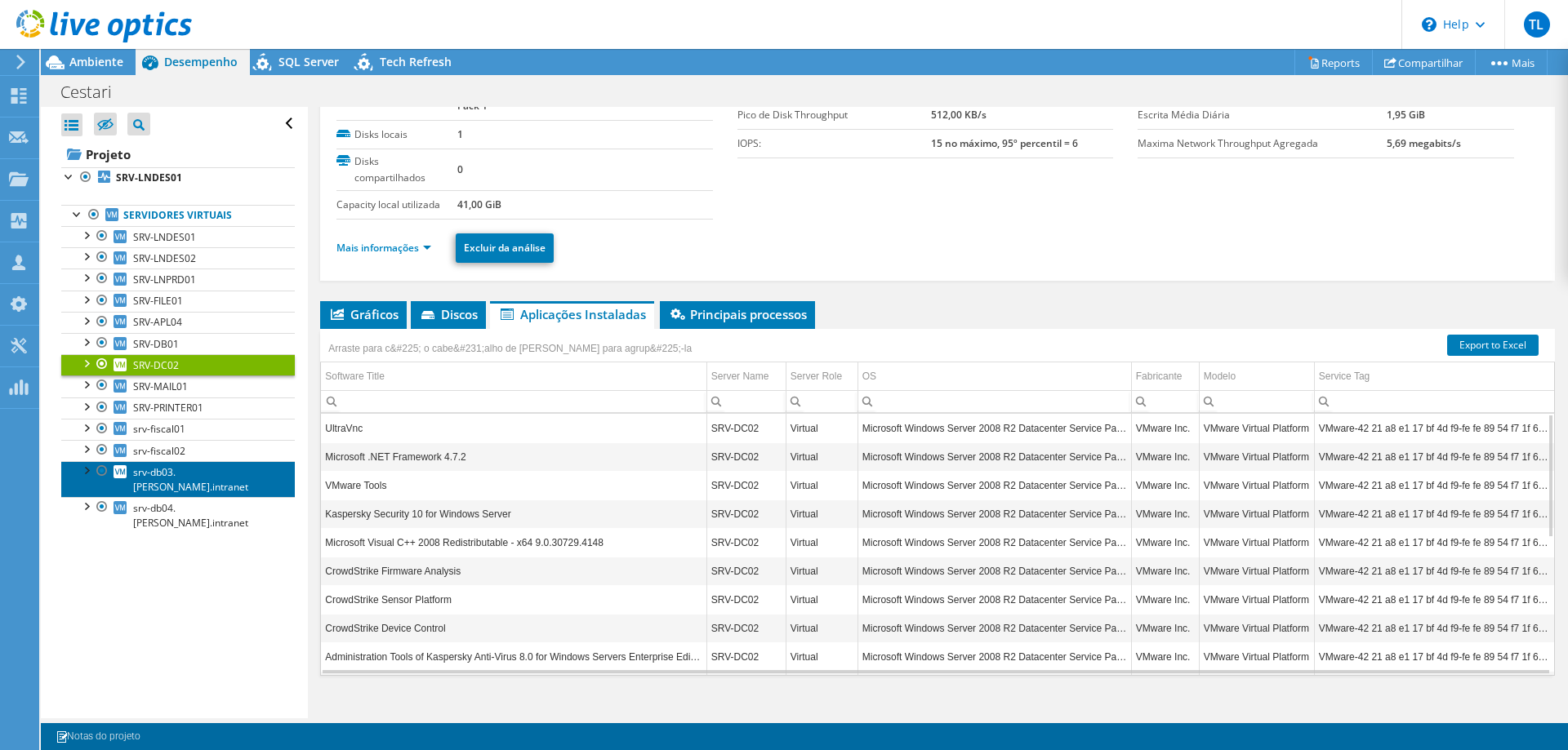
click at [160, 468] on span "srv-db03.[PERSON_NAME].intranet" at bounding box center [191, 480] width 115 height 28
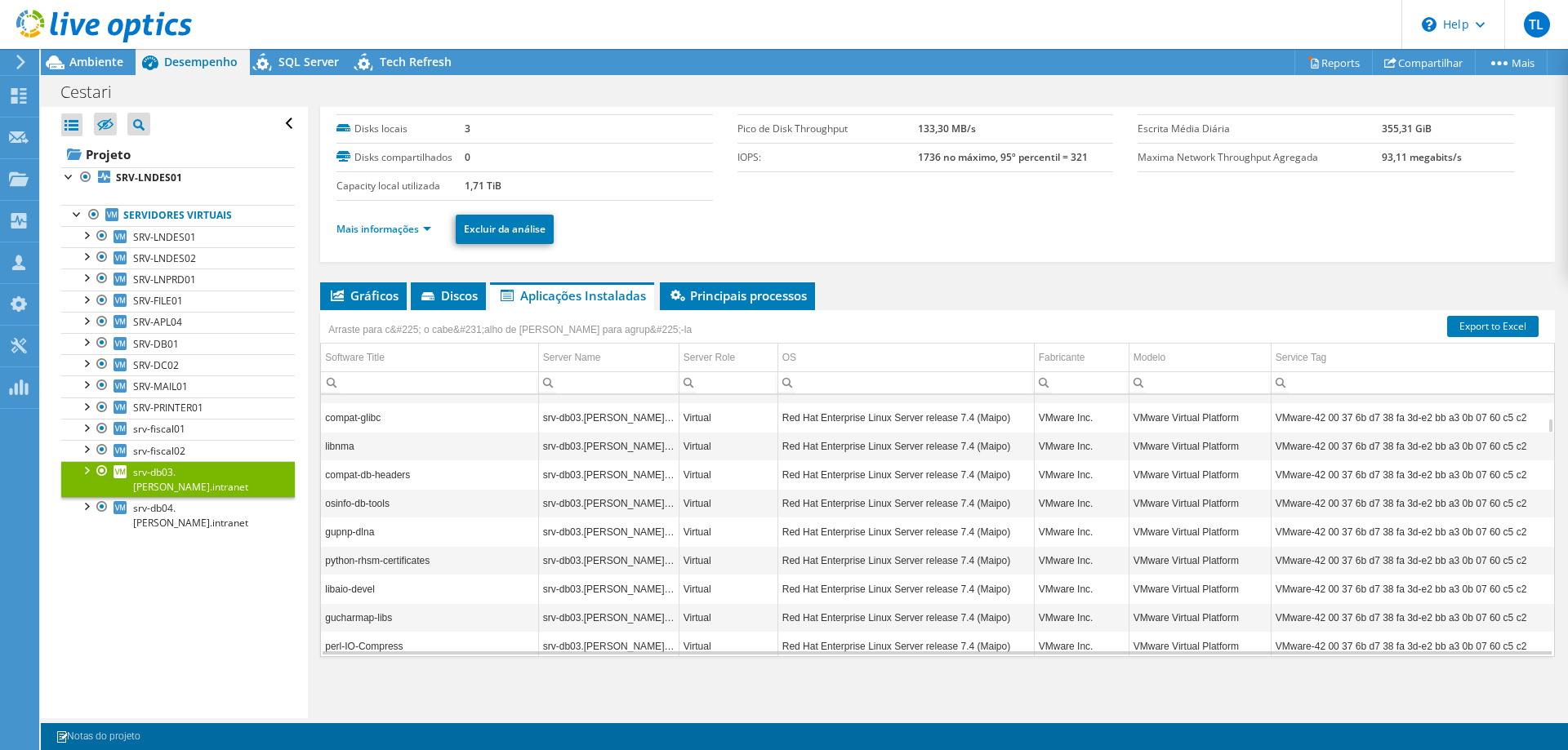
scroll to position [490, 0]
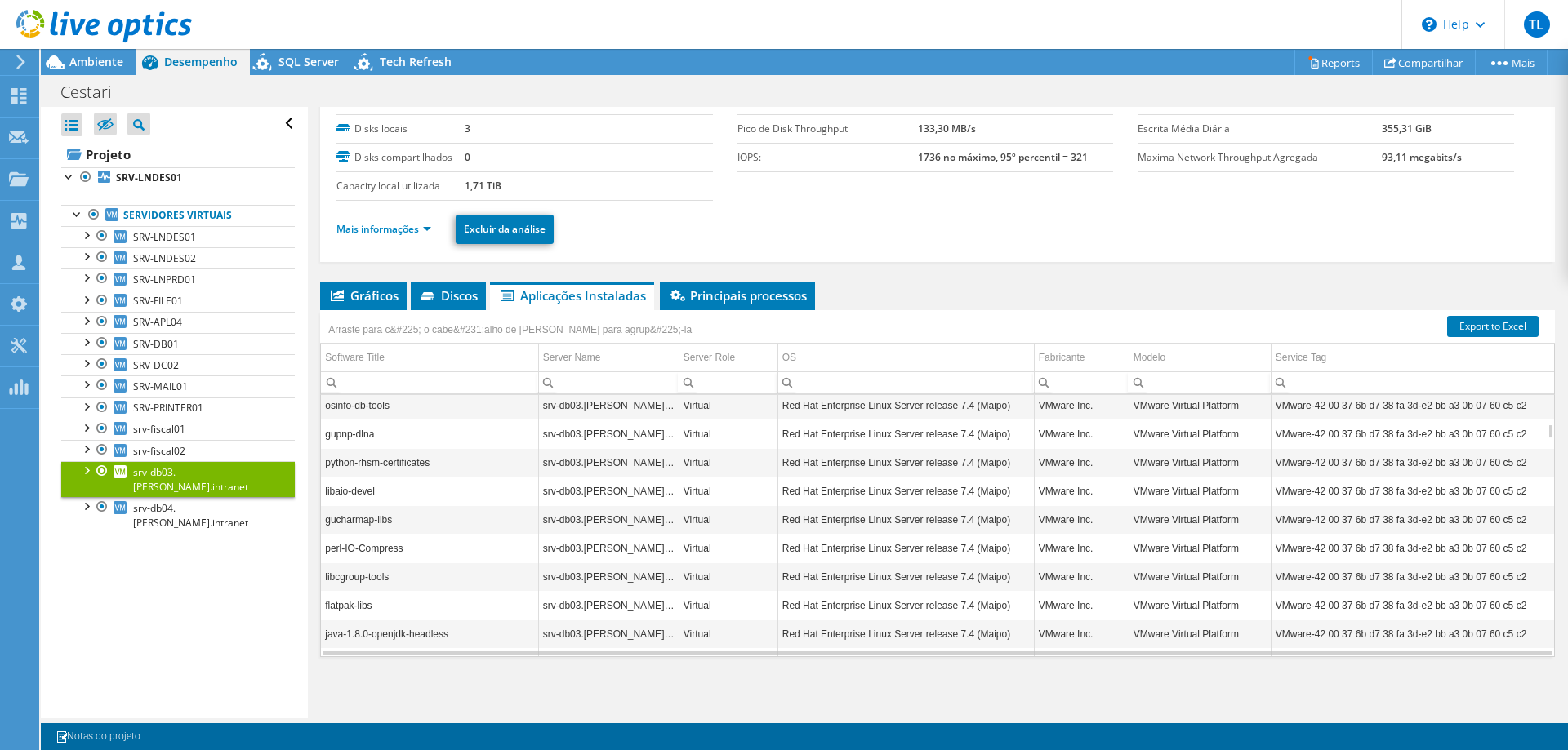
click at [422, 377] on input "Column Software Title, Filter cell" at bounding box center [430, 383] width 218 height 21
click at [412, 383] on input "Column Software Title, Filter cell" at bounding box center [430, 383] width 218 height 21
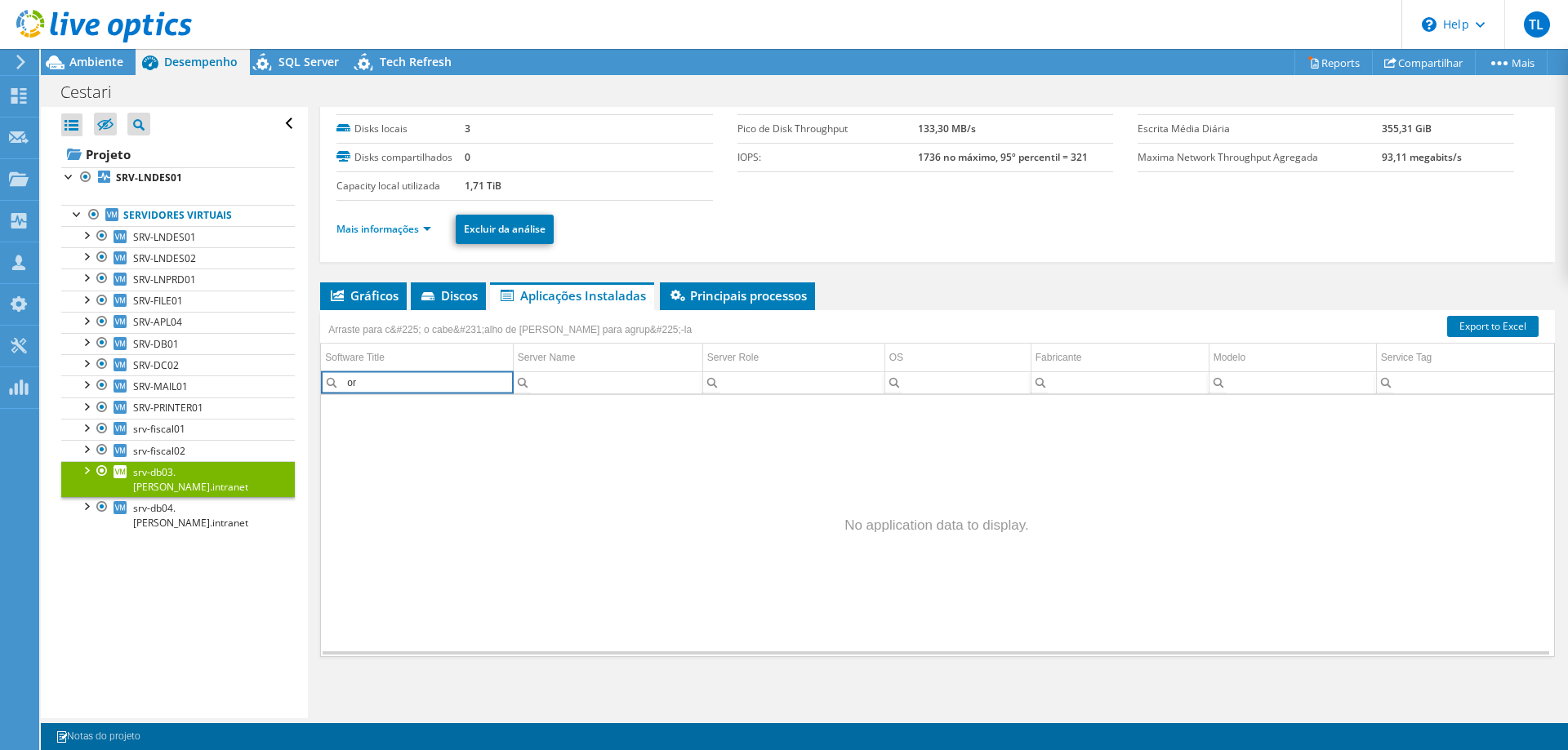
type input "o"
type input "p"
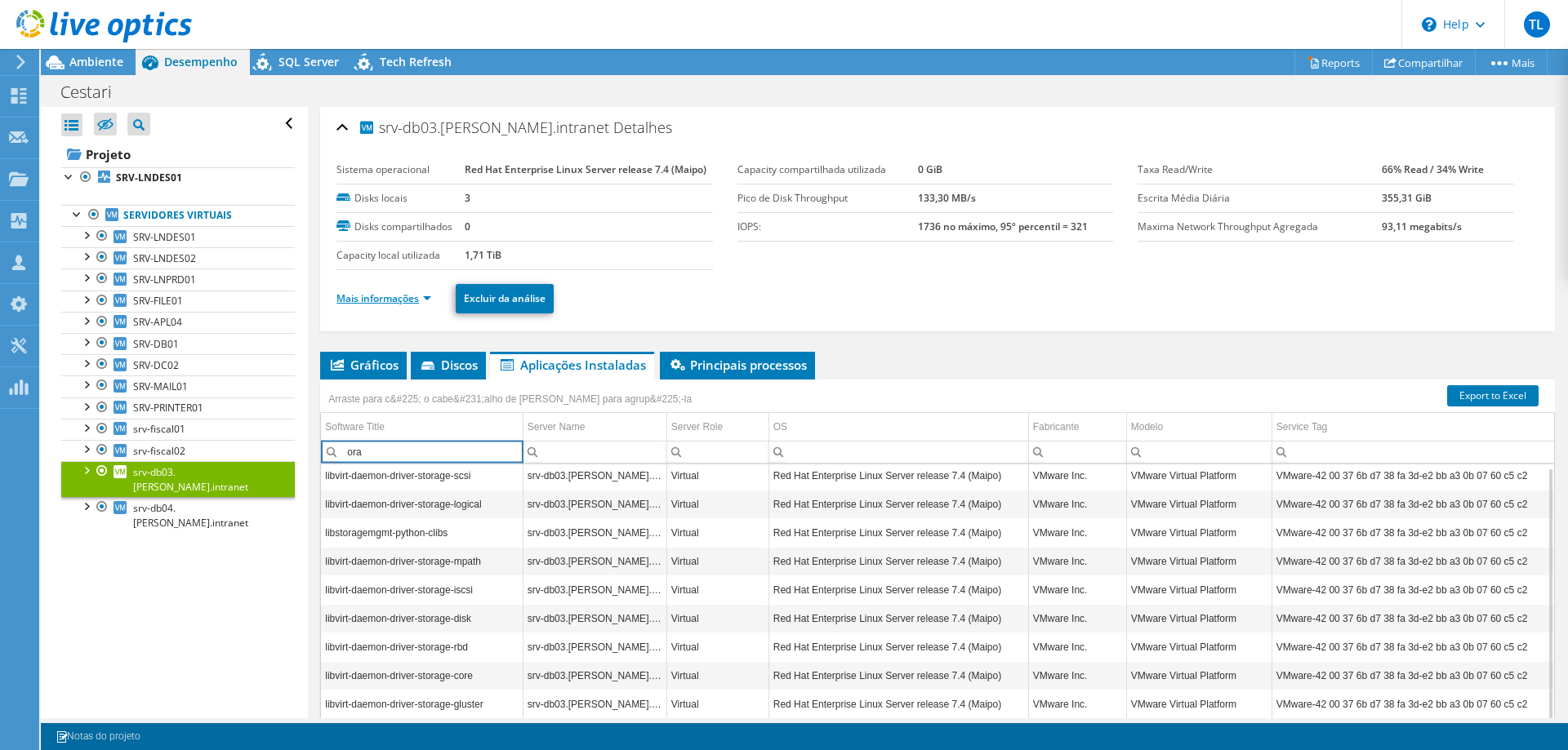
type input "ora"
click at [415, 295] on link "Mais informações" at bounding box center [384, 298] width 95 height 14
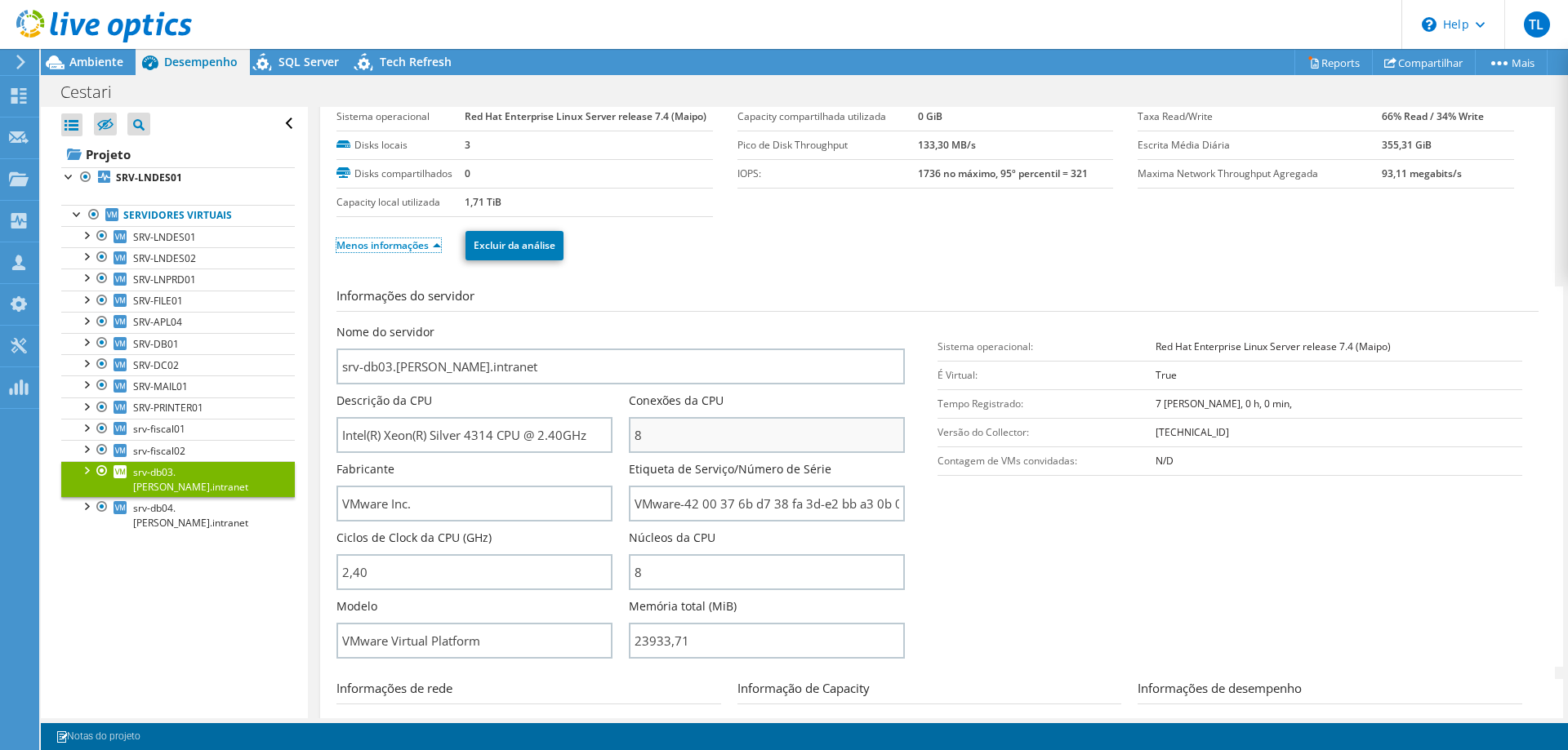
scroll to position [83, 0]
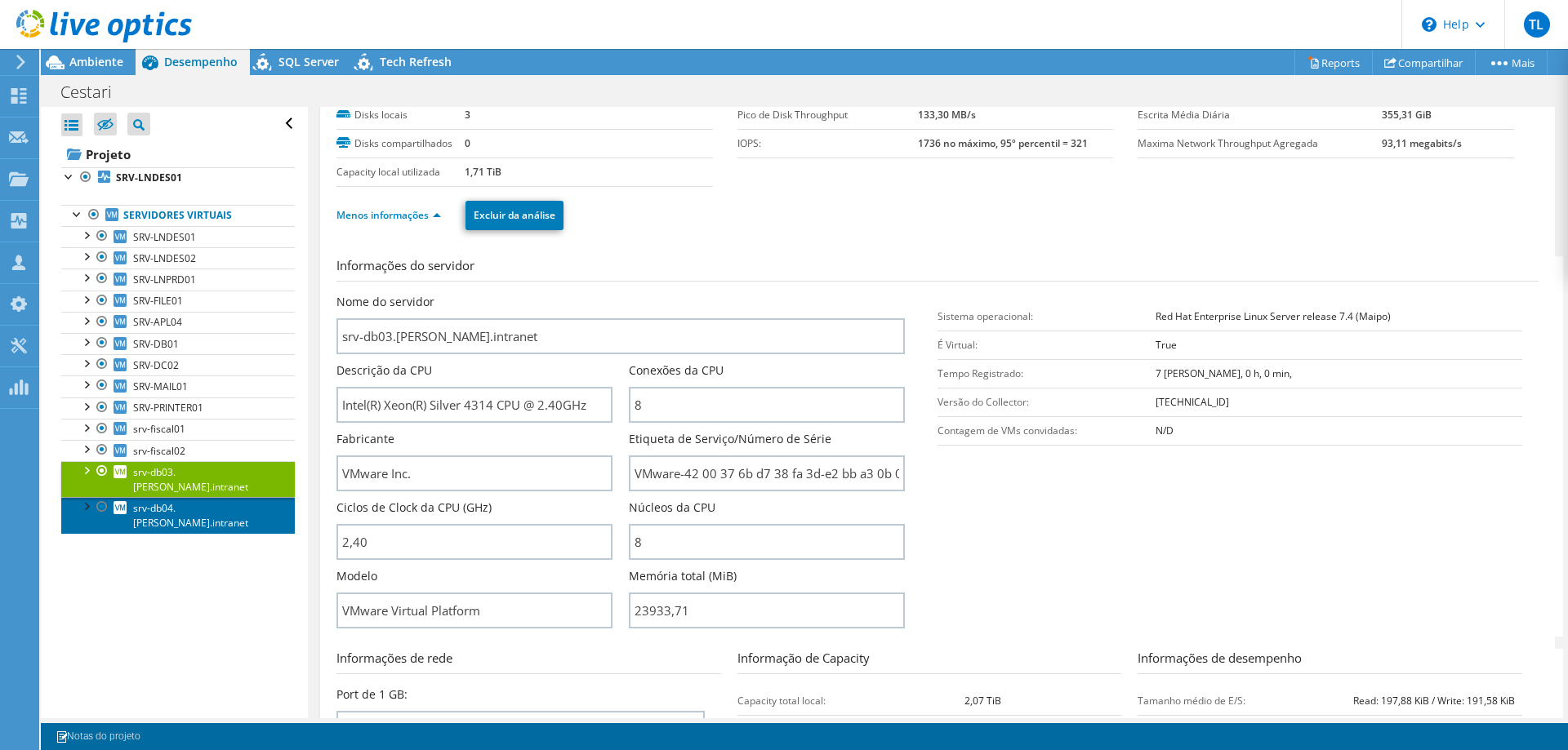
click at [203, 501] on span "srv-db04.[PERSON_NAME].intranet" at bounding box center [191, 515] width 115 height 28
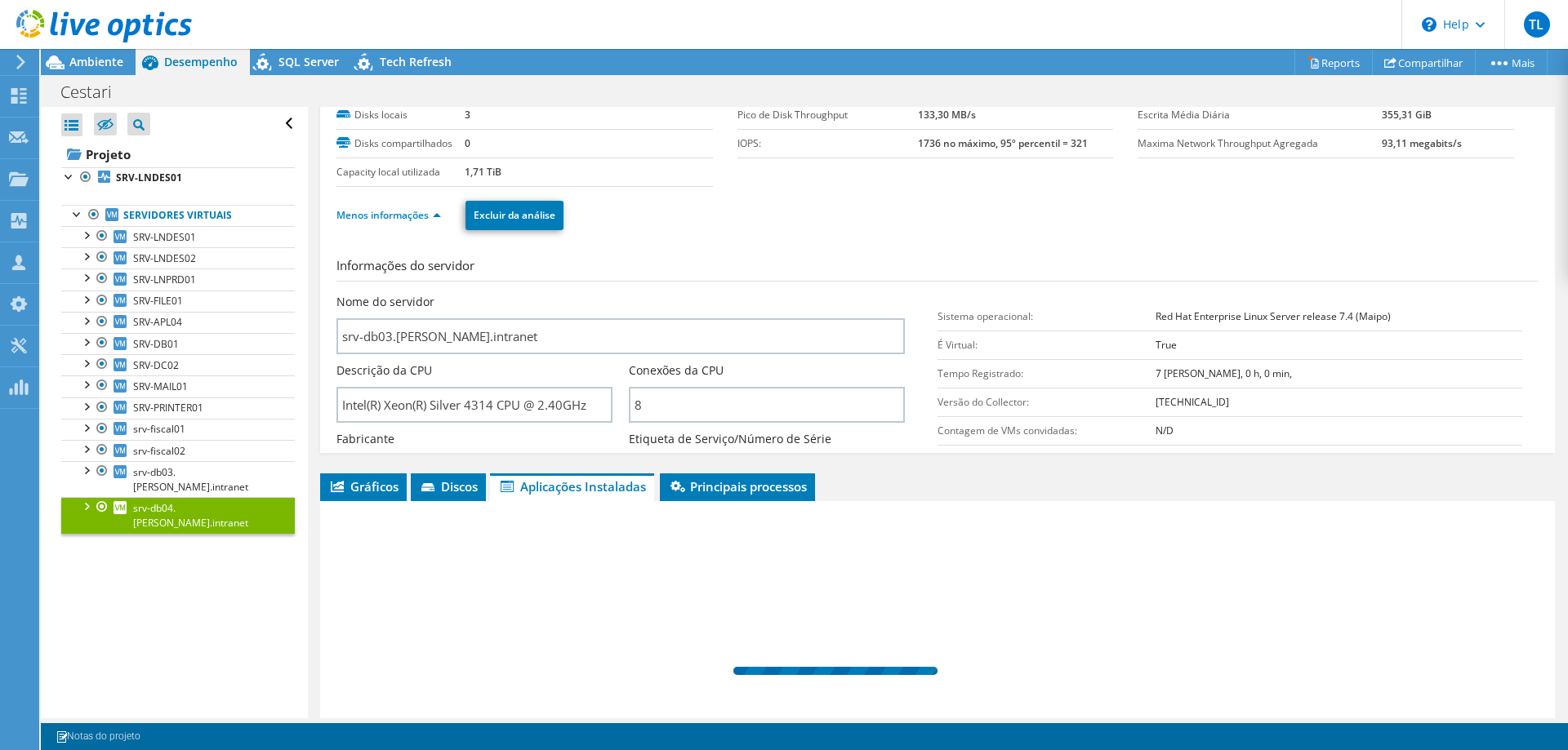
scroll to position [69, 0]
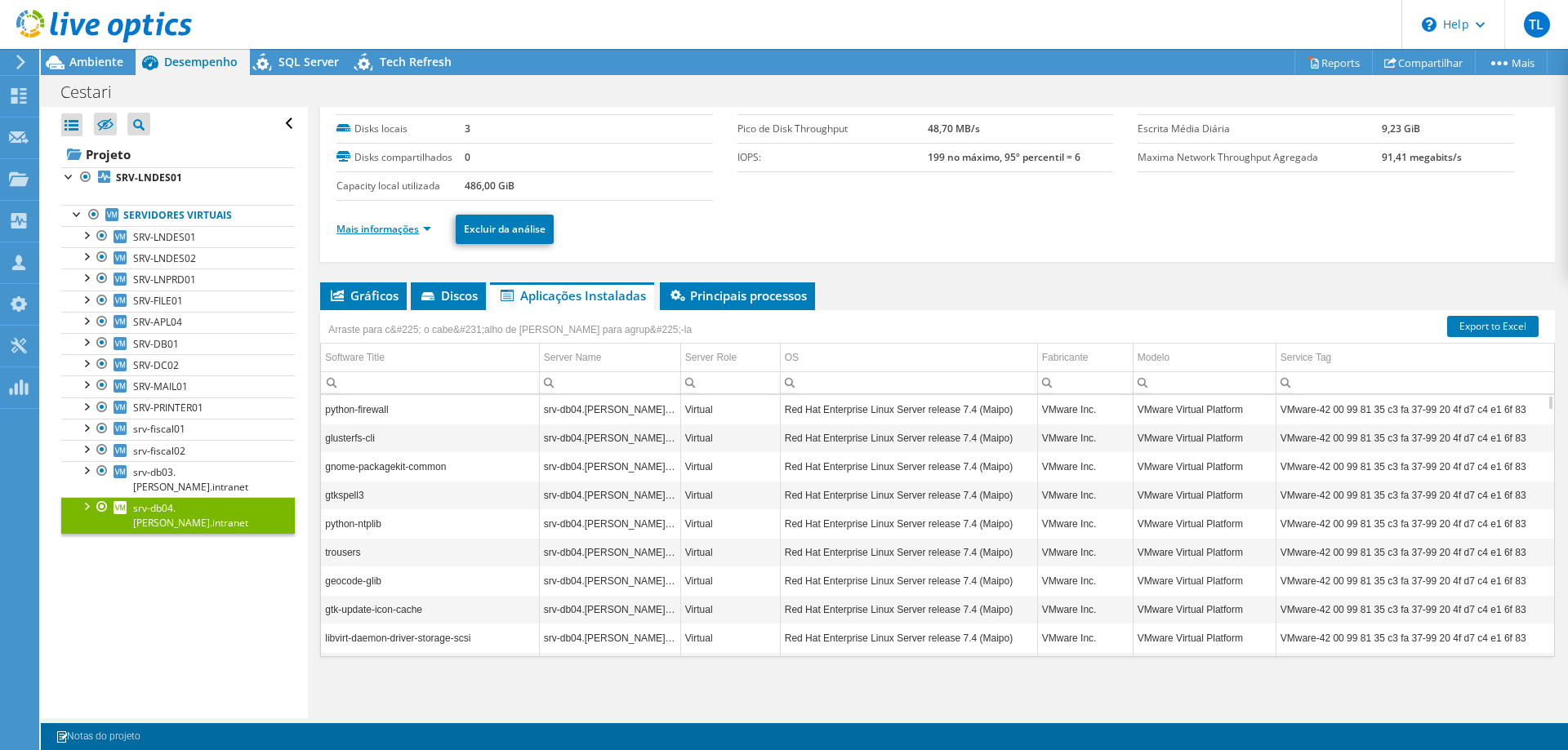
click at [404, 229] on link "Mais informações" at bounding box center [384, 229] width 95 height 14
